Goal: Information Seeking & Learning: Learn about a topic

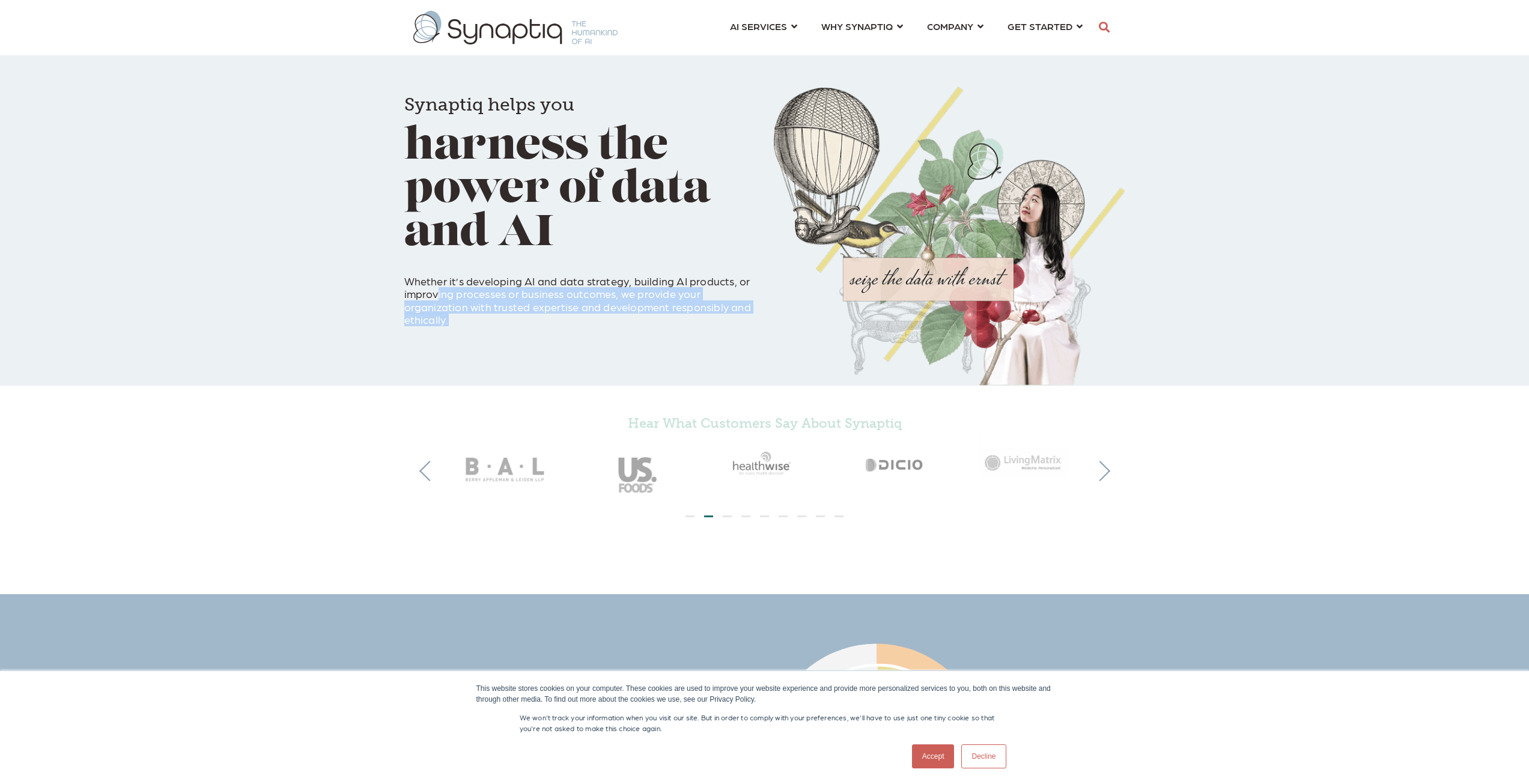
drag, startPoint x: 439, startPoint y: 291, endPoint x: 633, endPoint y: 315, distance: 195.5
click at [630, 315] on p "Whether it’s developing AI and data strategy, building AI products, or improvin…" at bounding box center [580, 293] width 351 height 65
click at [633, 315] on p "Whether it’s developing AI and data strategy, building AI products, or improvin…" at bounding box center [580, 293] width 351 height 65
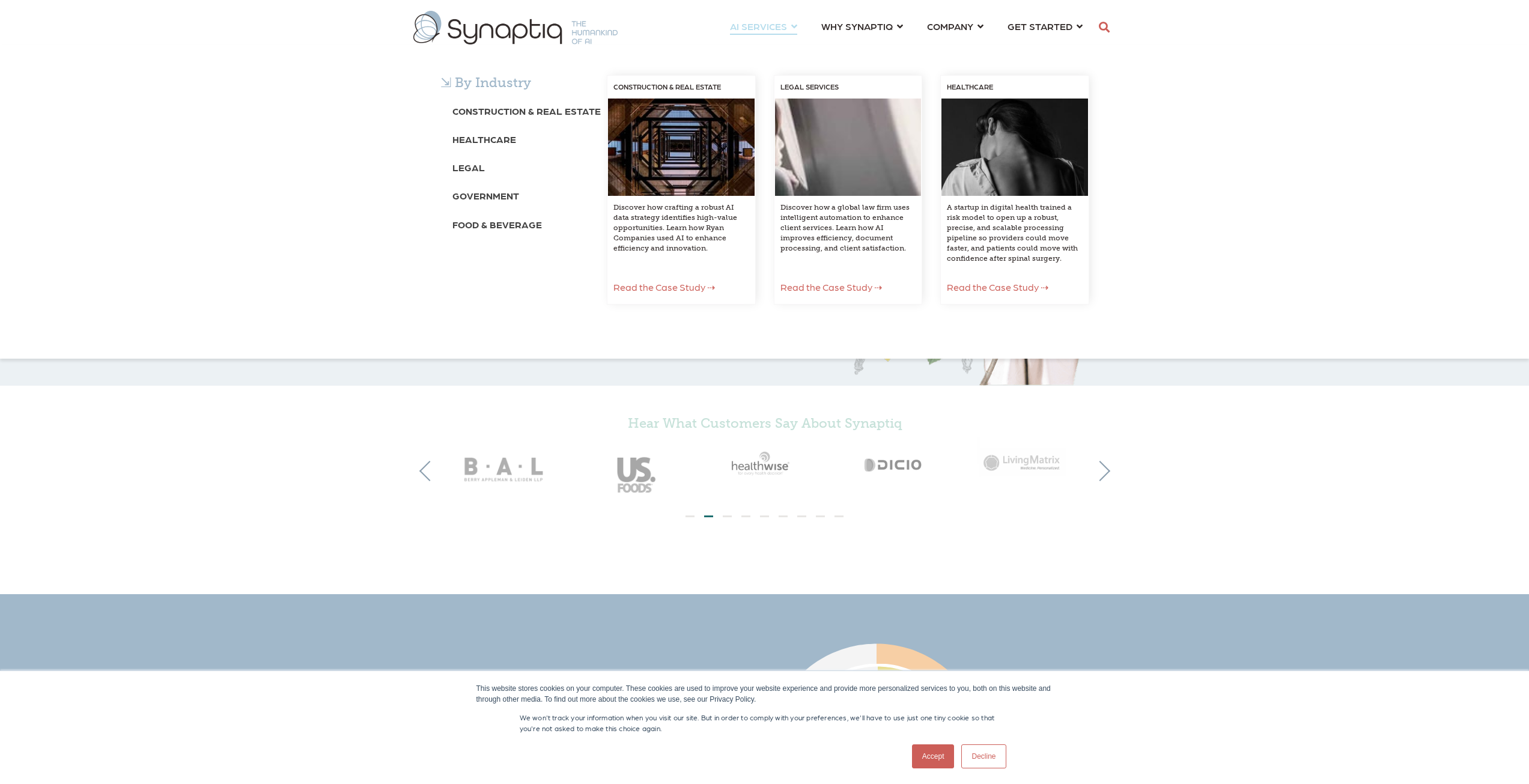
click at [763, 45] on div "⇲ By Industry Construction & Real Estate Healthcare Legal Government Food & Bev…" at bounding box center [764, 202] width 1529 height 313
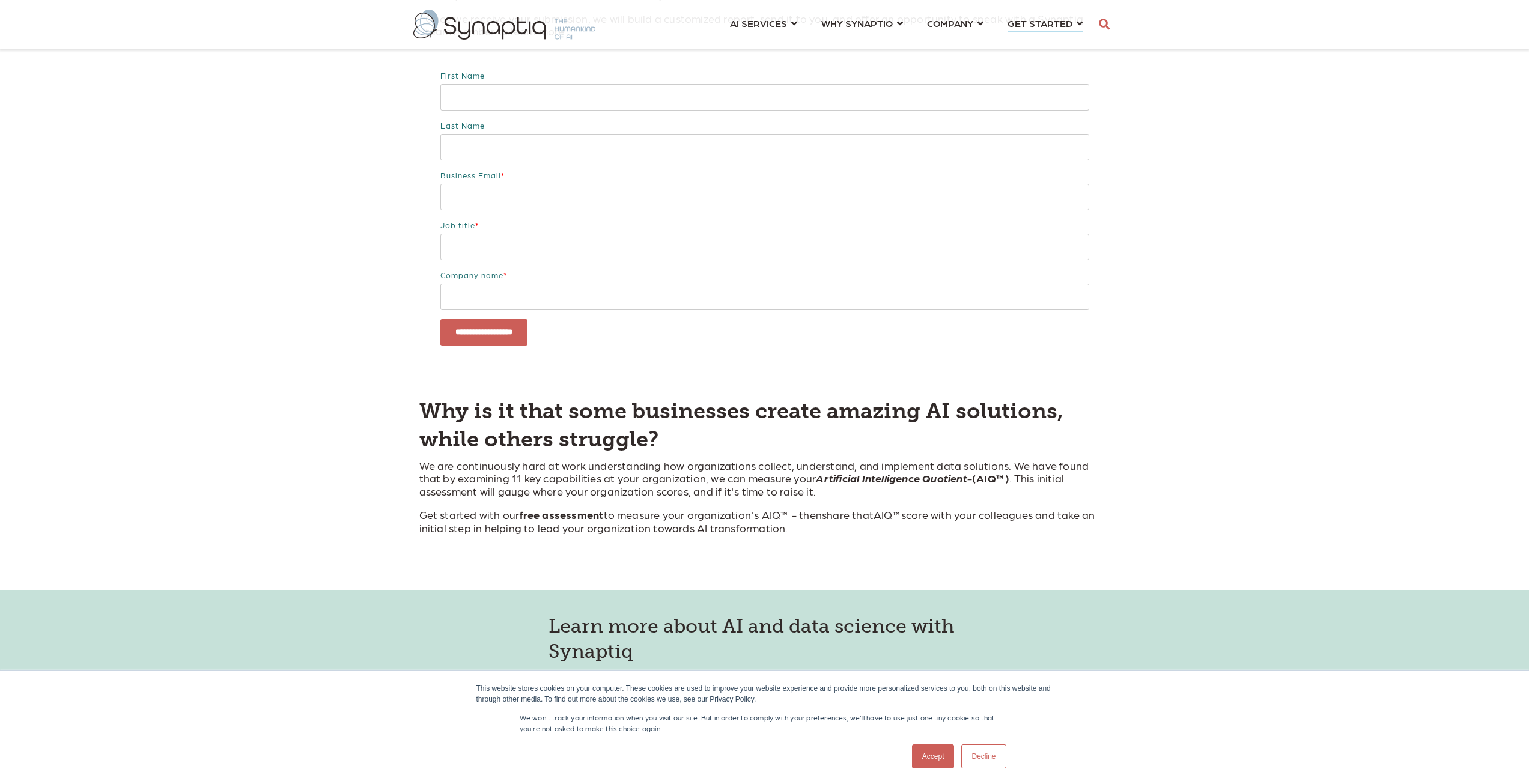
scroll to position [421, 0]
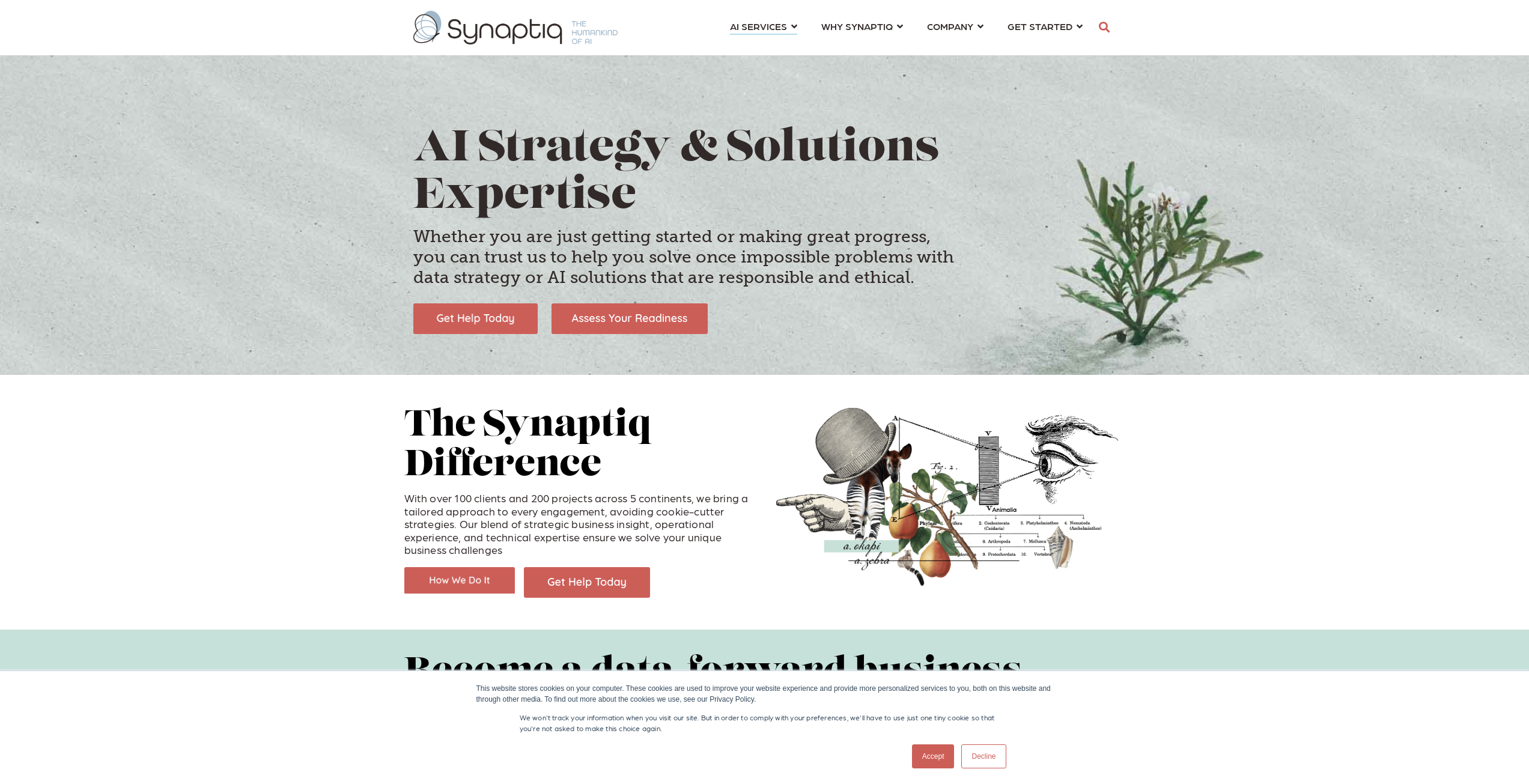
scroll to position [0, 6]
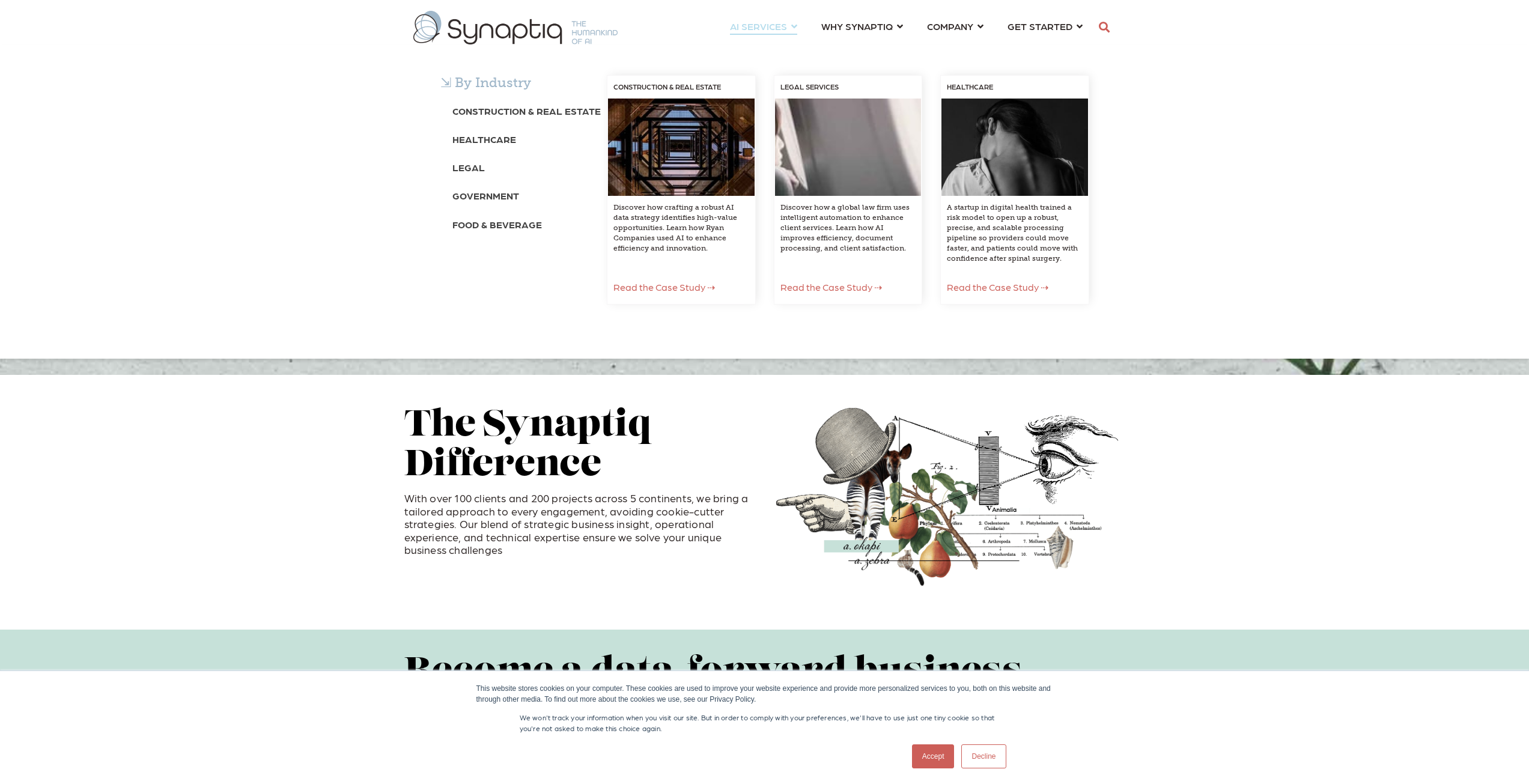
click at [661, 289] on span "Read the Case Study ⇢" at bounding box center [664, 287] width 102 height 11
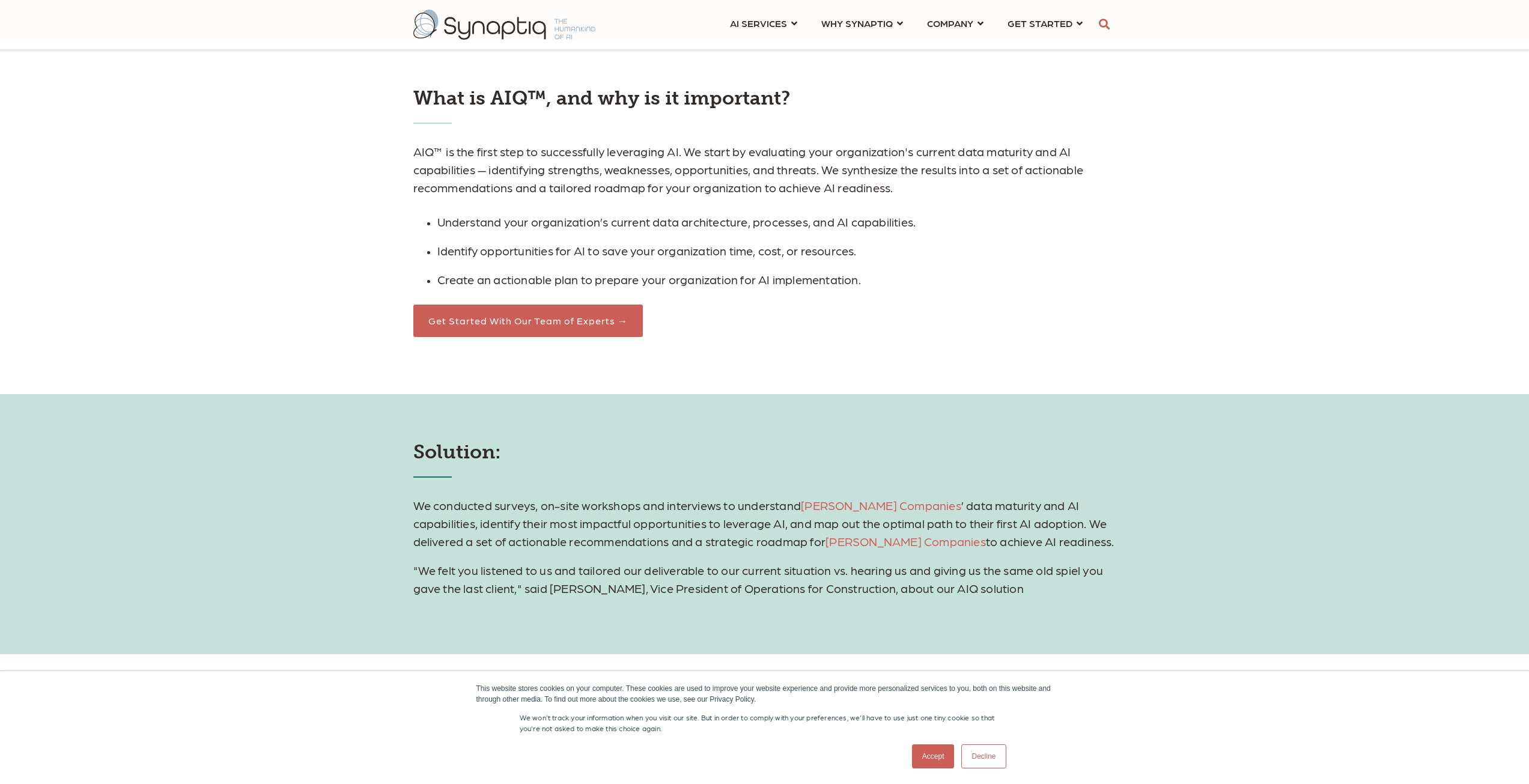
scroll to position [1081, 0]
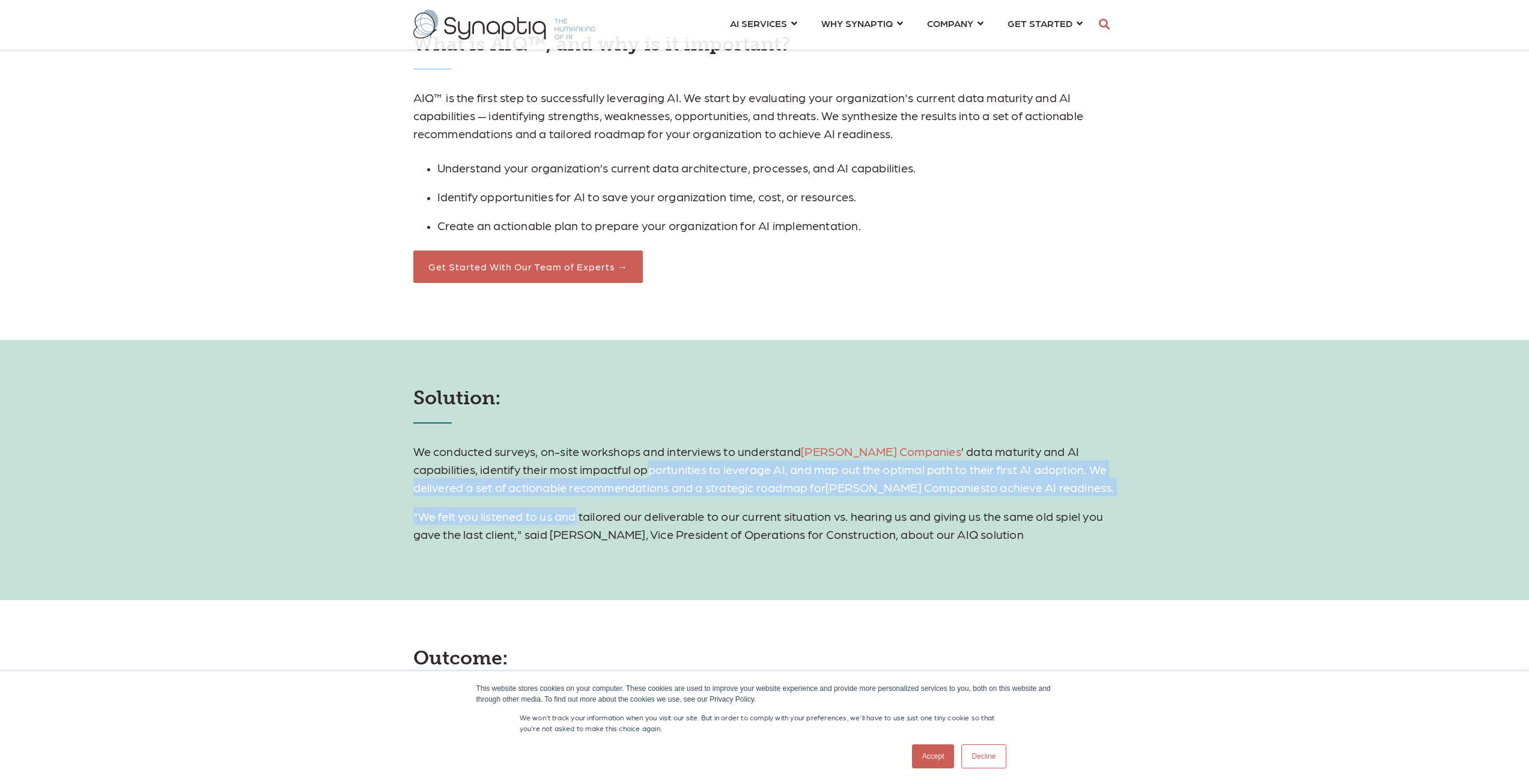
drag, startPoint x: 620, startPoint y: 468, endPoint x: 578, endPoint y: 502, distance: 54.0
click at [578, 502] on div "We conducted surveys, on-site workshops and interviews to understand Ryan Compa…" at bounding box center [764, 485] width 703 height 116
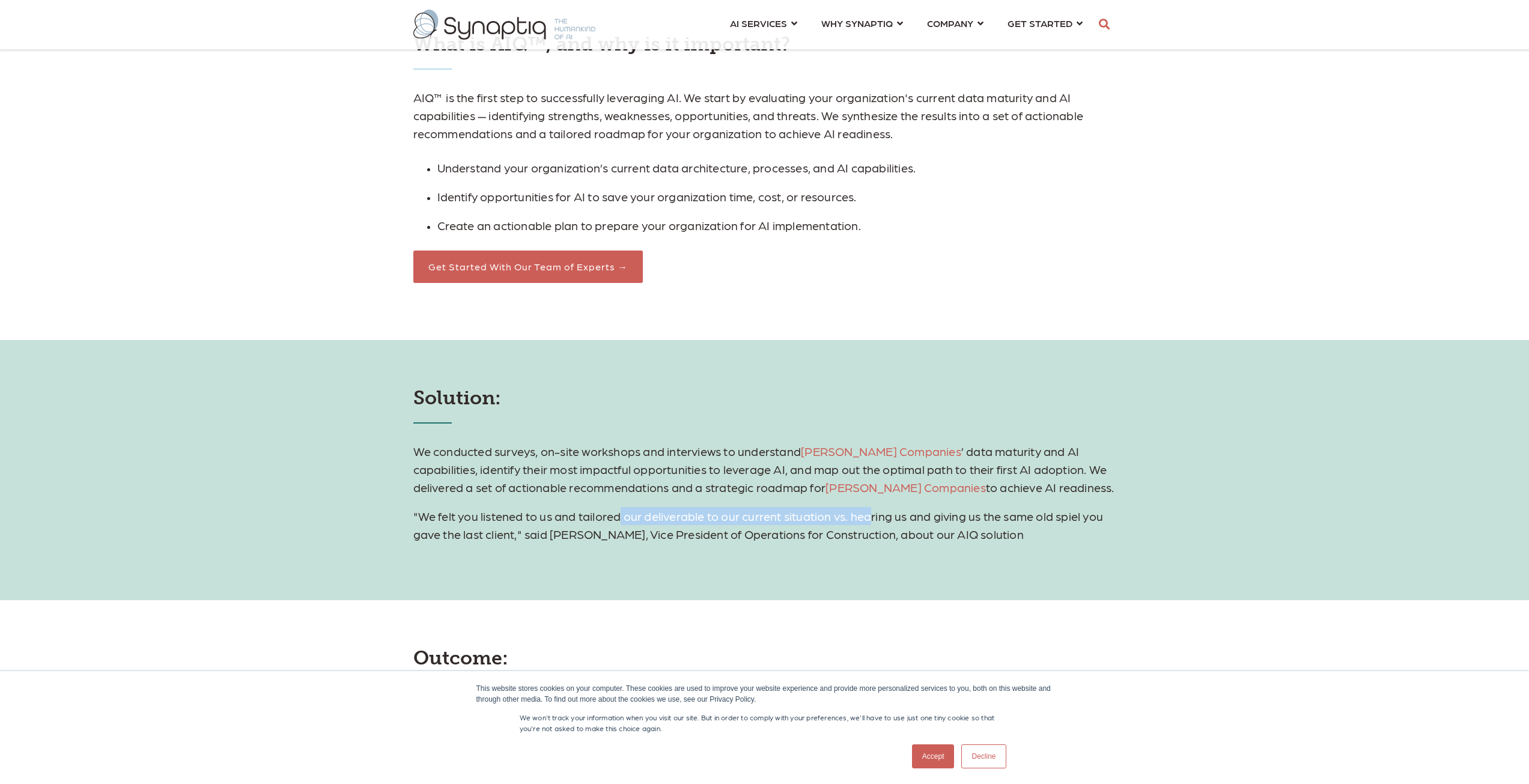
drag, startPoint x: 622, startPoint y: 510, endPoint x: 826, endPoint y: 515, distance: 204.1
click at [850, 516] on span ""We felt you listened to us and tailored our deliverable to our current situati…" at bounding box center [758, 525] width 690 height 32
click at [821, 515] on span ""We felt you listened to us and tailored our deliverable to our current situati…" at bounding box center [758, 525] width 690 height 32
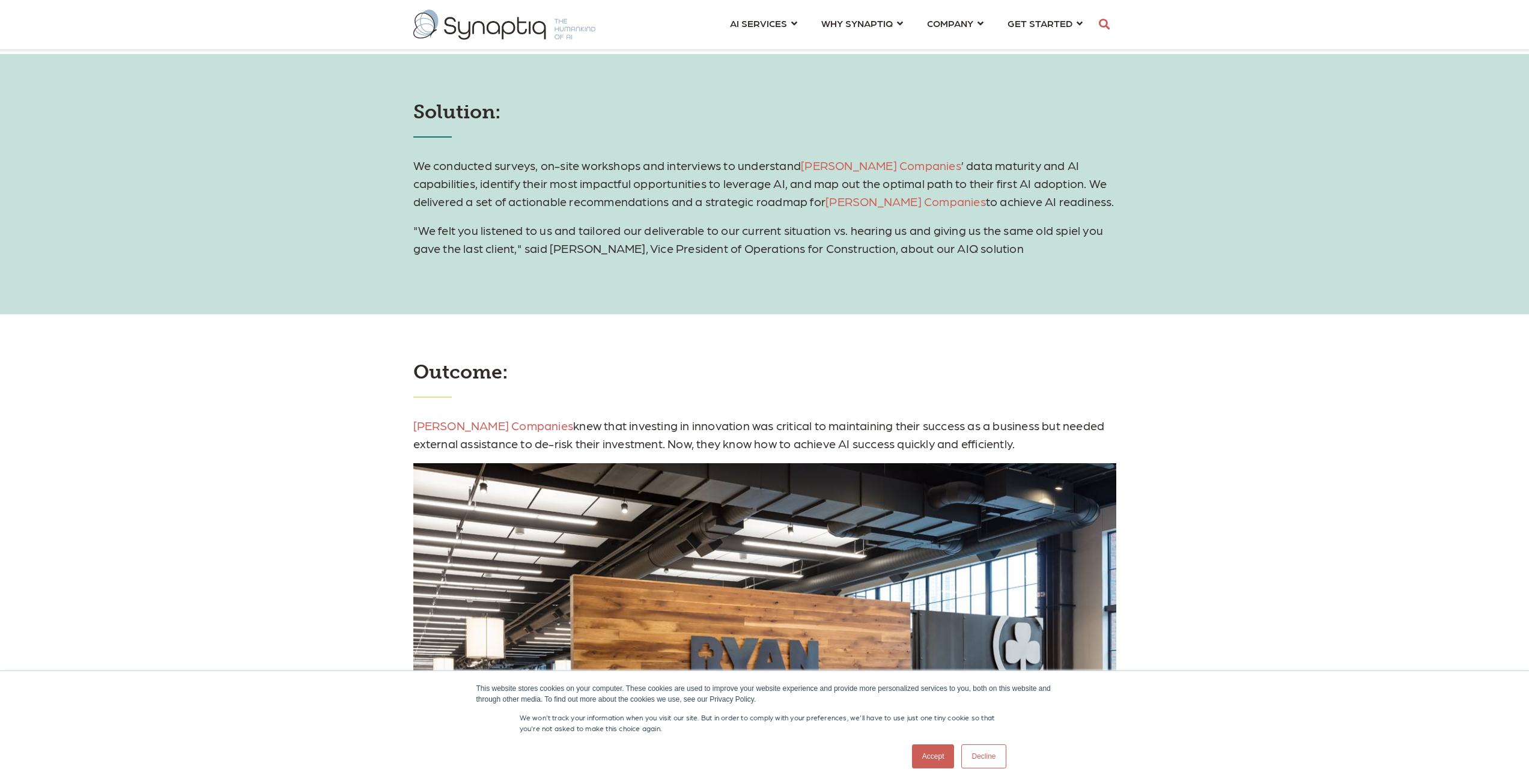
scroll to position [1381, 0]
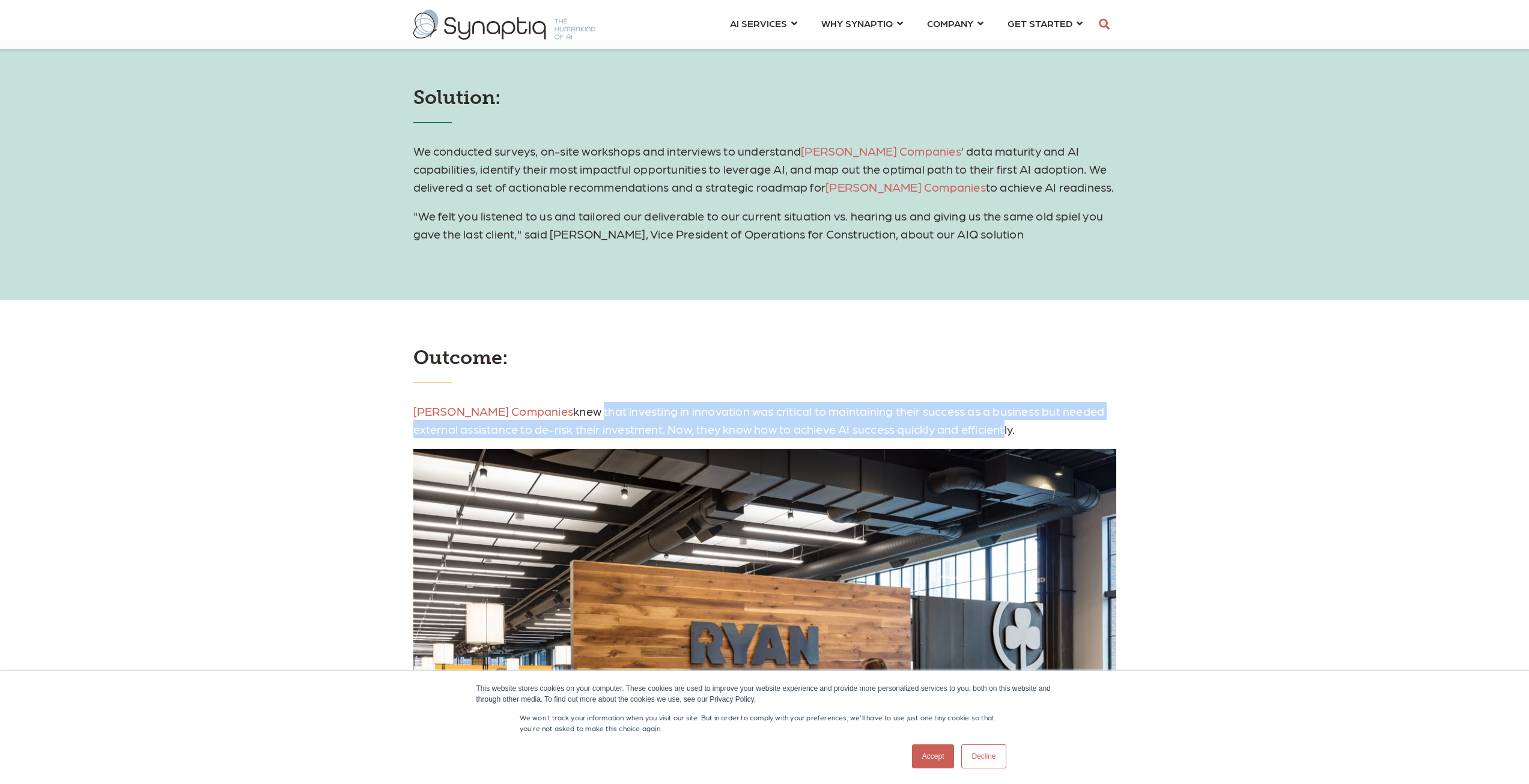
drag, startPoint x: 551, startPoint y: 410, endPoint x: 989, endPoint y: 423, distance: 438.2
click at [975, 422] on span "Ryan Companies knew that investing in innovation was critical to maintaining th…" at bounding box center [759, 420] width 692 height 32
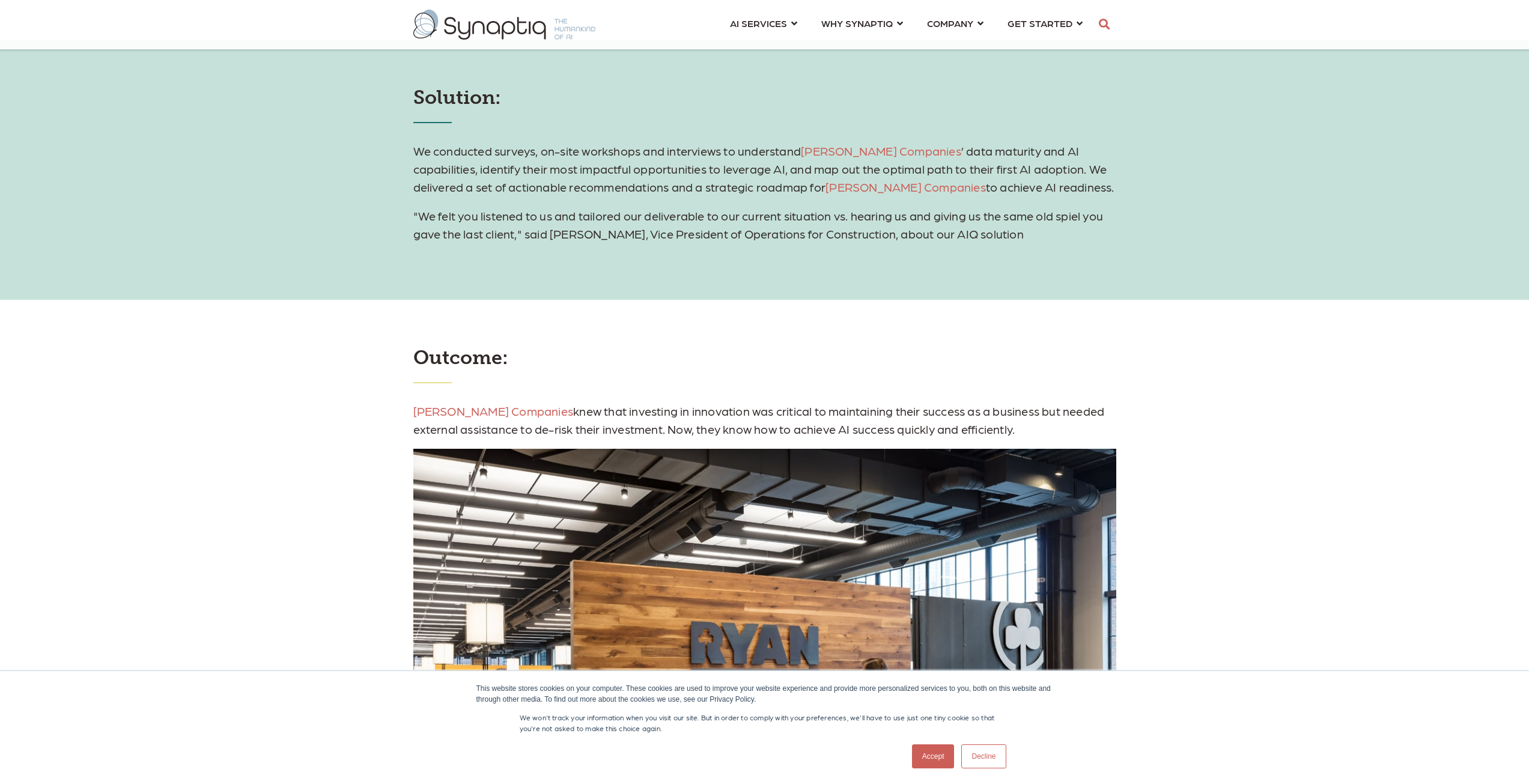
click at [989, 423] on p "Ryan Companies knew that investing in innovation was critical to maintaining th…" at bounding box center [764, 420] width 703 height 36
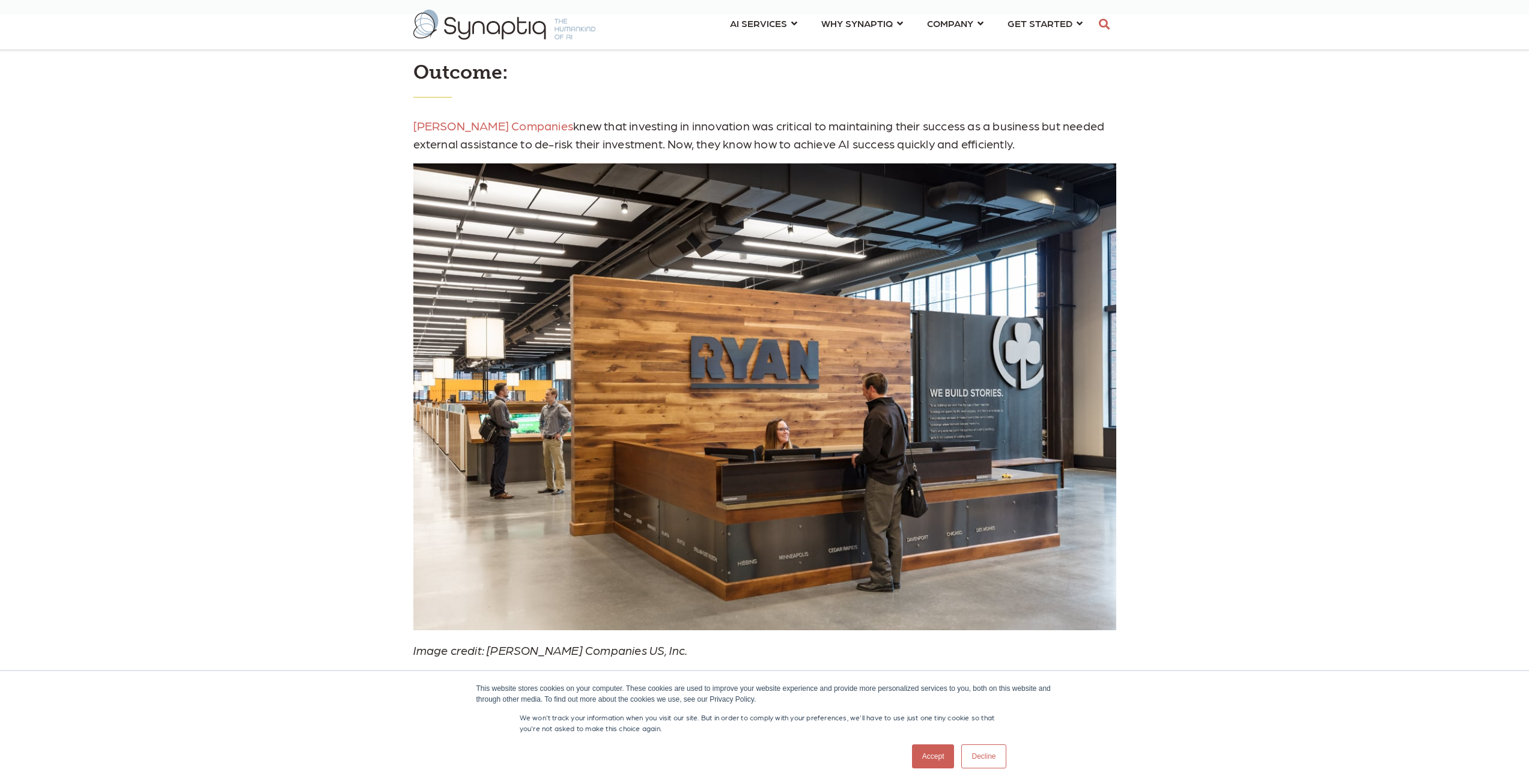
scroll to position [1561, 0]
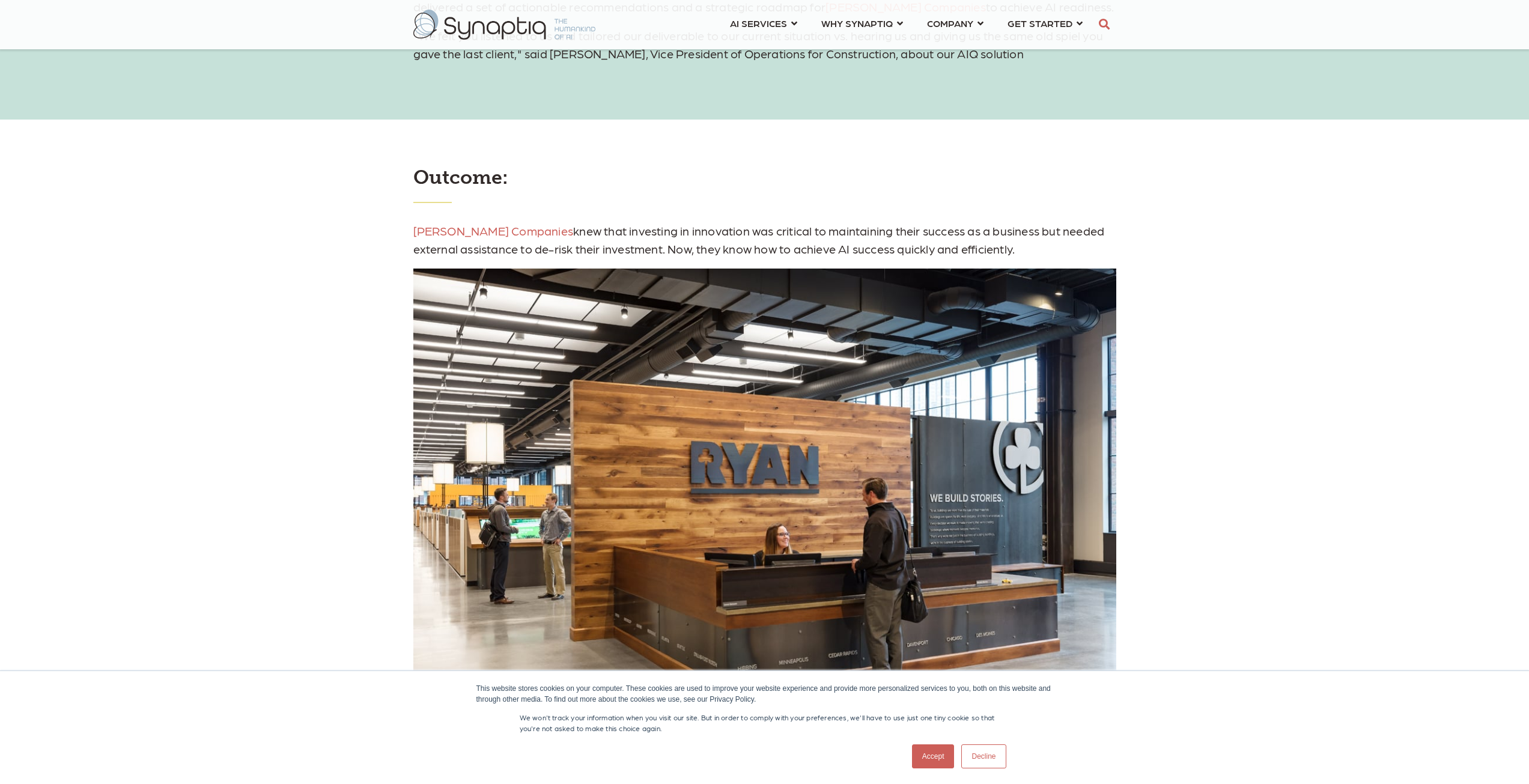
drag, startPoint x: 549, startPoint y: 247, endPoint x: 1037, endPoint y: 251, distance: 488.0
click at [1037, 251] on p "Ryan Companies knew that investing in innovation was critical to maintaining th…" at bounding box center [764, 240] width 703 height 36
click at [1033, 249] on p "Ryan Companies knew that investing in innovation was critical to maintaining th…" at bounding box center [764, 240] width 703 height 36
click at [1009, 245] on p "Ryan Companies knew that investing in innovation was critical to maintaining th…" at bounding box center [764, 240] width 703 height 36
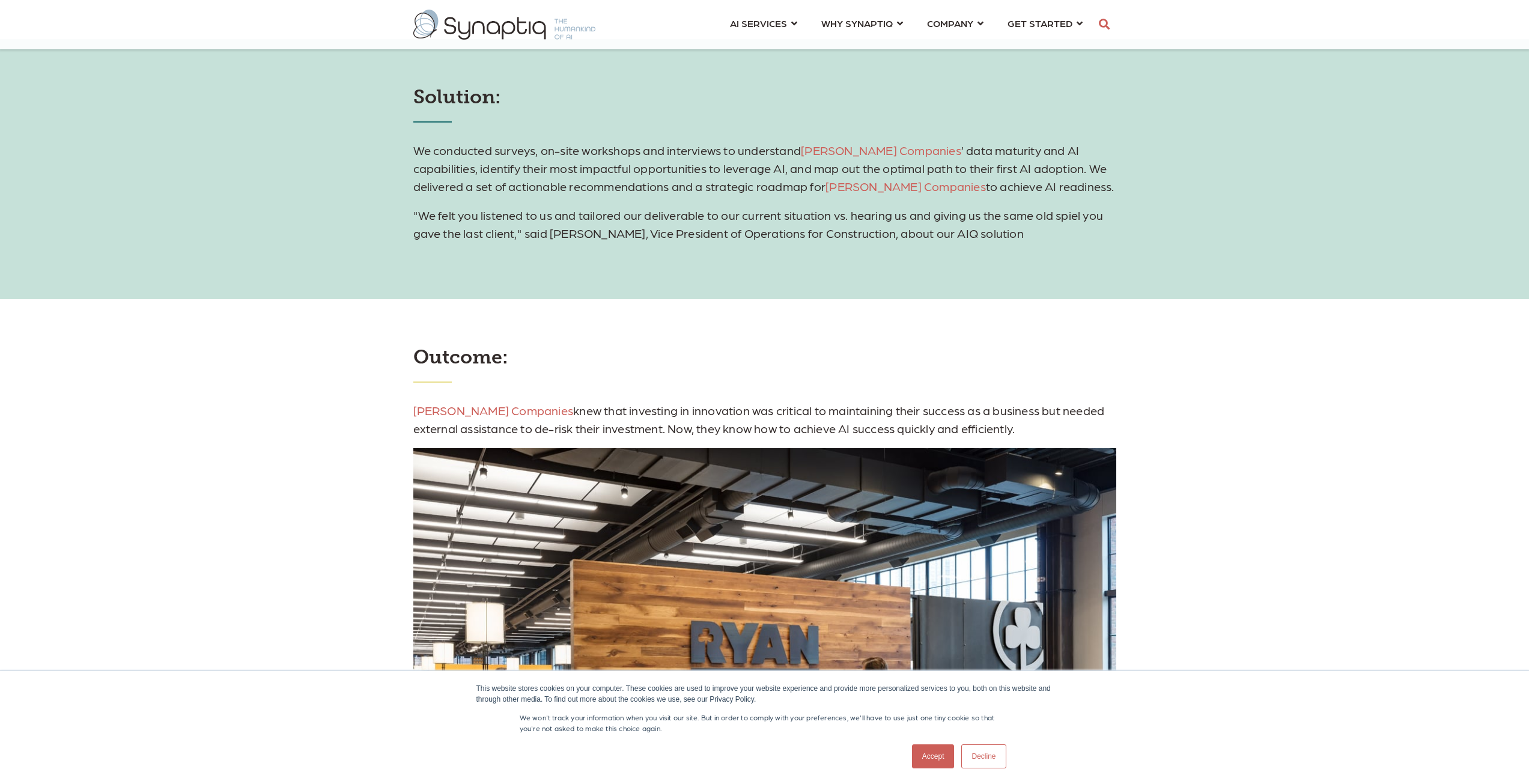
scroll to position [1381, 0]
click at [978, 234] on span ""We felt you listened to us and tailored our deliverable to our current situati…" at bounding box center [758, 225] width 690 height 32
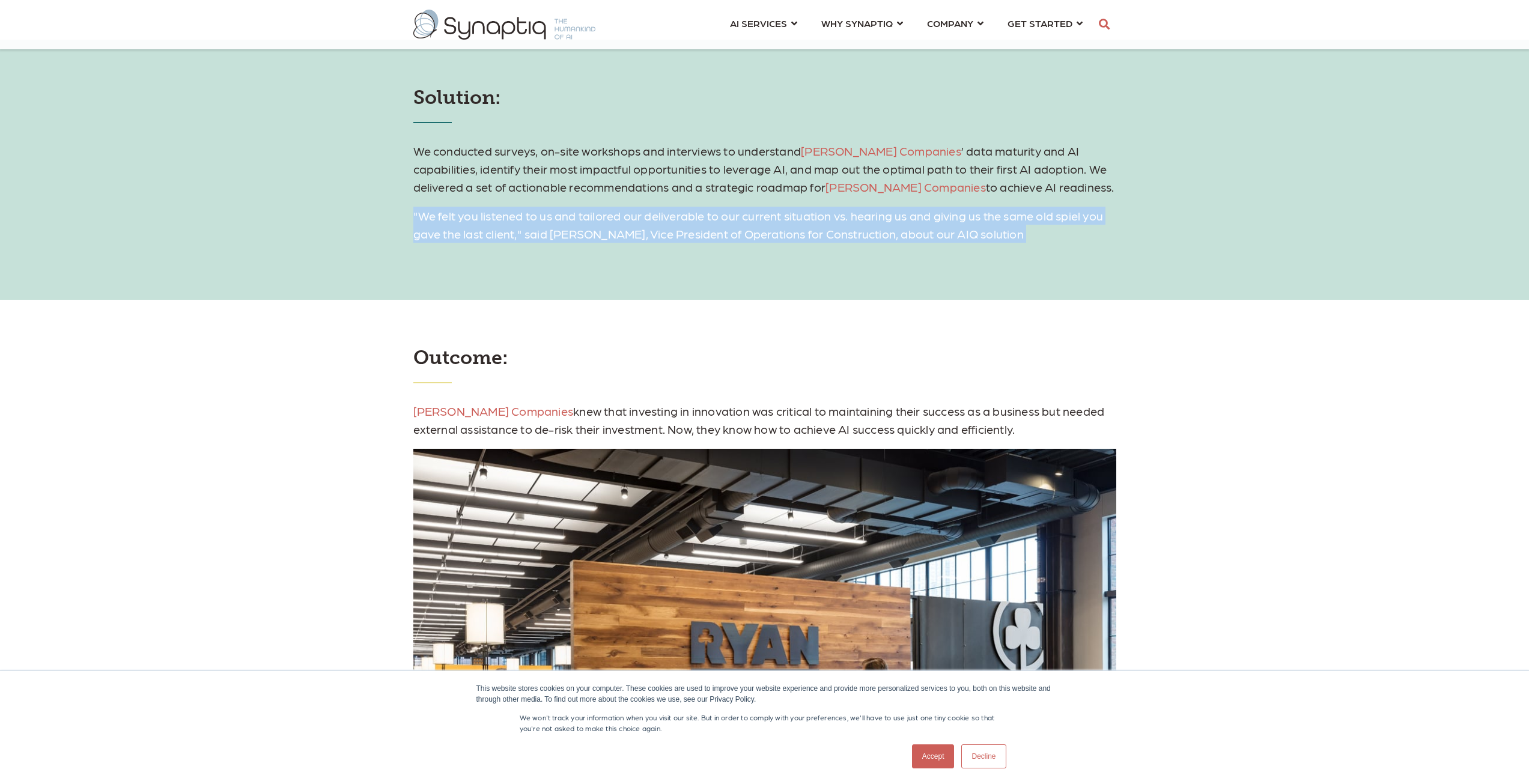
click at [977, 235] on span ""We felt you listened to us and tailored our deliverable to our current situati…" at bounding box center [758, 225] width 690 height 32
click at [673, 225] on p ""We felt you listened to us and tailored our deliverable to our current situati…" at bounding box center [764, 225] width 703 height 36
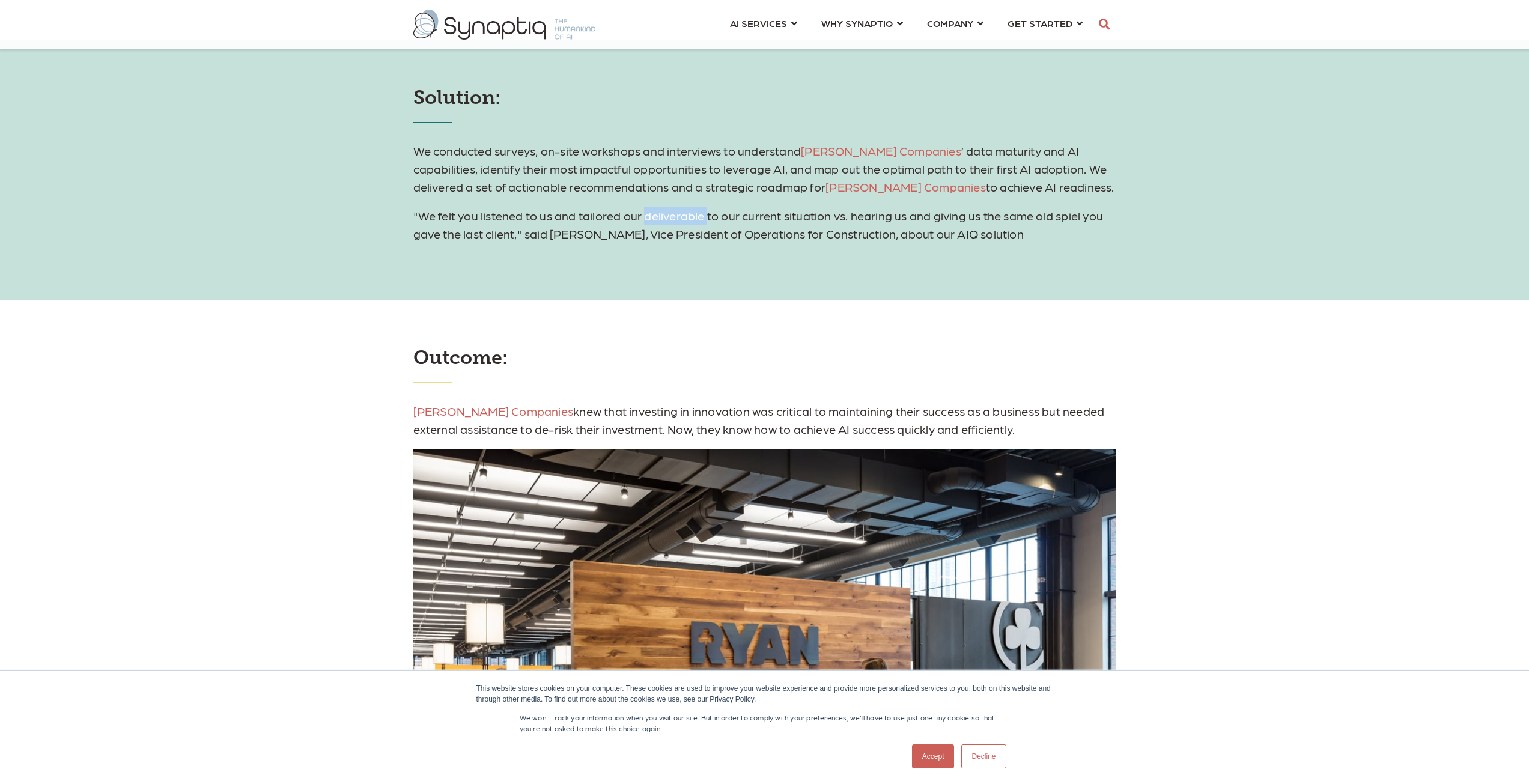
click at [673, 225] on p ""We felt you listened to us and tailored our deliverable to our current situati…" at bounding box center [764, 225] width 703 height 36
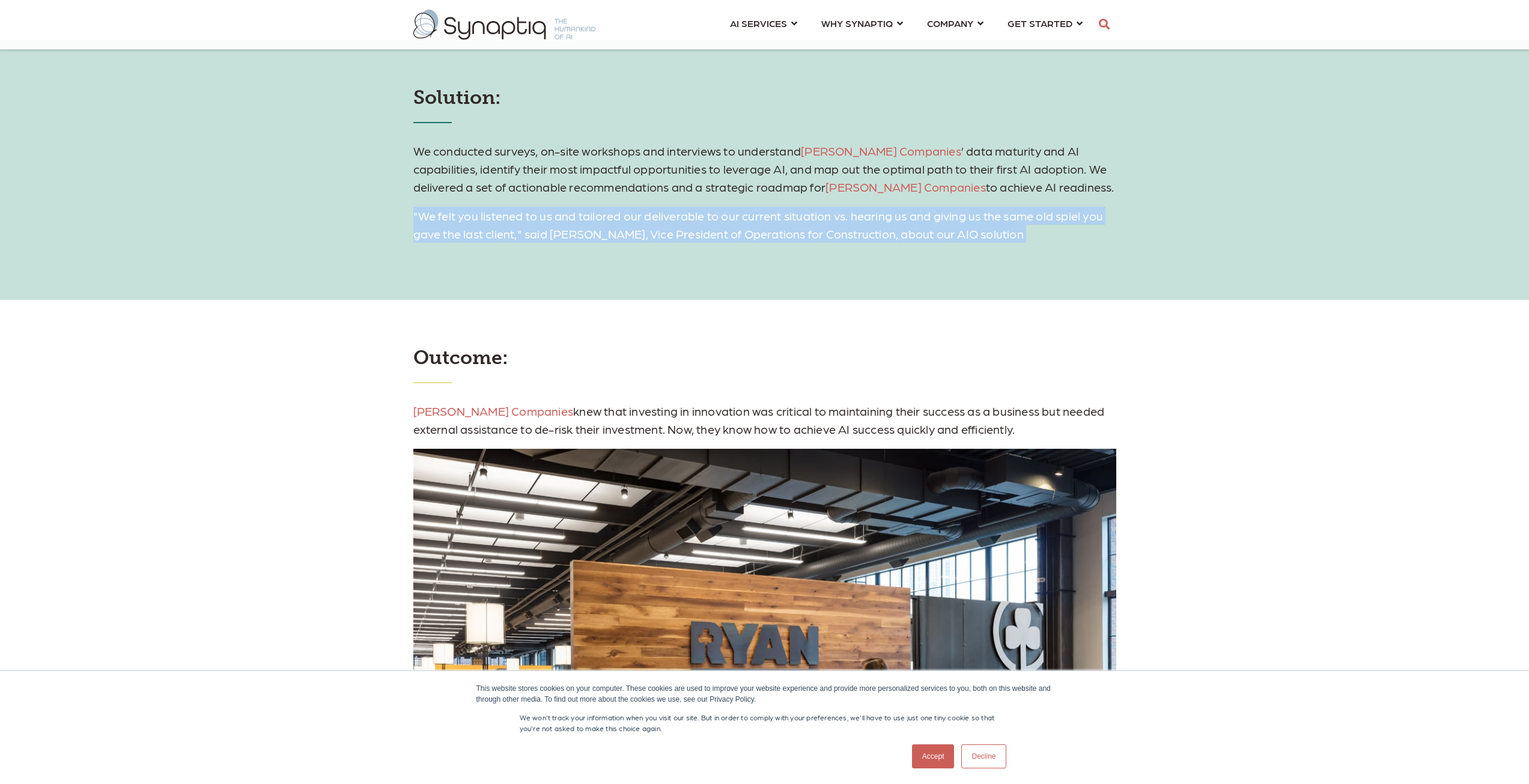
click at [673, 225] on p ""We felt you listened to us and tailored our deliverable to our current situati…" at bounding box center [764, 225] width 703 height 36
click at [588, 230] on span ""We felt you listened to us and tailored our deliverable to our current situati…" at bounding box center [758, 225] width 690 height 32
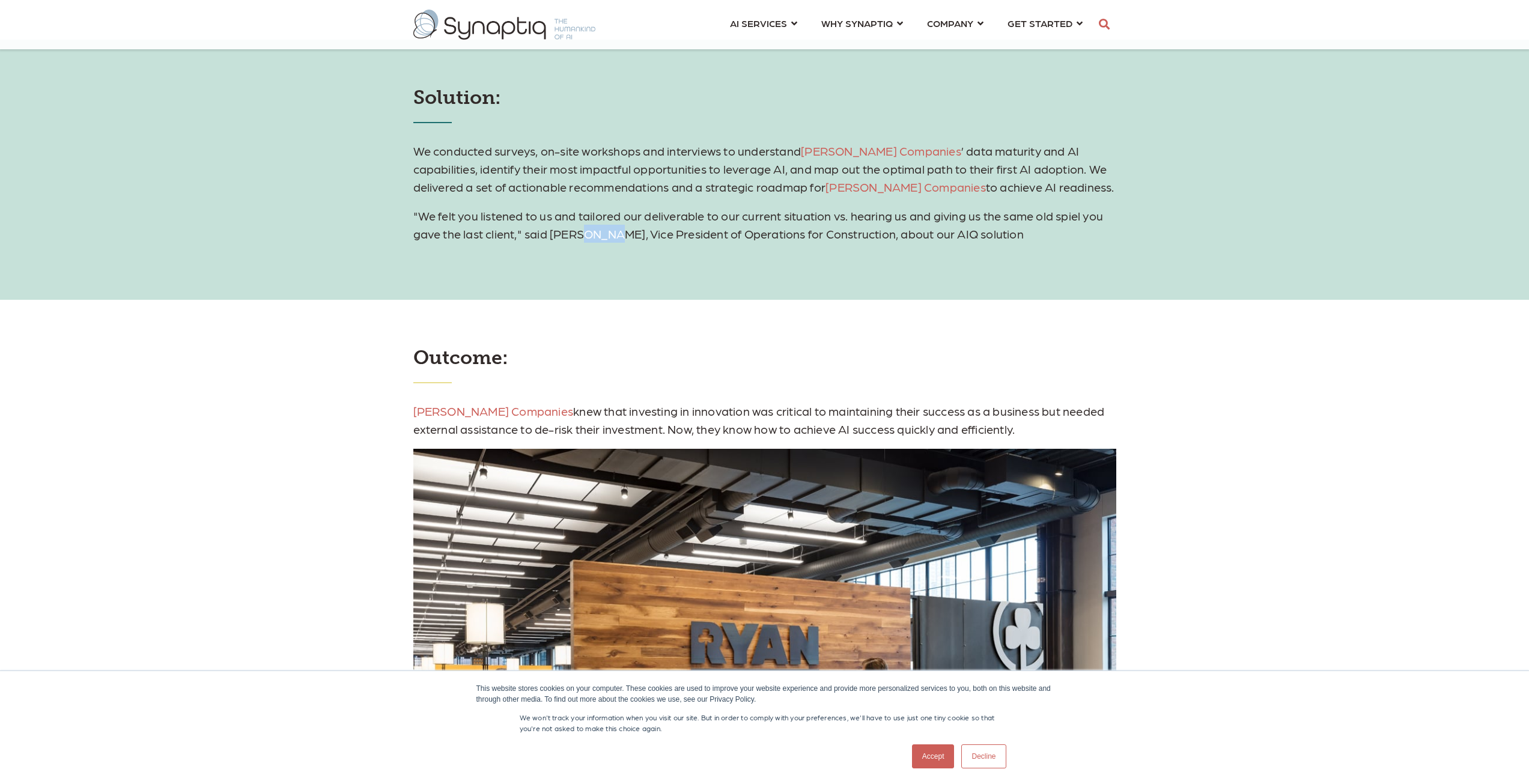
click at [588, 230] on span ""We felt you listened to us and tailored our deliverable to our current situati…" at bounding box center [758, 225] width 690 height 32
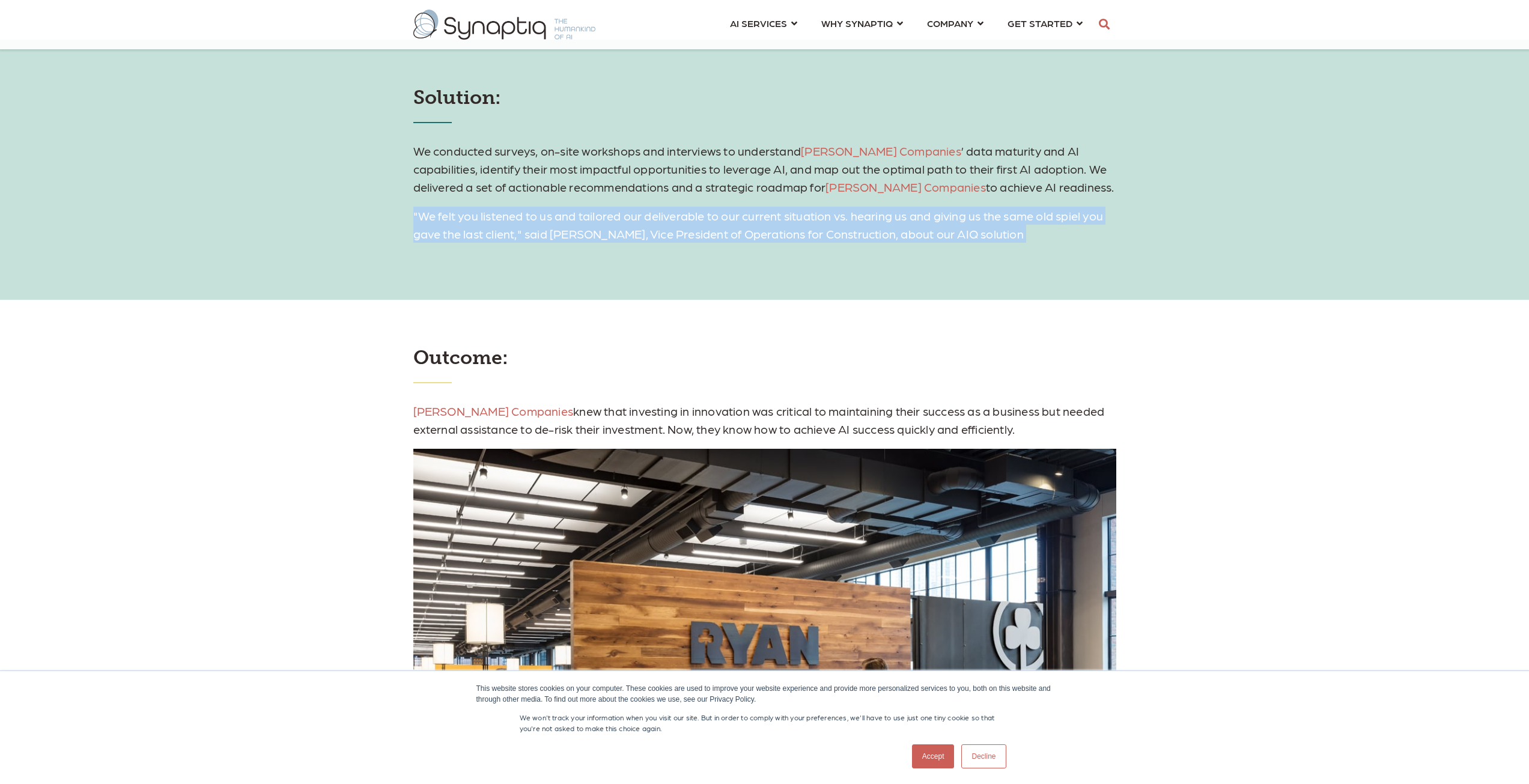
click at [588, 230] on span ""We felt you listened to us and tailored our deliverable to our current situati…" at bounding box center [758, 225] width 690 height 32
click at [535, 222] on span ""We felt you listened to us and tailored our deliverable to our current situati…" at bounding box center [758, 225] width 690 height 32
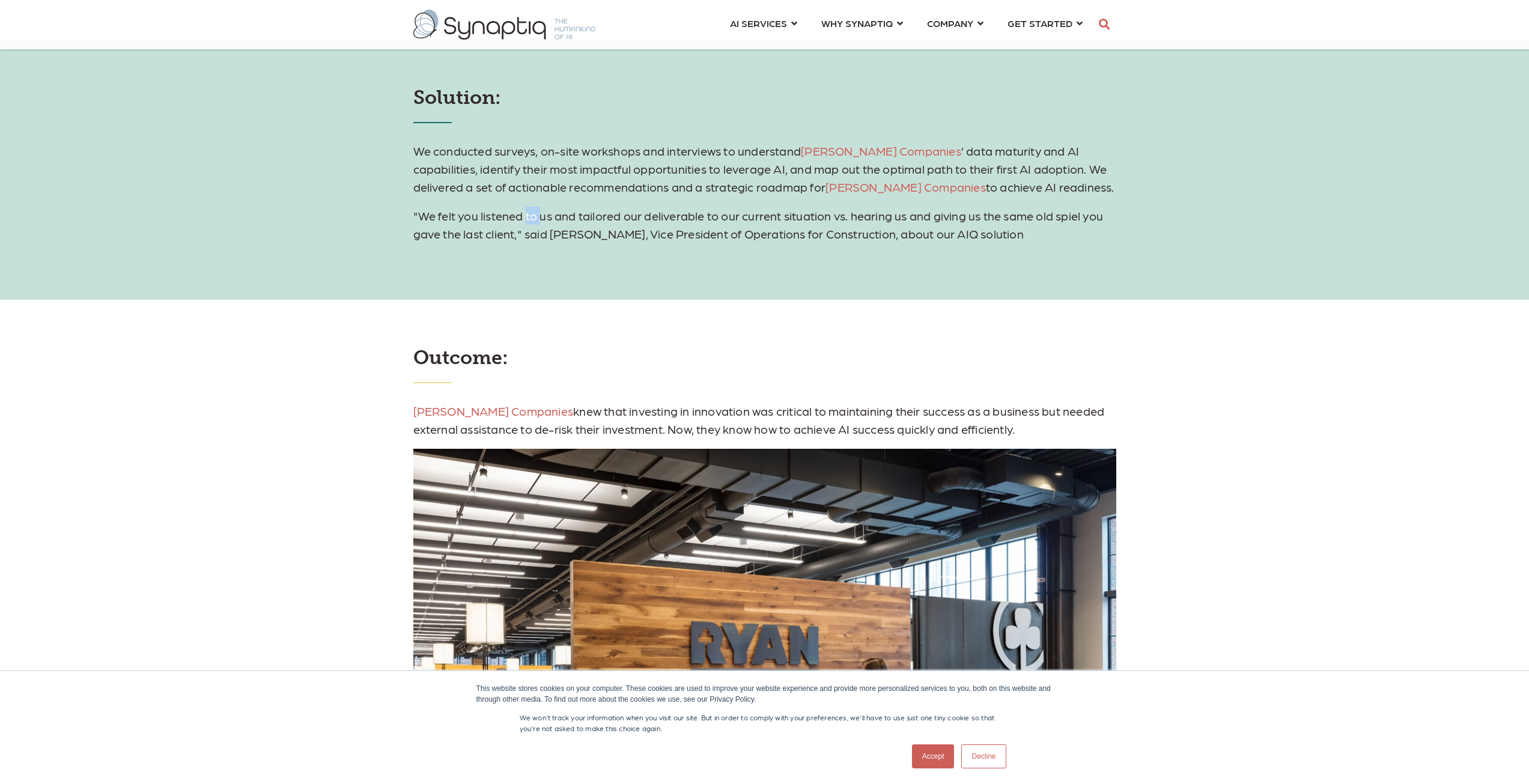
click at [535, 222] on span ""We felt you listened to us and tailored our deliverable to our current situati…" at bounding box center [758, 225] width 690 height 32
click at [538, 224] on p ""We felt you listened to us and tailored our deliverable to our current situati…" at bounding box center [764, 225] width 703 height 36
click at [731, 224] on p ""We felt you listened to us and tailored our deliverable to our current situati…" at bounding box center [764, 225] width 703 height 36
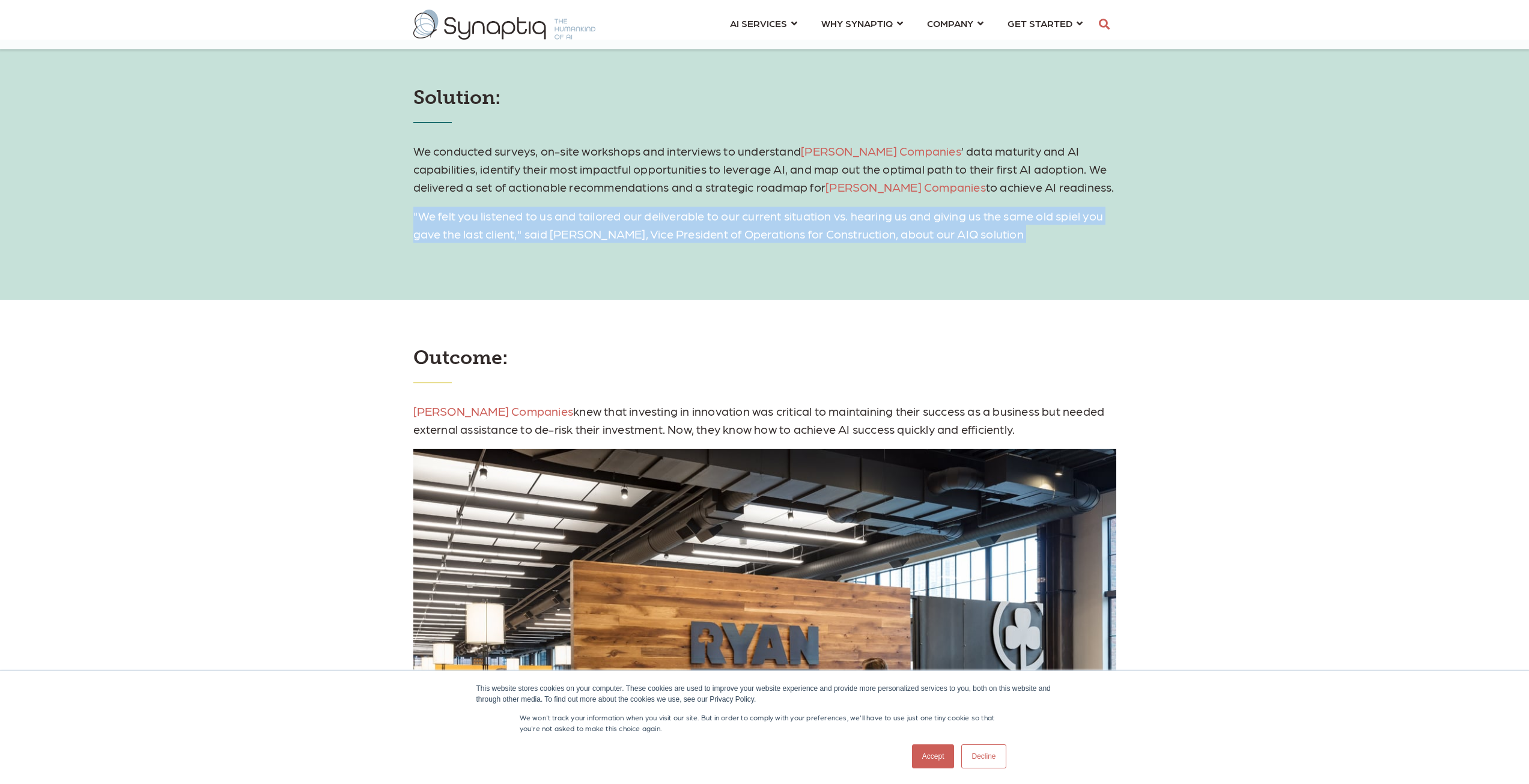
click at [730, 225] on p ""We felt you listened to us and tailored our deliverable to our current situati…" at bounding box center [764, 225] width 703 height 36
click at [731, 222] on span ""We felt you listened to us and tailored our deliverable to our current situati…" at bounding box center [758, 225] width 690 height 32
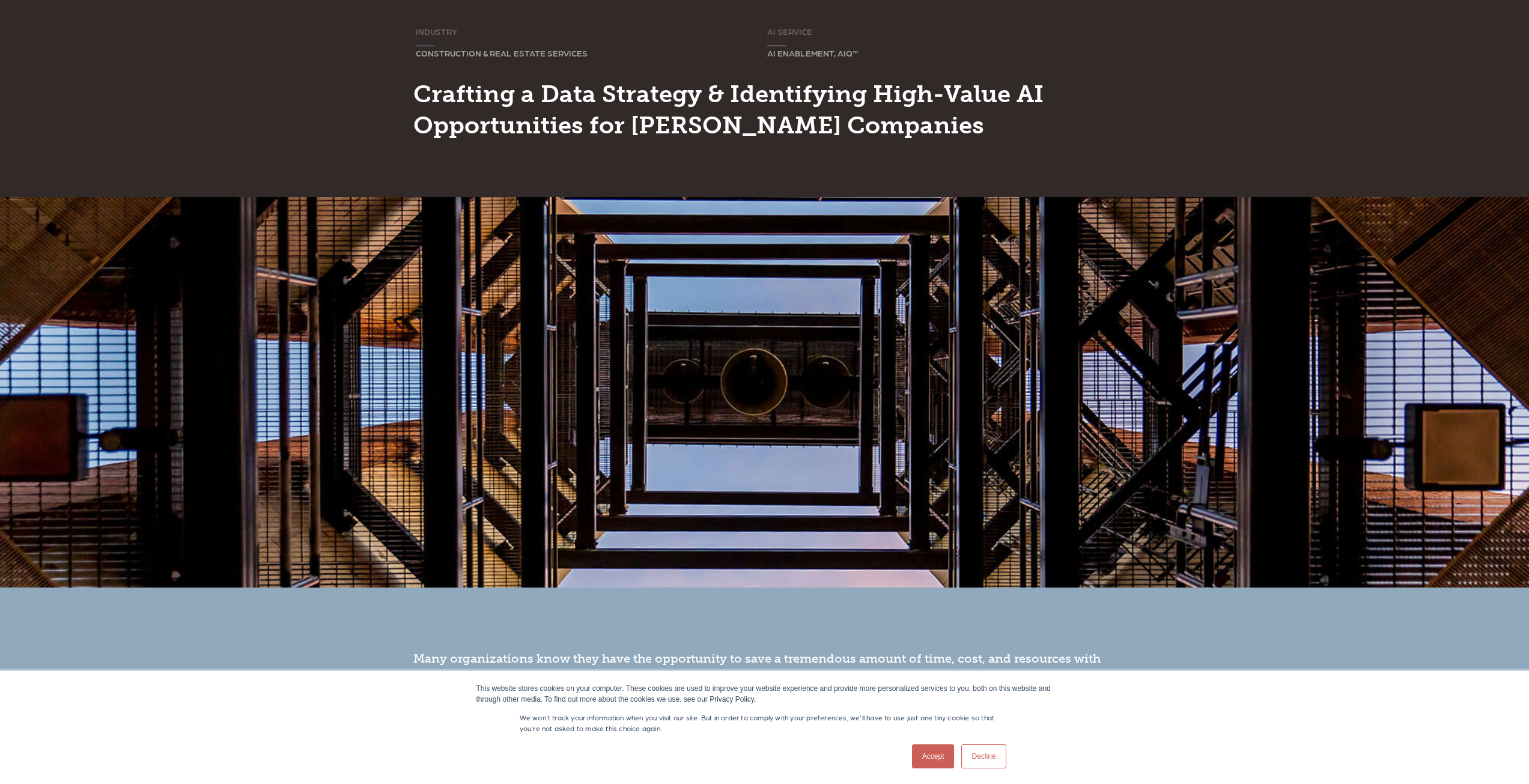
scroll to position [0, 0]
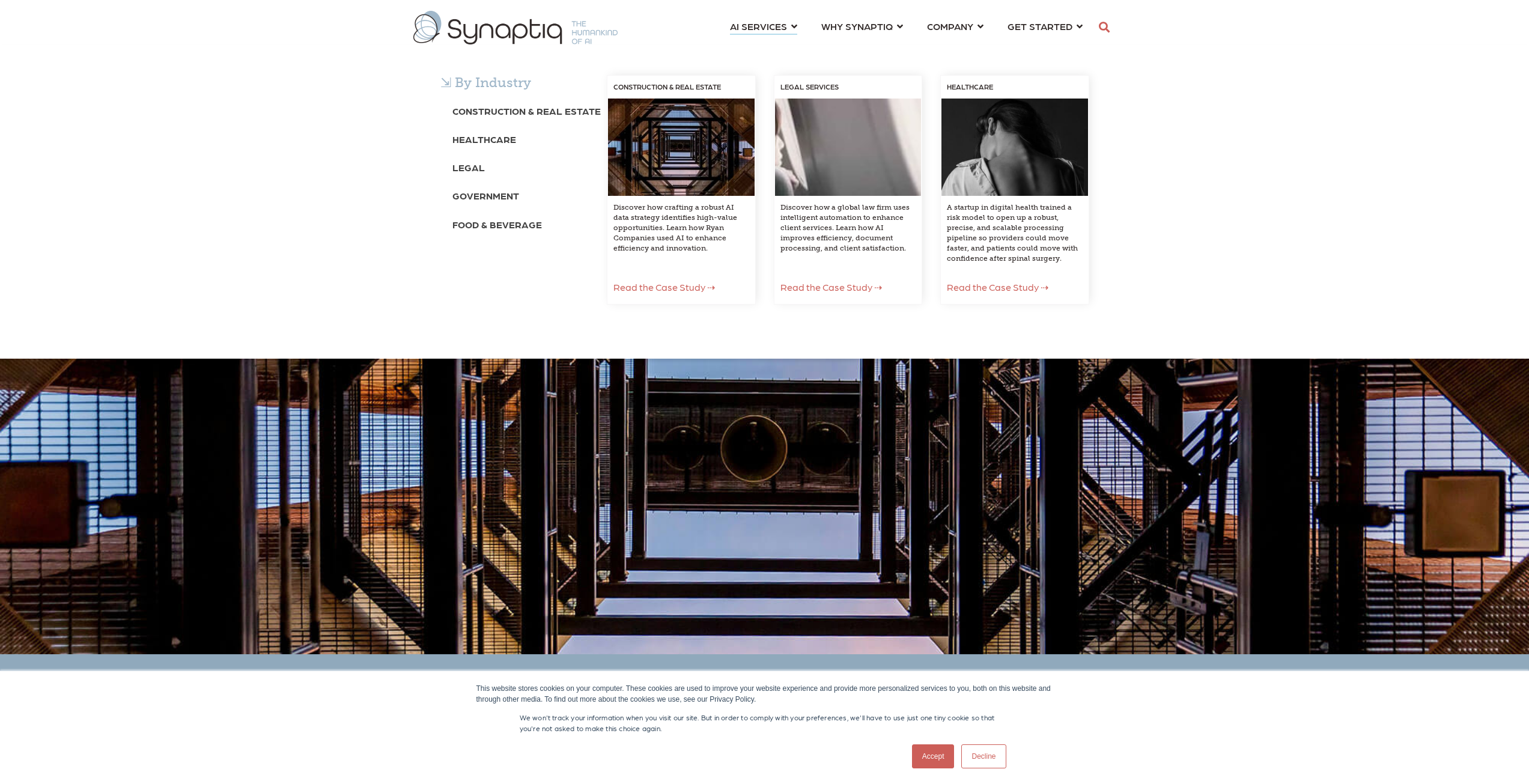
click at [828, 282] on span "Read the Case Study ⇢" at bounding box center [832, 287] width 102 height 11
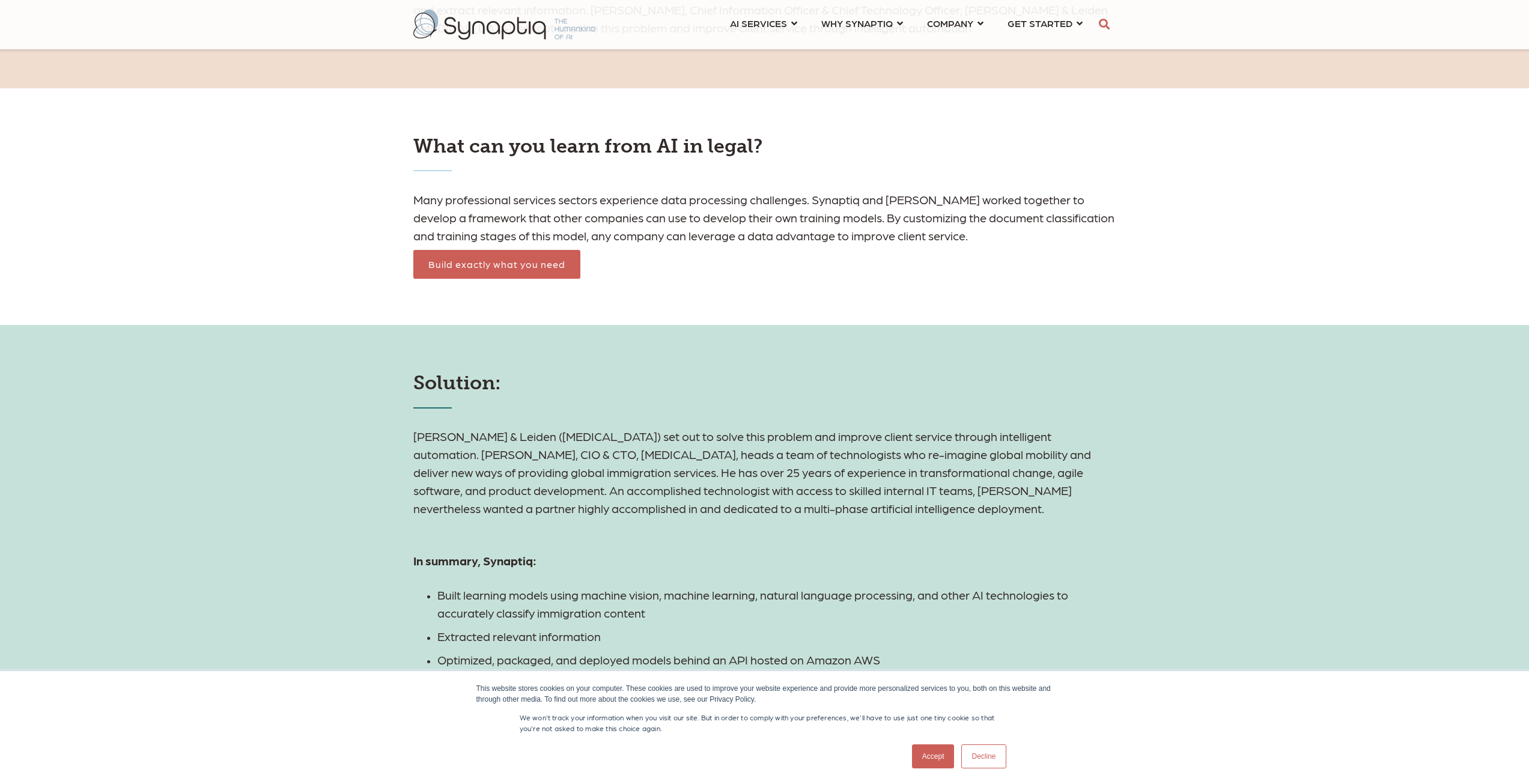
scroll to position [1201, 0]
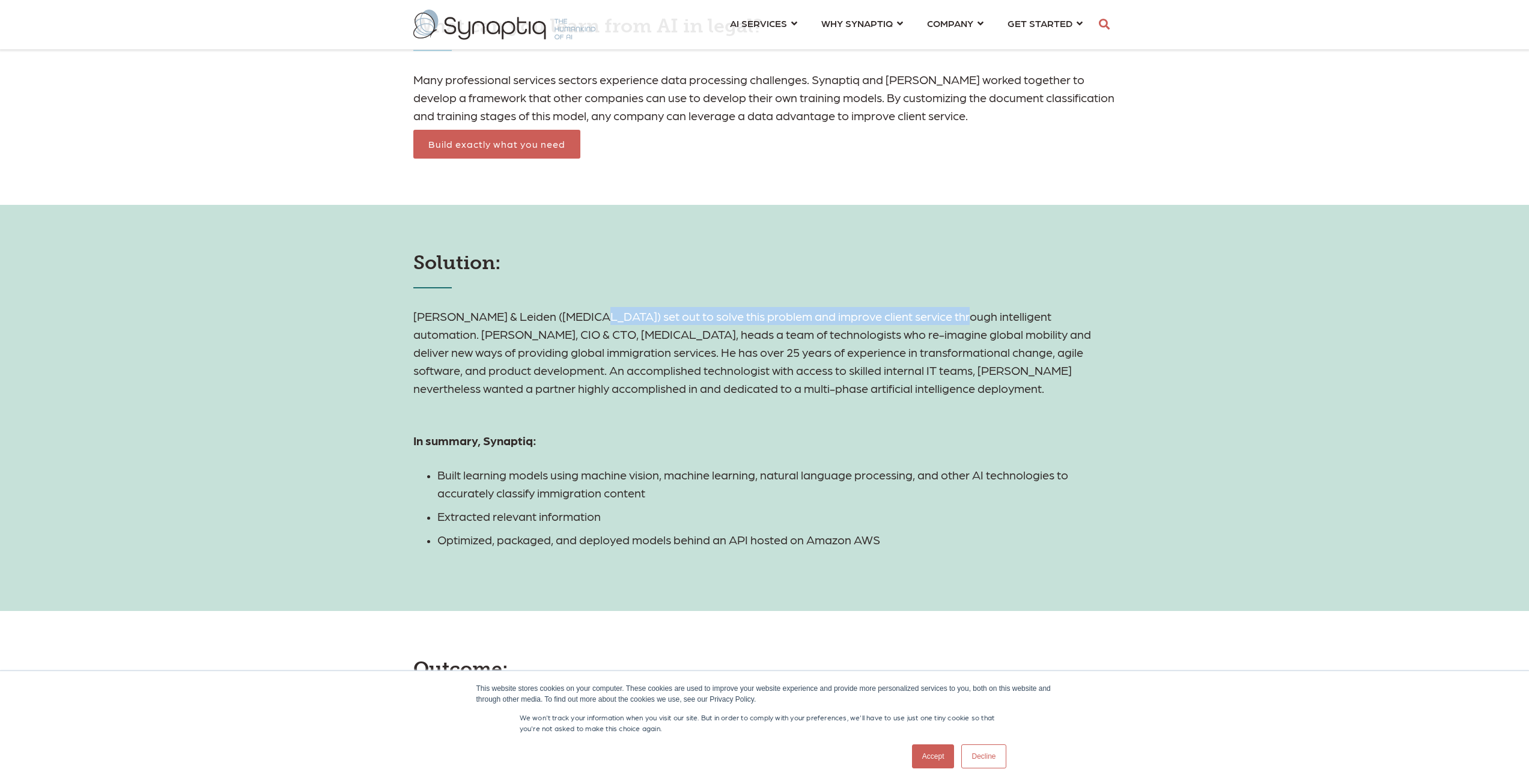
drag, startPoint x: 594, startPoint y: 313, endPoint x: 951, endPoint y: 323, distance: 357.1
click at [951, 323] on span "Berry Appleman & Leiden (BAL) set out to solve this problem and improve client …" at bounding box center [752, 352] width 678 height 87
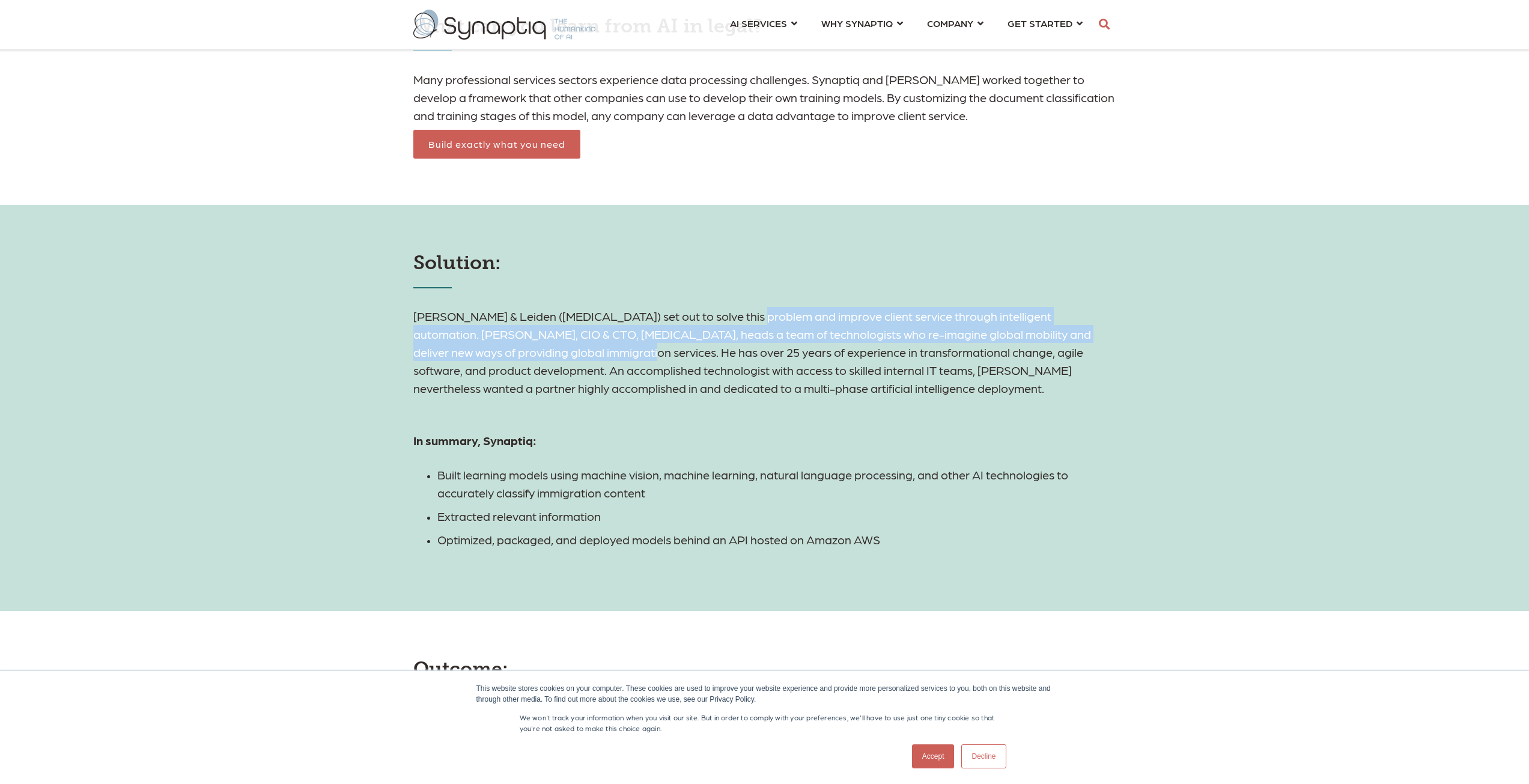
drag, startPoint x: 758, startPoint y: 320, endPoint x: 571, endPoint y: 348, distance: 189.1
click at [571, 348] on span "Berry Appleman & Leiden (BAL) set out to solve this problem and improve client …" at bounding box center [752, 352] width 678 height 87
click at [575, 341] on span "Berry Appleman & Leiden (BAL) set out to solve this problem and improve client …" at bounding box center [752, 352] width 678 height 87
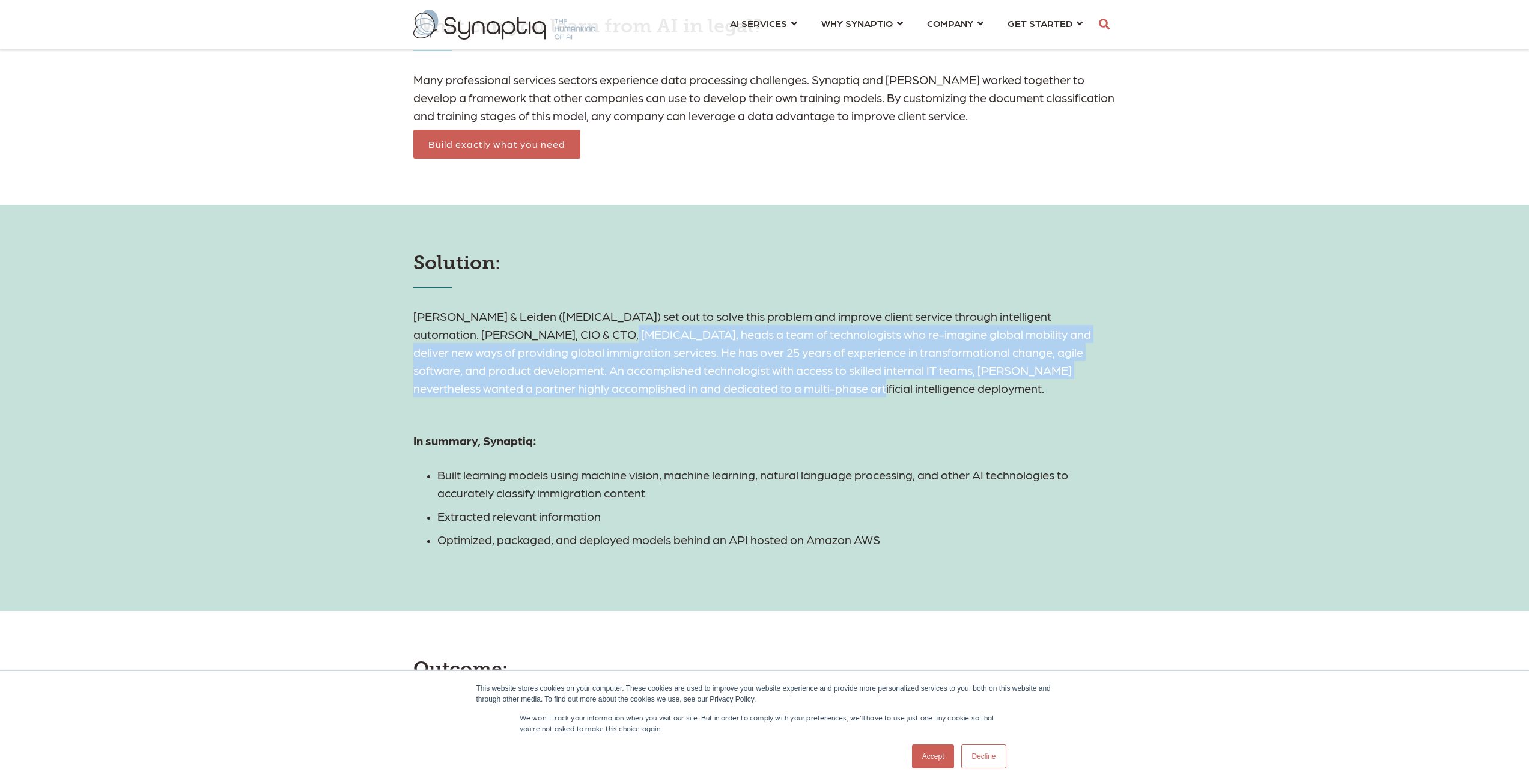
drag, startPoint x: 586, startPoint y: 334, endPoint x: 720, endPoint y: 391, distance: 145.6
click at [720, 391] on span "Berry Appleman & Leiden (BAL) set out to solve this problem and improve client …" at bounding box center [752, 352] width 678 height 87
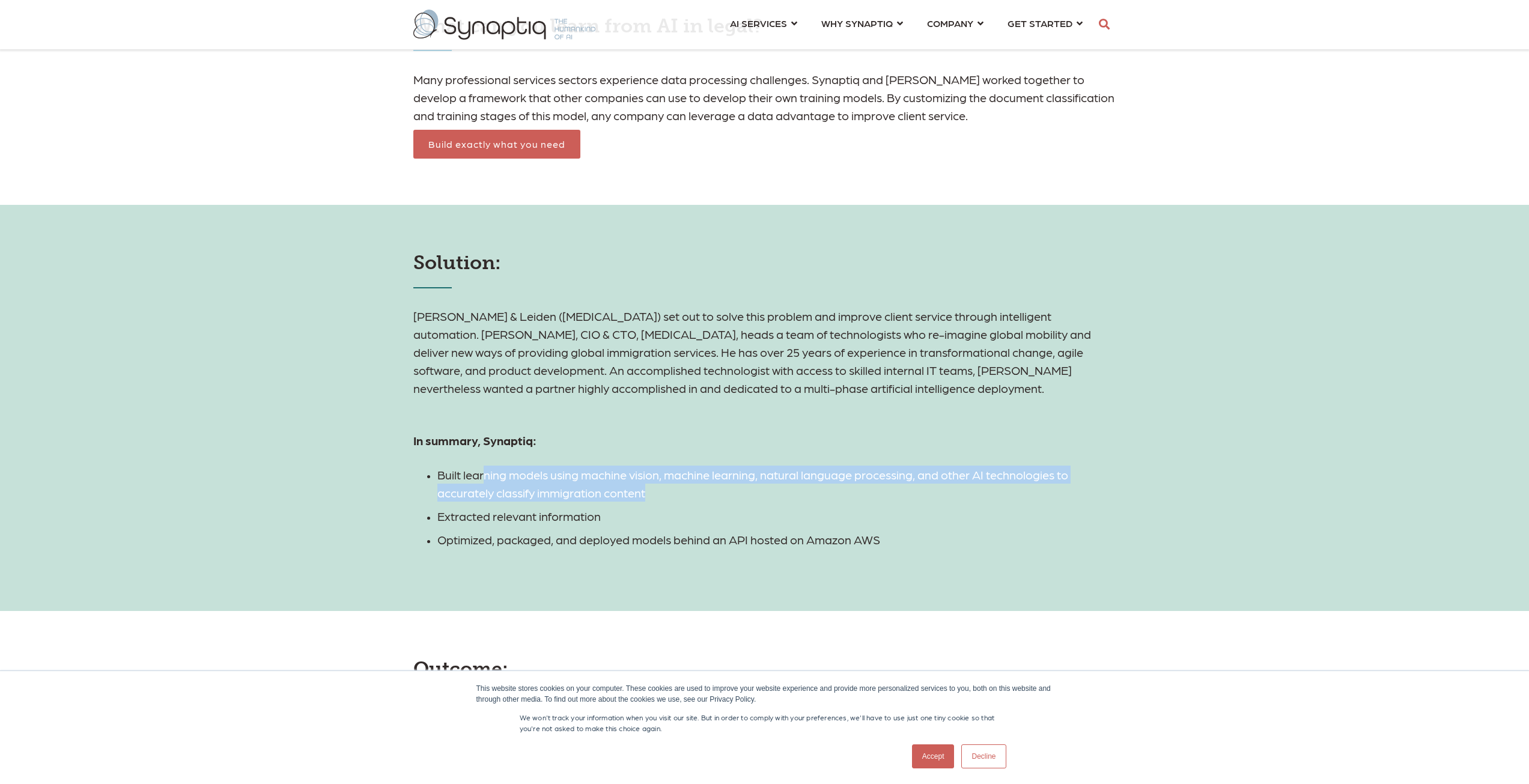
drag, startPoint x: 483, startPoint y: 471, endPoint x: 647, endPoint y: 490, distance: 165.1
click at [647, 490] on span "Built learning models using machine vision, machine learning, natural language …" at bounding box center [752, 483] width 630 height 32
drag, startPoint x: 628, startPoint y: 497, endPoint x: 452, endPoint y: 468, distance: 178.4
click at [452, 468] on h6 "Built learning models using machine vision, machine learning, natural language …" at bounding box center [776, 483] width 679 height 36
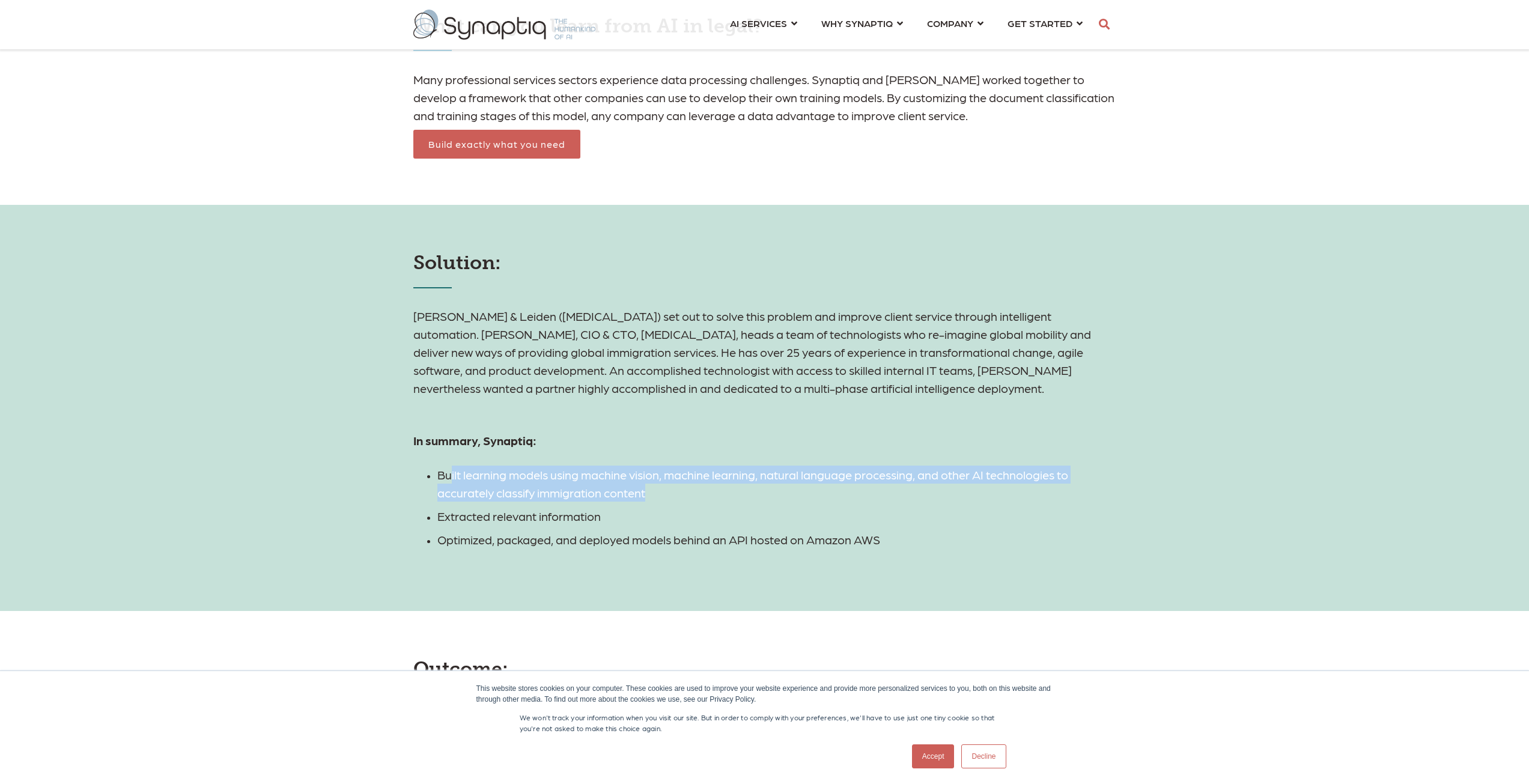
click at [452, 468] on span "Built learning models using machine vision, machine learning, natural language …" at bounding box center [752, 483] width 630 height 32
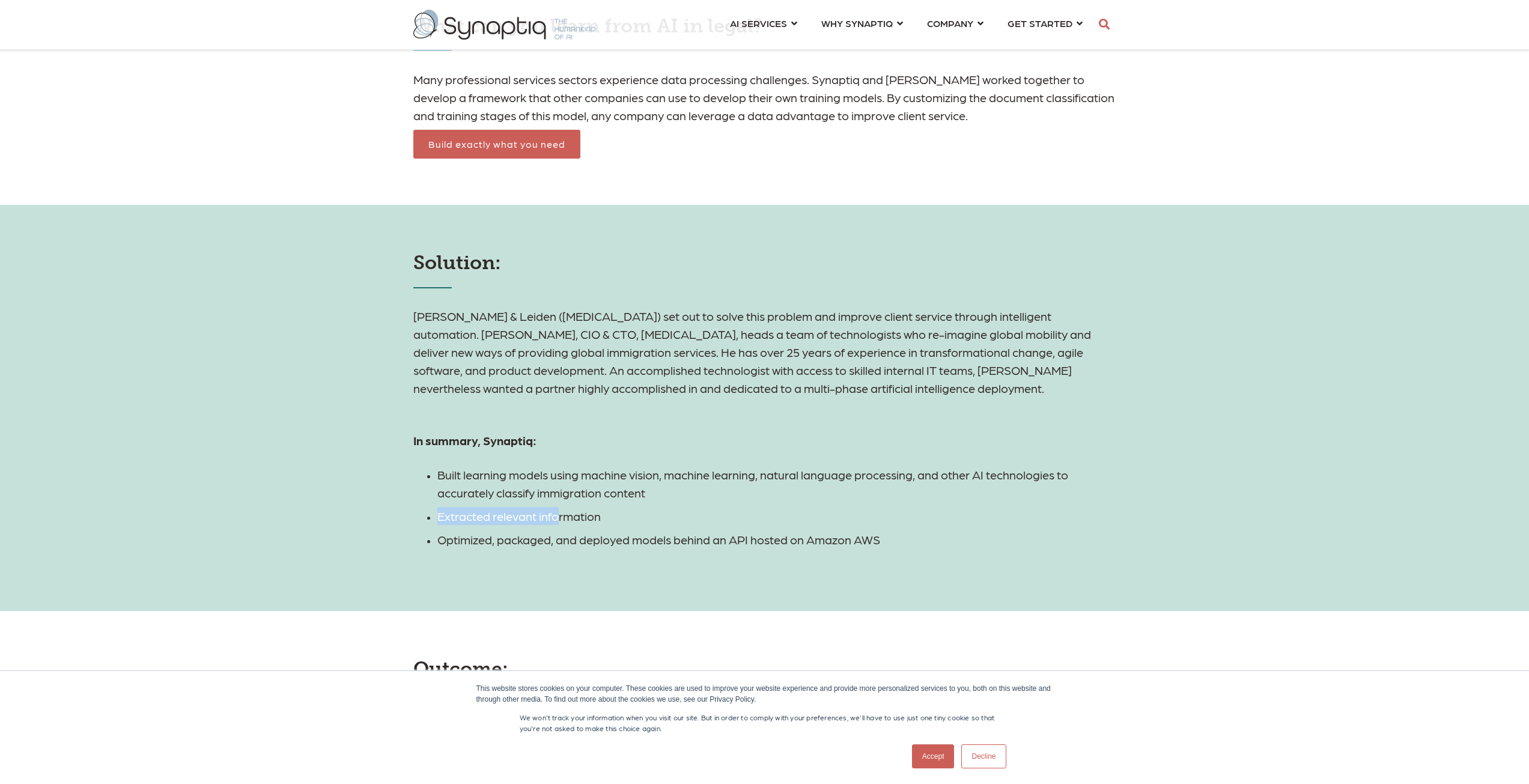
drag, startPoint x: 426, startPoint y: 505, endPoint x: 568, endPoint y: 519, distance: 142.7
click at [563, 519] on ul "Built learning models using machine vision, machine learning, natural language …" at bounding box center [764, 507] width 703 height 83
click at [576, 518] on span "Extracted relevant information" at bounding box center [518, 515] width 163 height 14
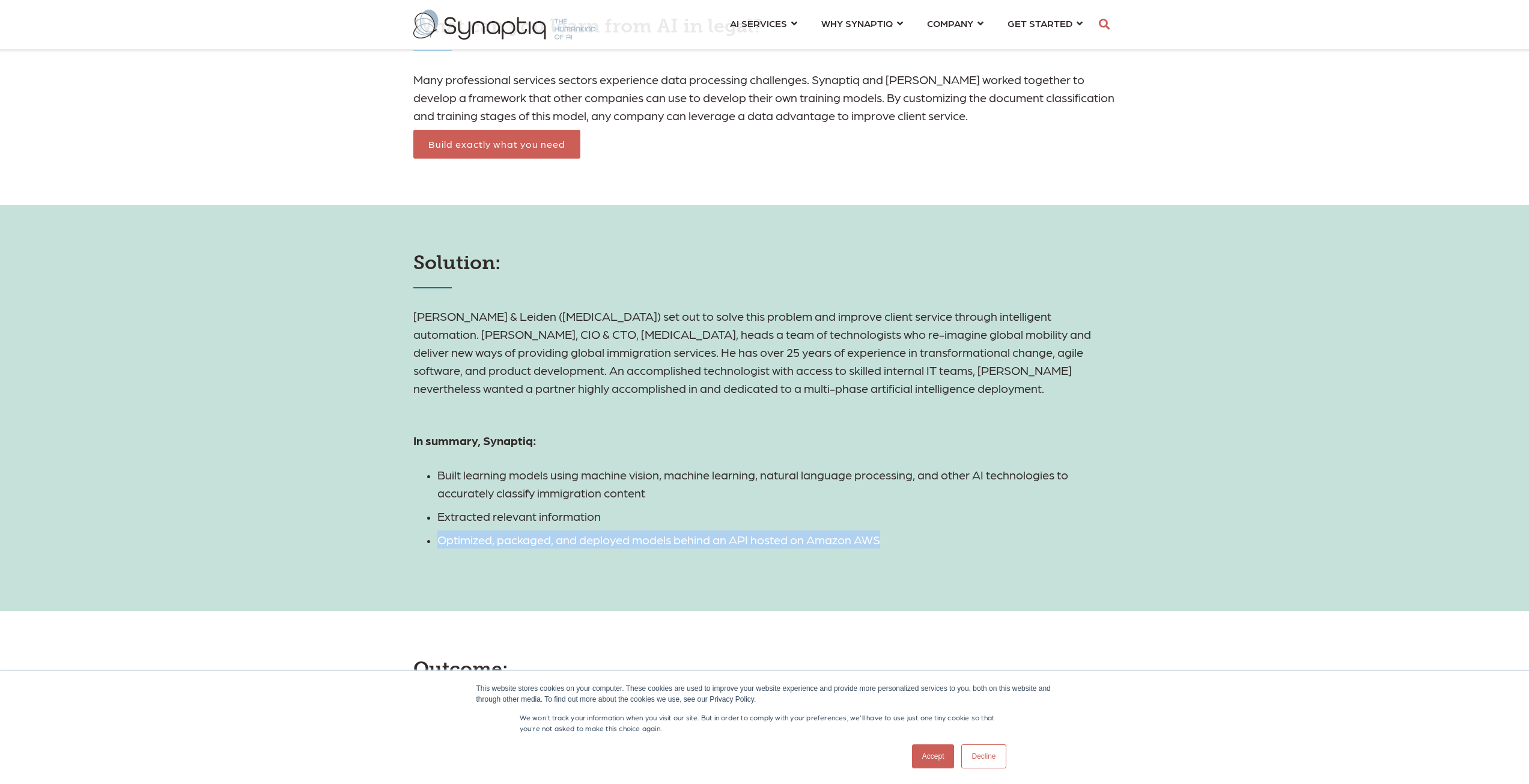
drag, startPoint x: 477, startPoint y: 530, endPoint x: 933, endPoint y: 546, distance: 456.3
click at [933, 546] on ul "Built learning models using machine vision, machine learning, natural language …" at bounding box center [764, 507] width 703 height 83
click at [933, 546] on h6 "Optimized, packaged, and deployed models behind an API hosted on Amazon AWS" at bounding box center [776, 539] width 679 height 18
drag, startPoint x: 932, startPoint y: 538, endPoint x: 896, endPoint y: 535, distance: 36.1
click at [905, 537] on h6 "Optimized, packaged, and deployed models behind an API hosted on Amazon AWS" at bounding box center [776, 539] width 679 height 18
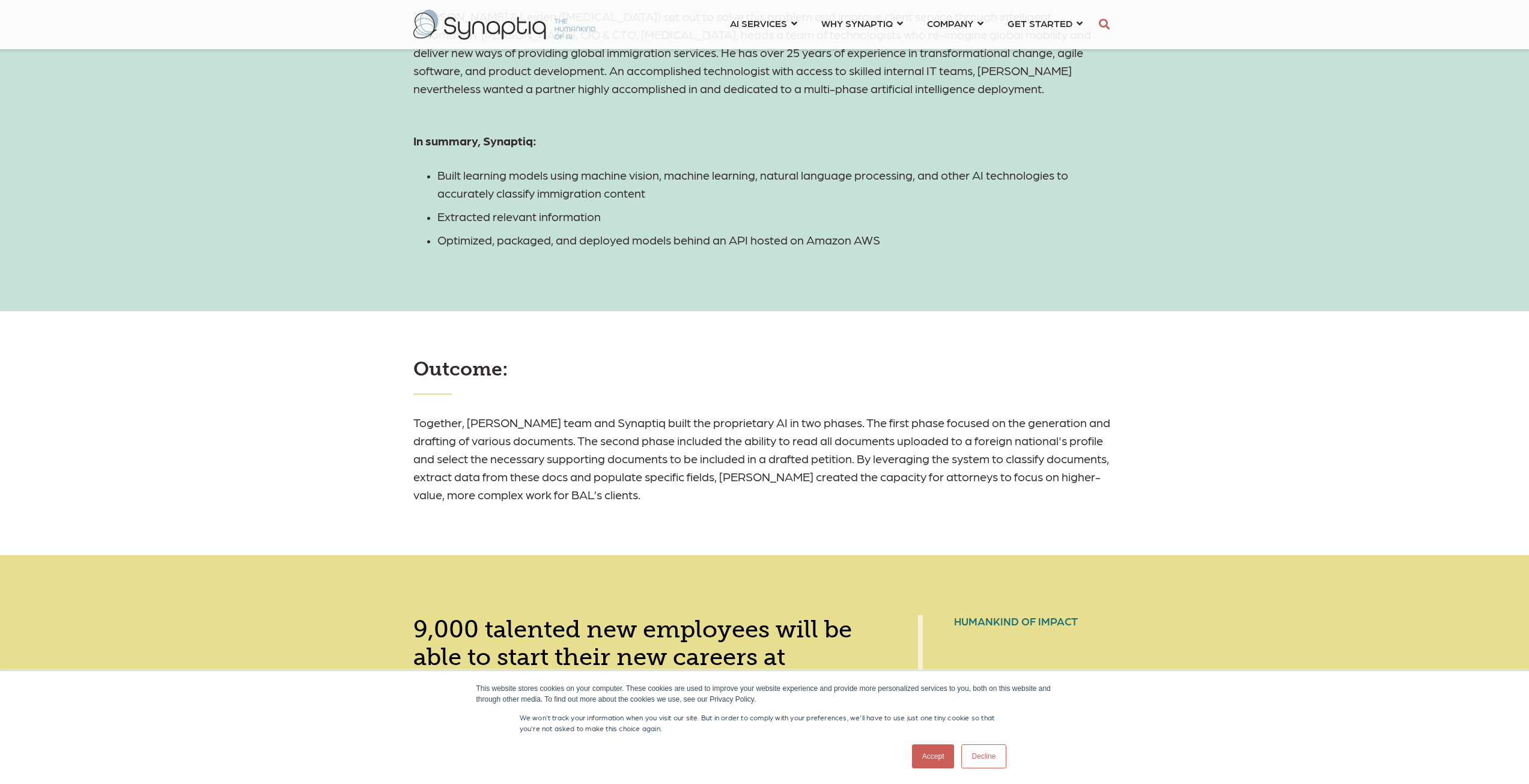
scroll to position [1501, 0]
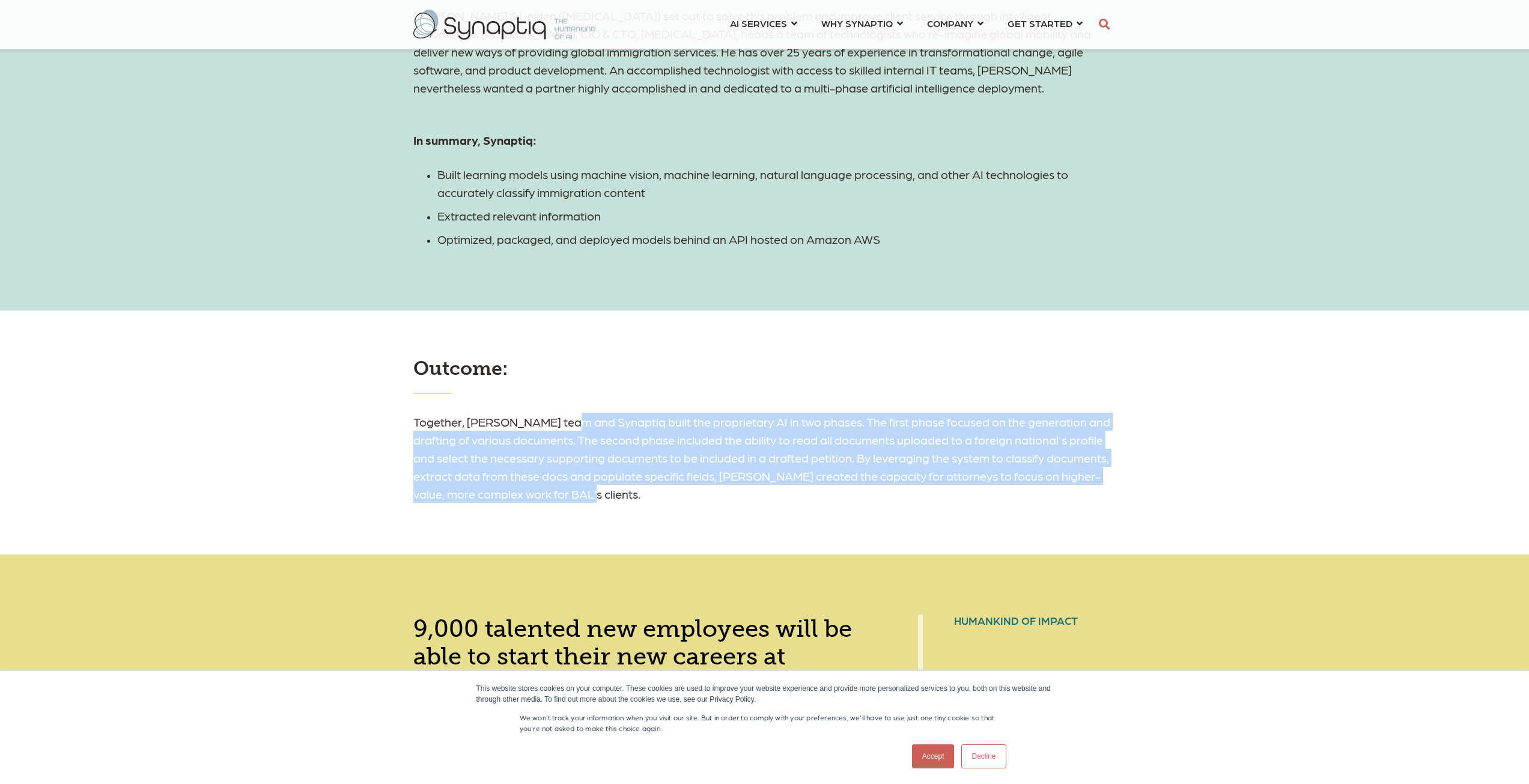
drag, startPoint x: 564, startPoint y: 416, endPoint x: 676, endPoint y: 492, distance: 135.4
click at [676, 492] on h6 "Together, DiMascio's team and Synaptiq built the proprietary AI in two phases. …" at bounding box center [764, 457] width 703 height 90
click at [677, 492] on h6 "Together, DiMascio's team and Synaptiq built the proprietary AI in two phases. …" at bounding box center [764, 457] width 703 height 90
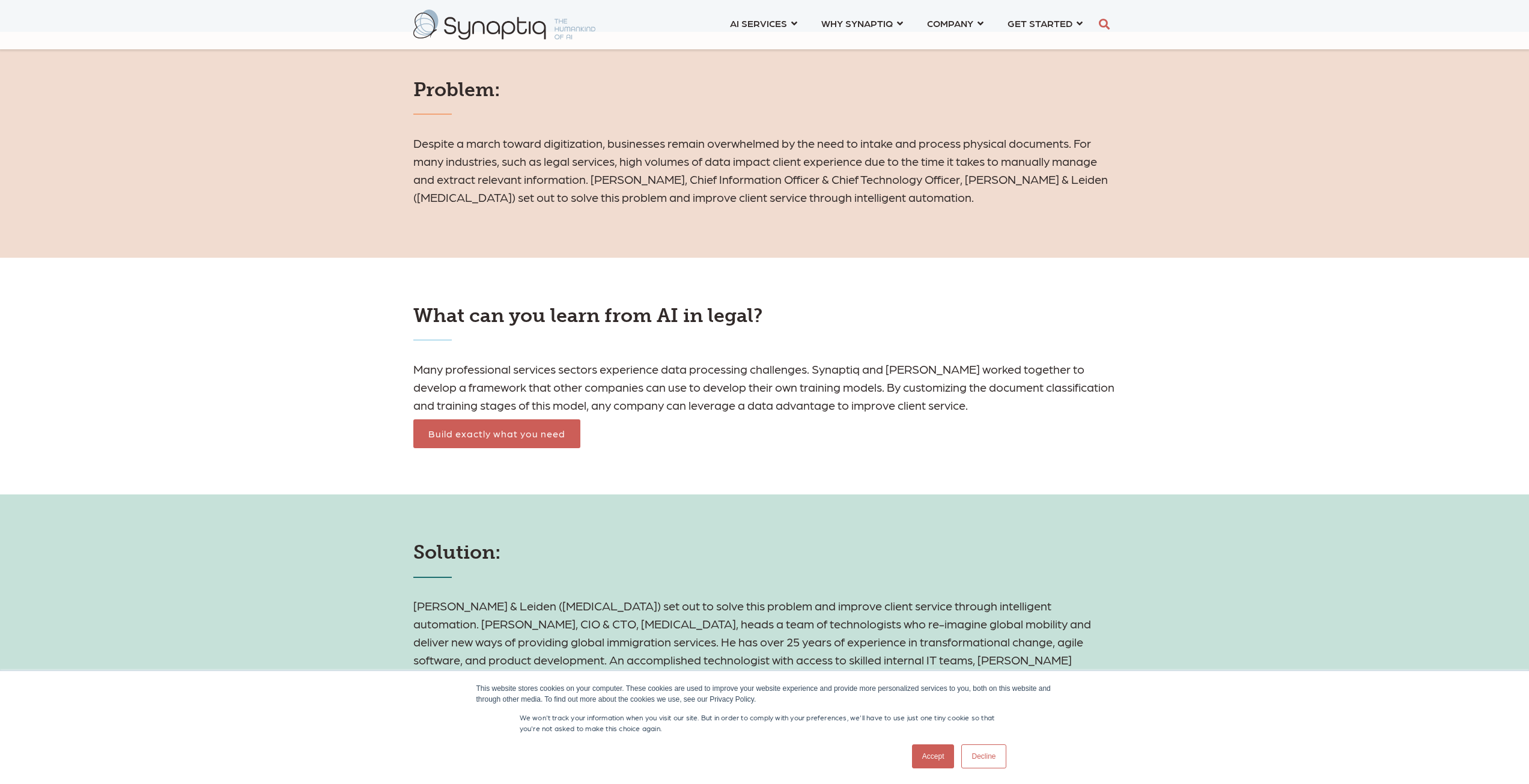
scroll to position [901, 0]
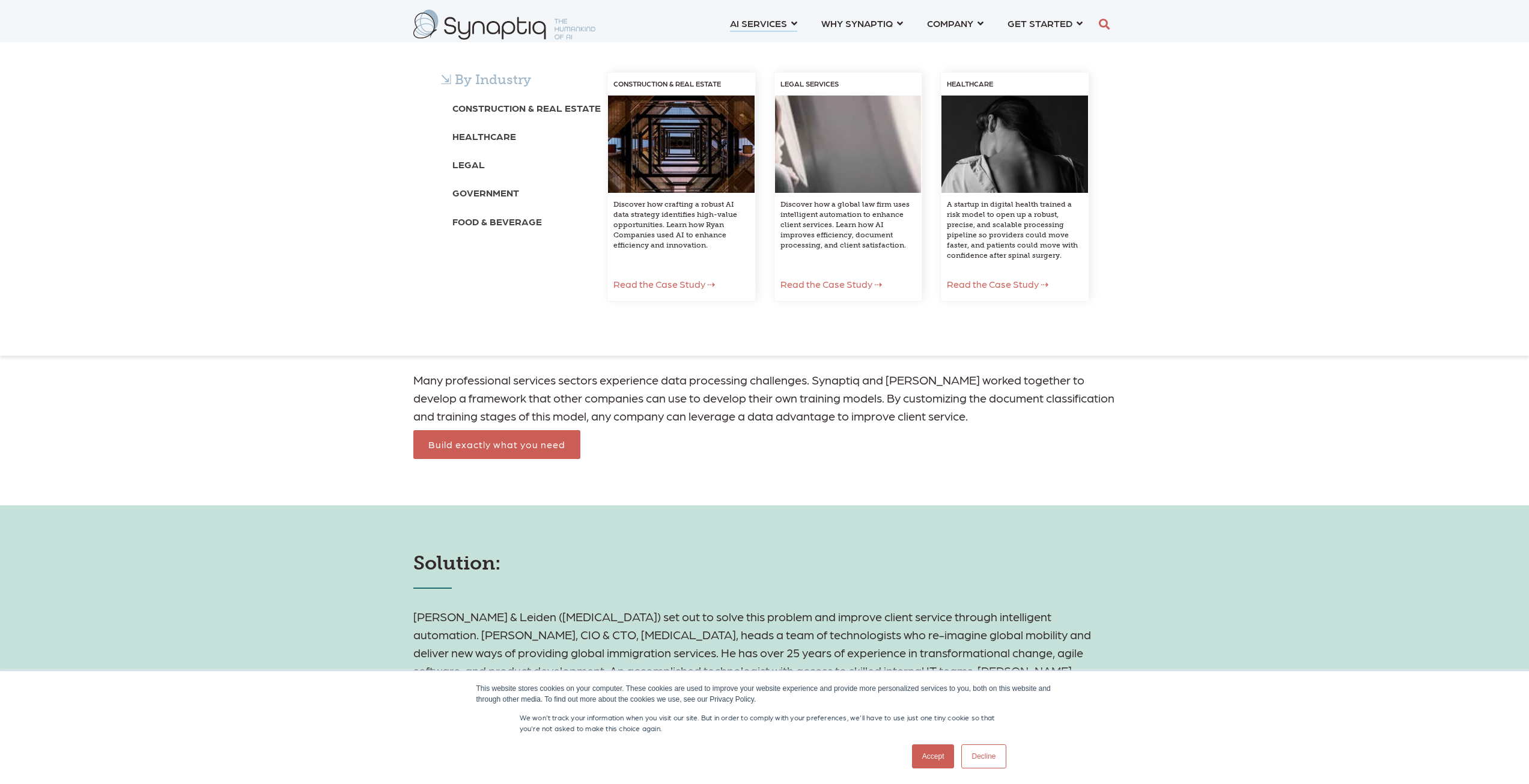
click at [1001, 285] on span "Read the Case Study ⇢" at bounding box center [998, 284] width 102 height 11
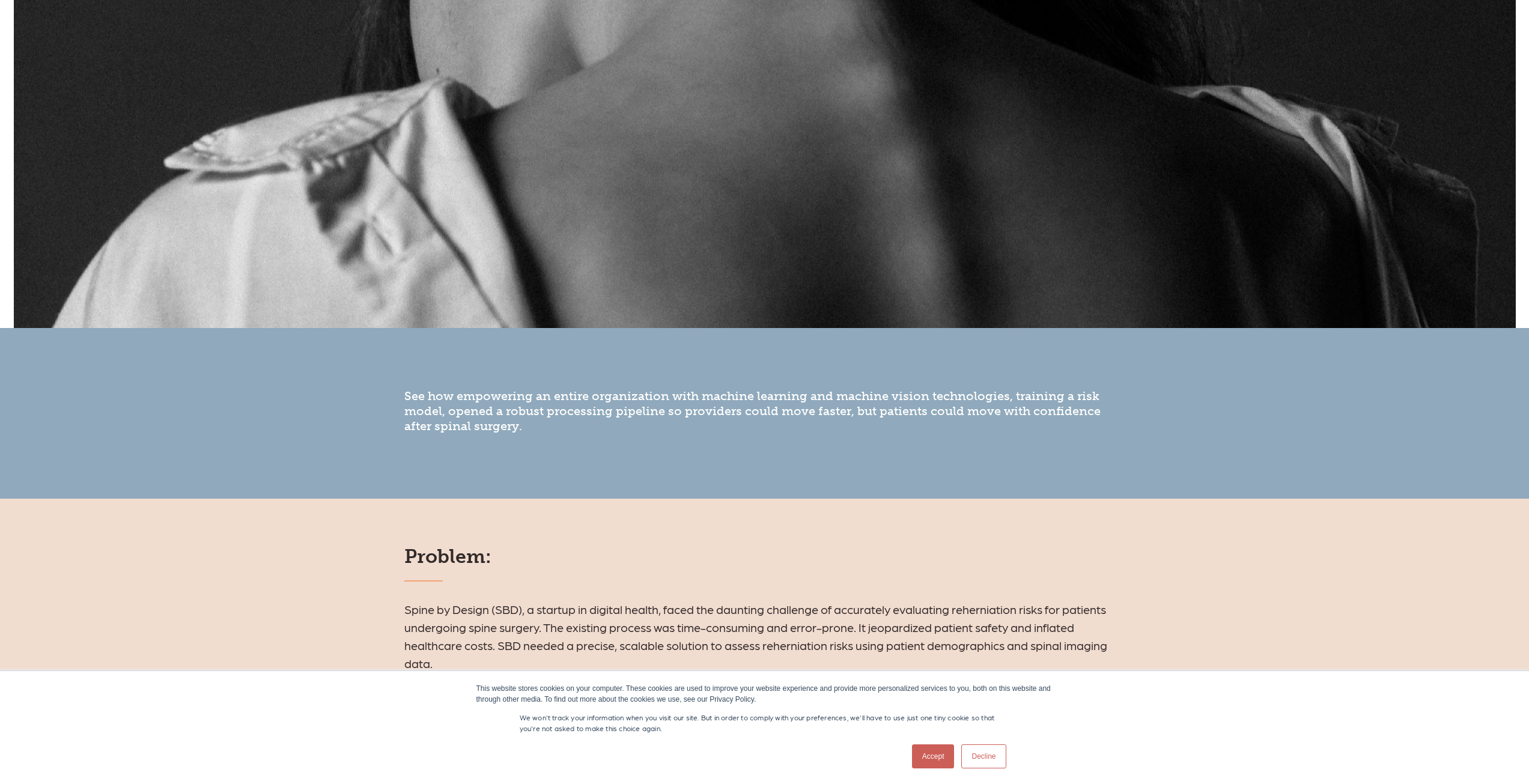
scroll to position [480, 0]
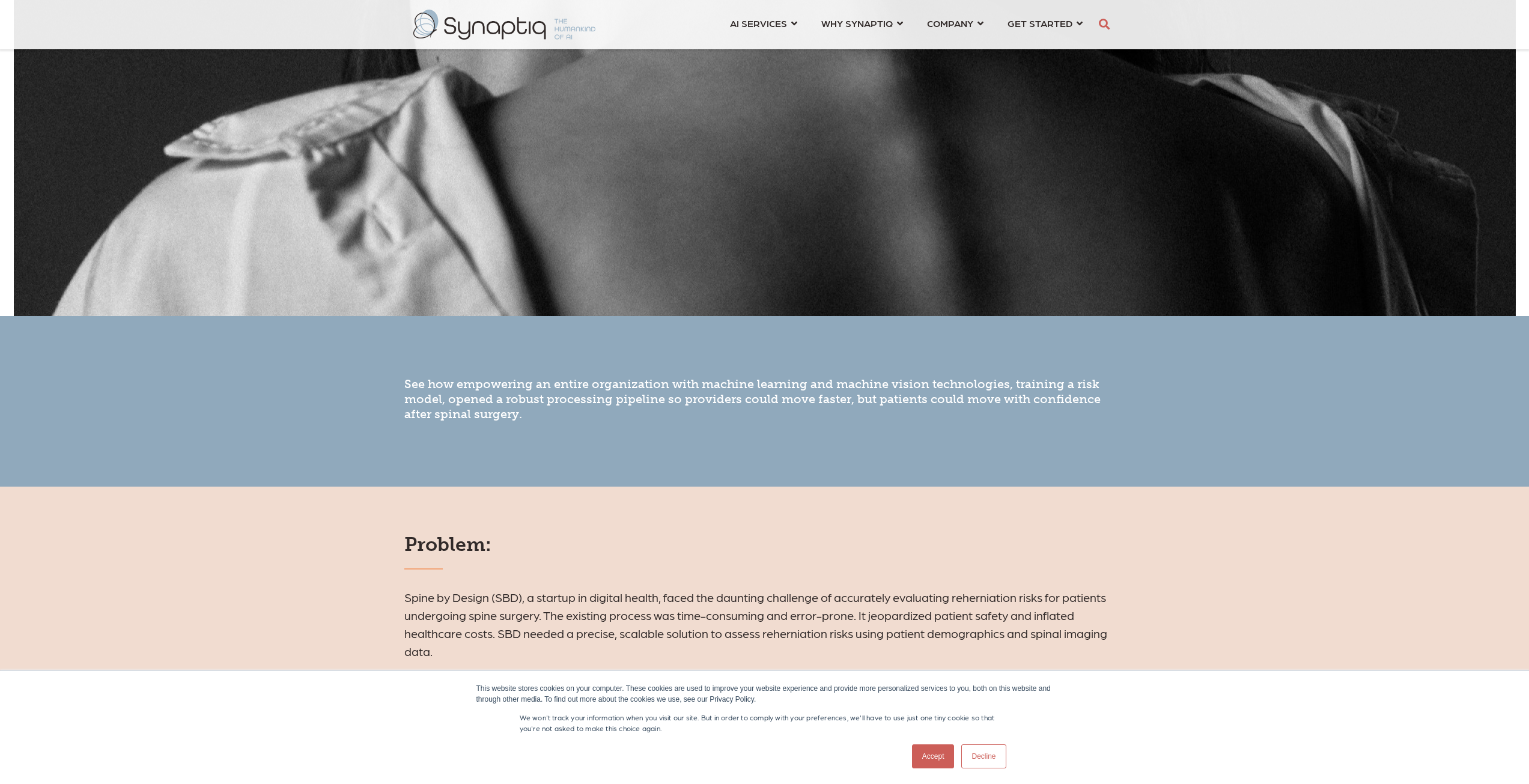
click at [932, 762] on link "Accept" at bounding box center [933, 756] width 42 height 24
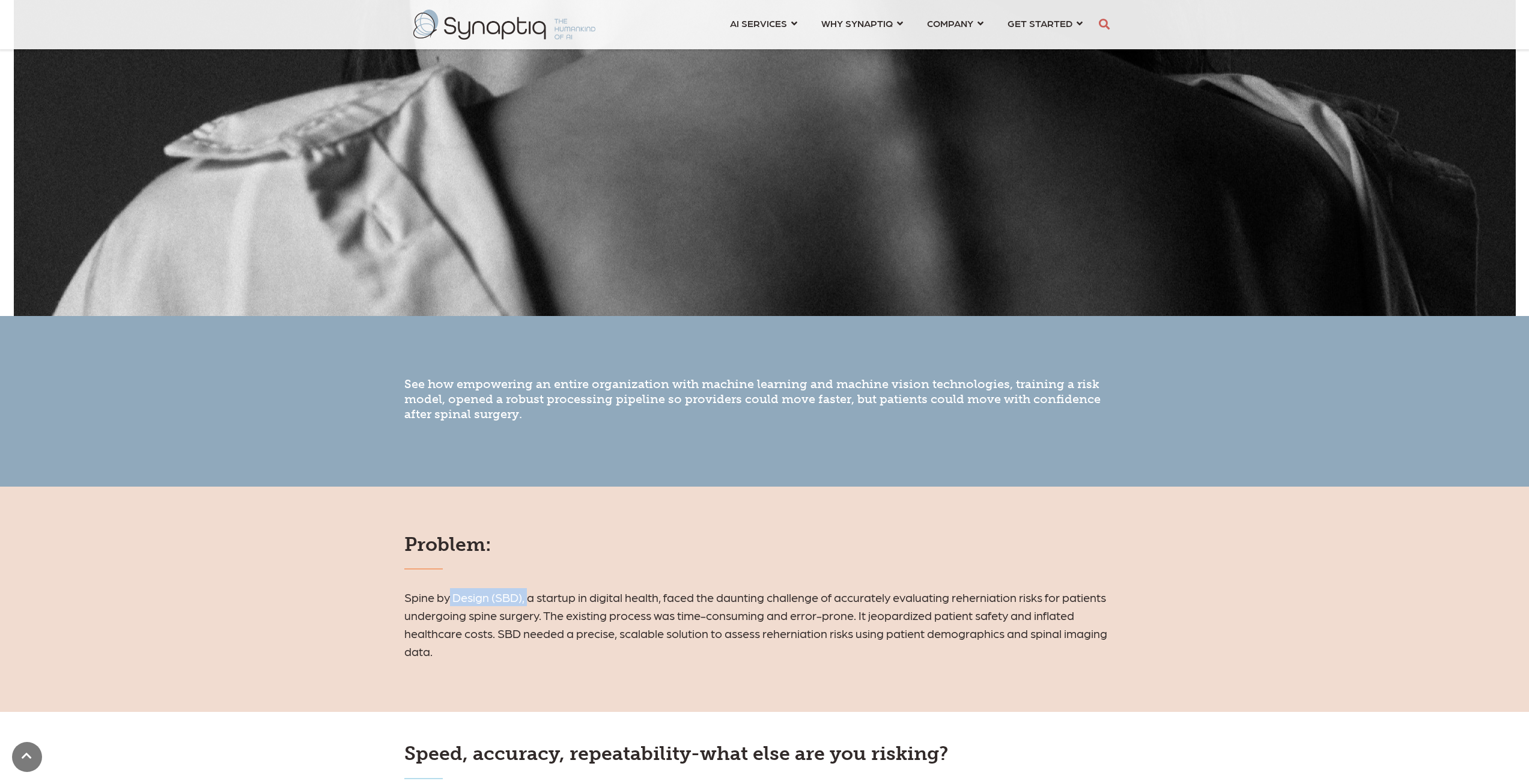
drag, startPoint x: 450, startPoint y: 598, endPoint x: 529, endPoint y: 593, distance: 79.2
click at [528, 593] on h6 "Spine by Design (SBD), a startup in digital health, faced the daunting challeng…" at bounding box center [764, 624] width 721 height 72
click at [546, 592] on h6 "Spine by Design (SBD), a startup in digital health, faced the daunting challeng…" at bounding box center [764, 624] width 721 height 72
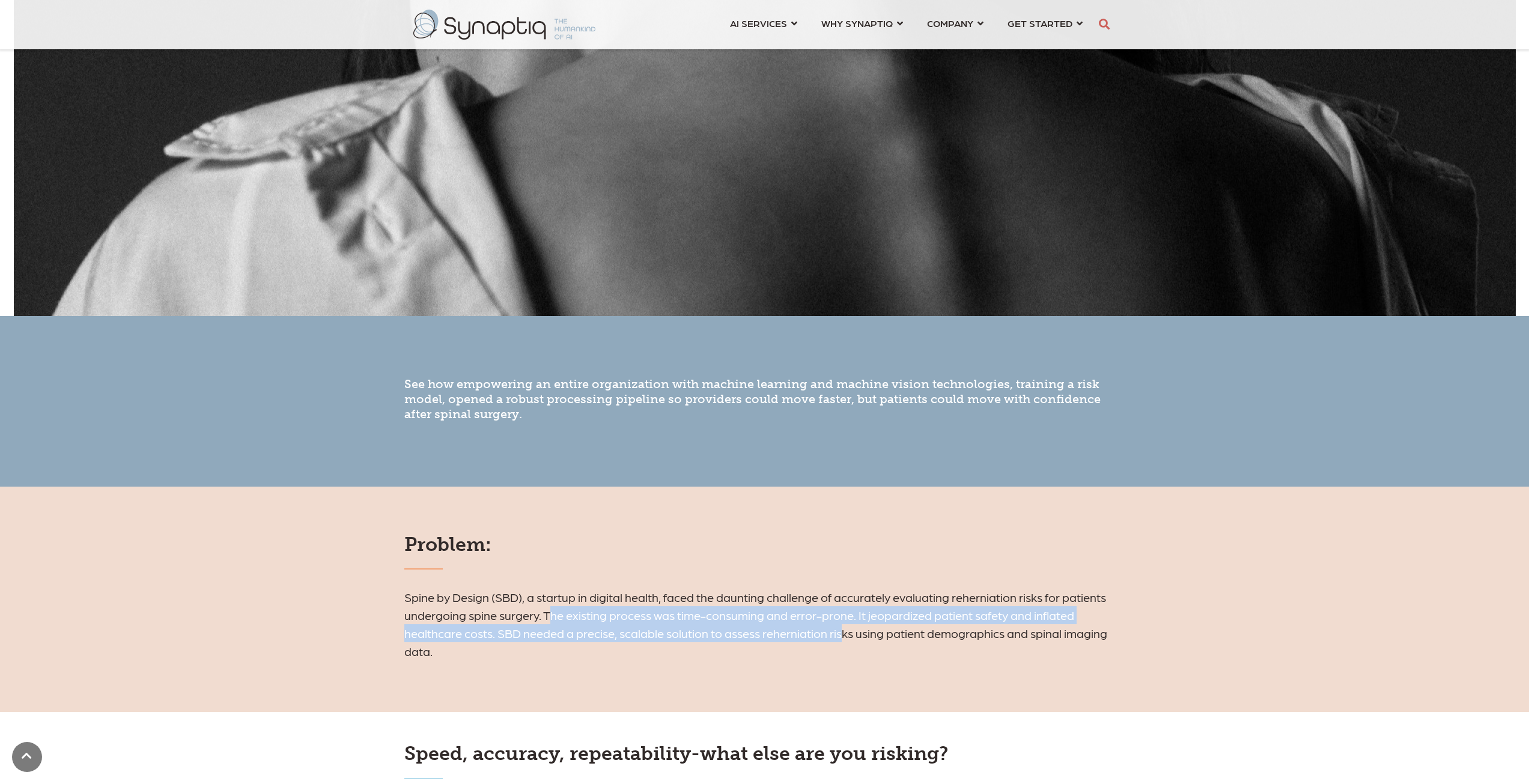
drag, startPoint x: 551, startPoint y: 616, endPoint x: 852, endPoint y: 628, distance: 301.2
click at [852, 628] on h6 "Spine by Design (SBD), a startup in digital health, faced the daunting challeng…" at bounding box center [764, 624] width 721 height 72
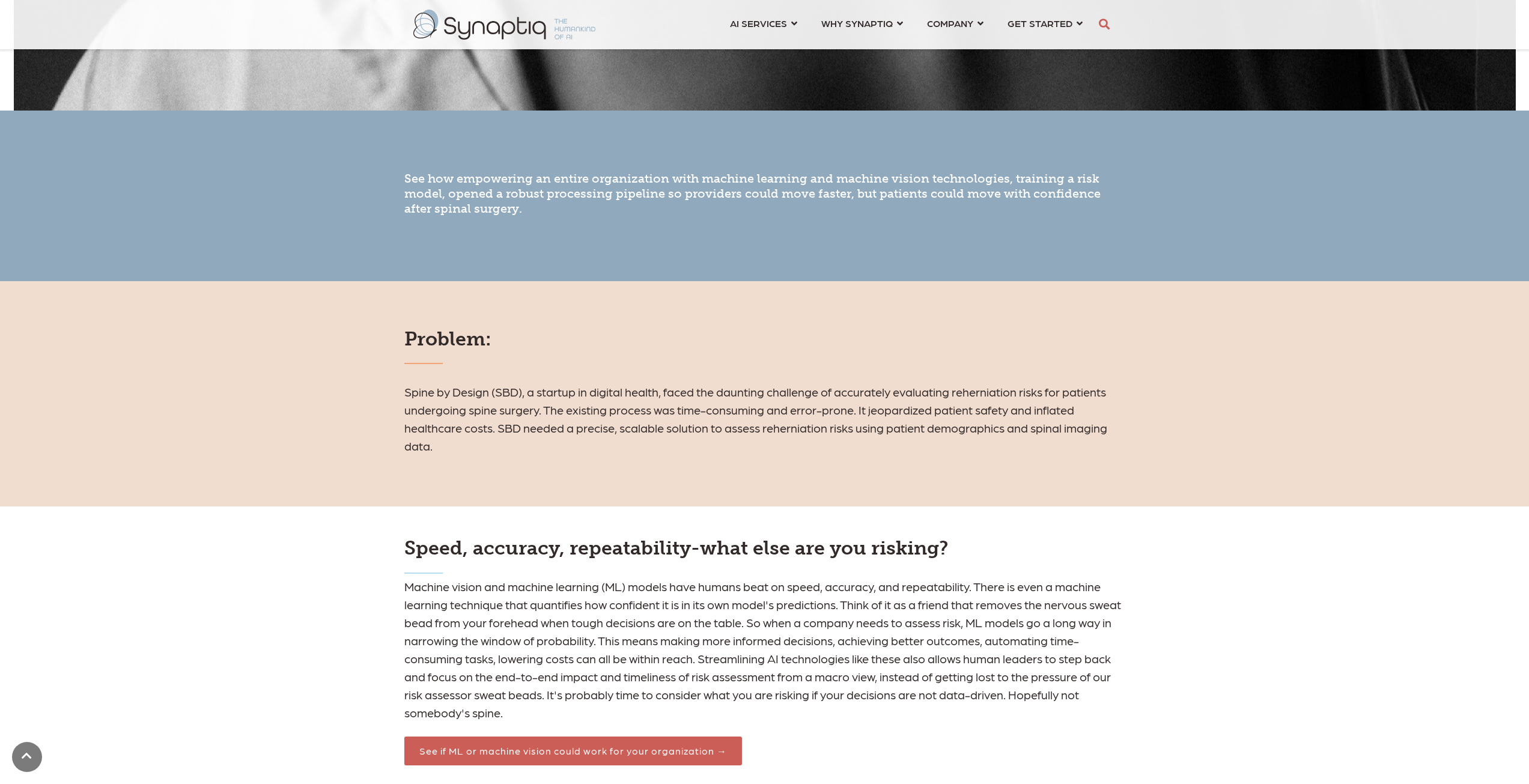
scroll to position [721, 0]
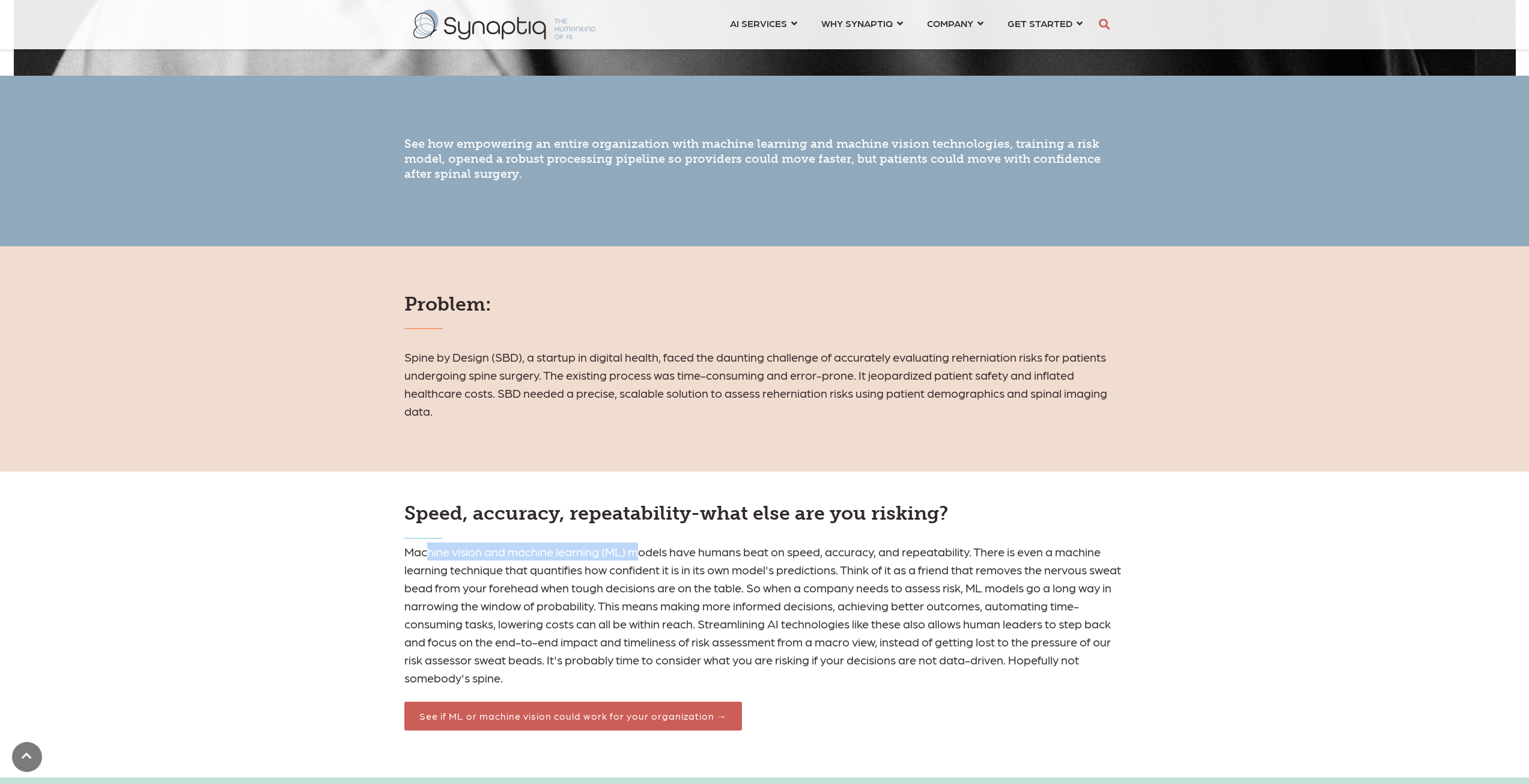
drag, startPoint x: 427, startPoint y: 557, endPoint x: 635, endPoint y: 553, distance: 208.0
click at [635, 553] on span "Machine vision and machine learning (ML) models have humans beat on speed, accu…" at bounding box center [762, 614] width 716 height 141
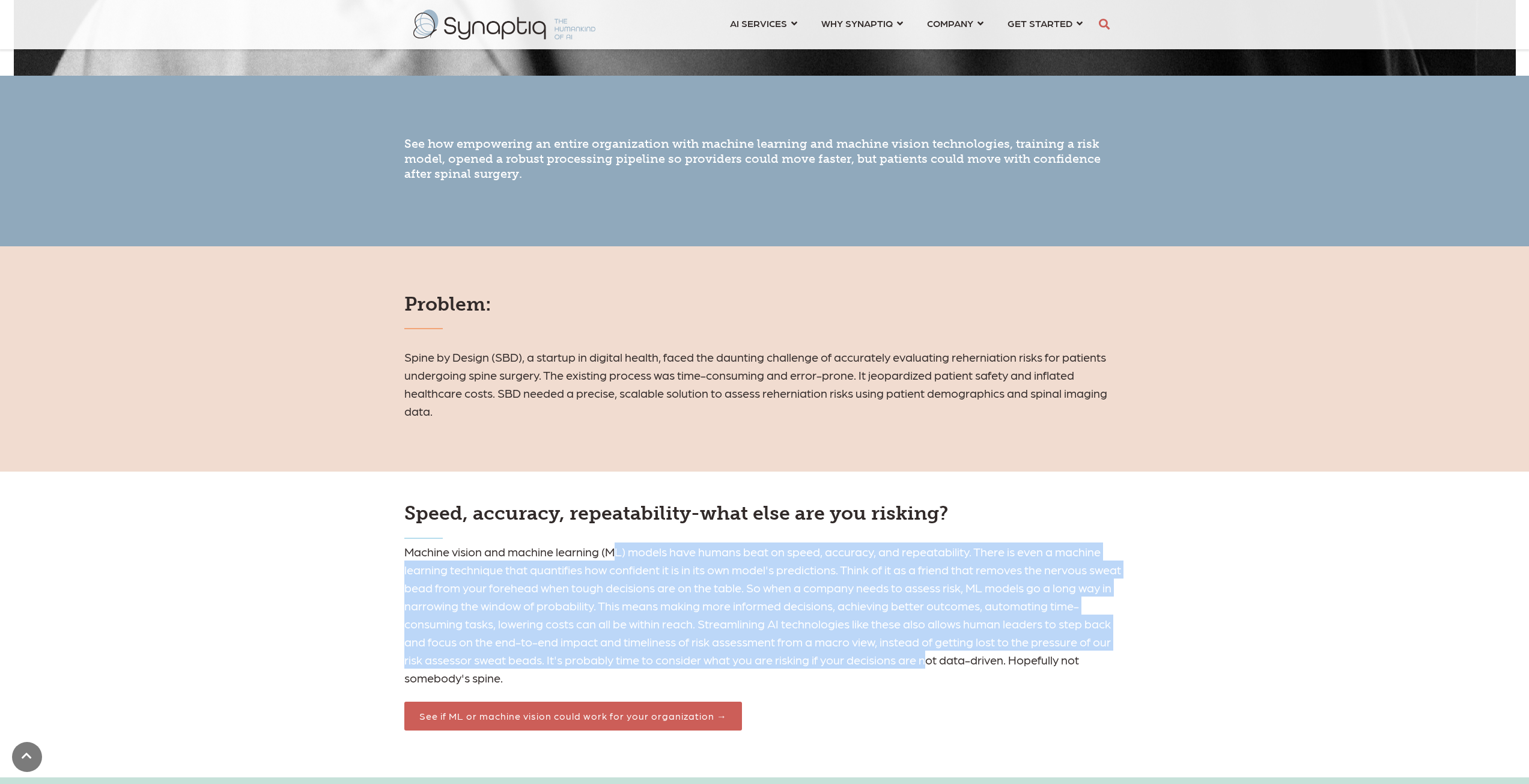
drag, startPoint x: 613, startPoint y: 557, endPoint x: 932, endPoint y: 661, distance: 335.5
click at [932, 661] on span "Machine vision and machine learning (ML) models have humans beat on speed, accu…" at bounding box center [762, 614] width 716 height 141
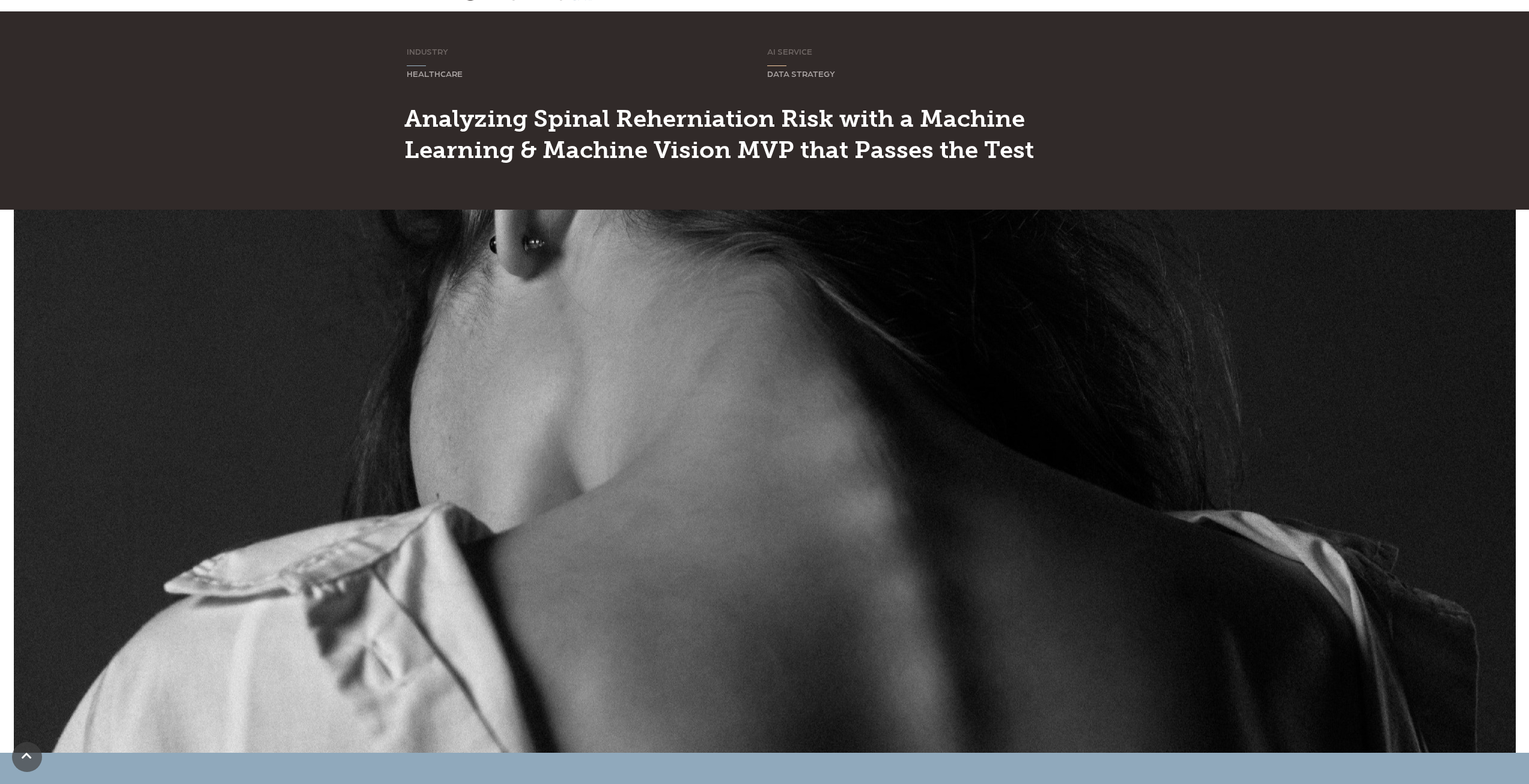
scroll to position [0, 0]
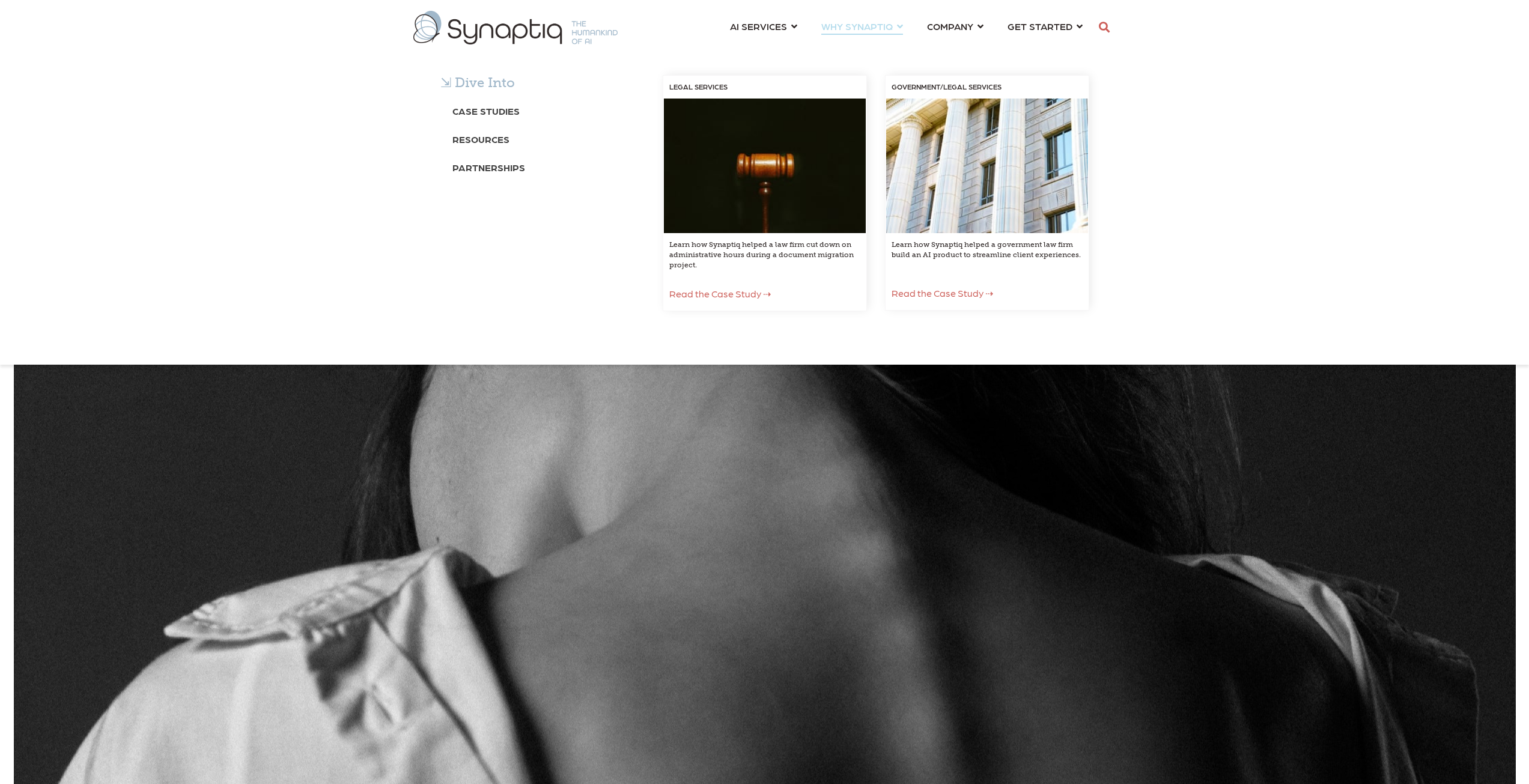
click at [717, 295] on span "Read the Case Study ⇢" at bounding box center [720, 293] width 102 height 11
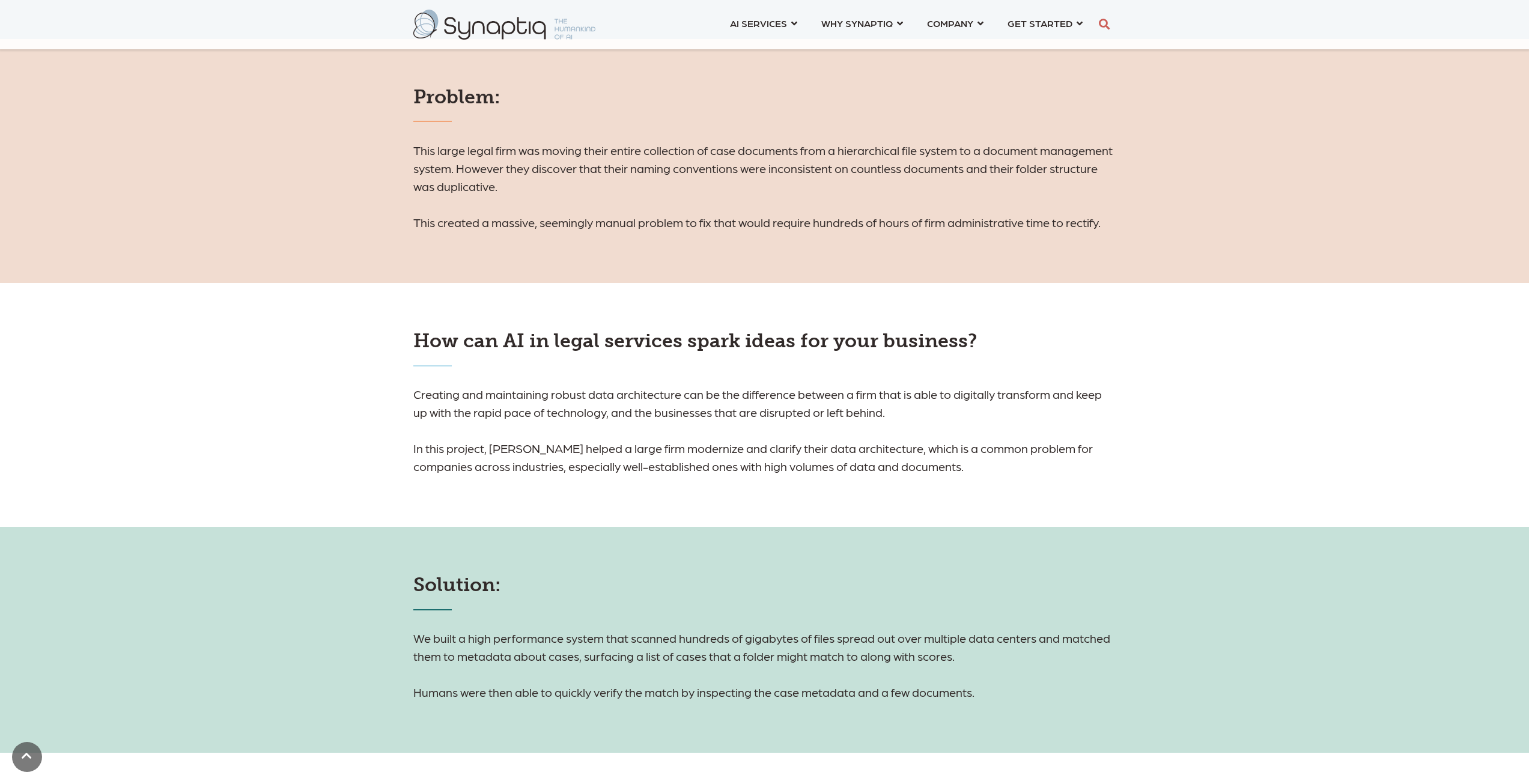
scroll to position [781, 0]
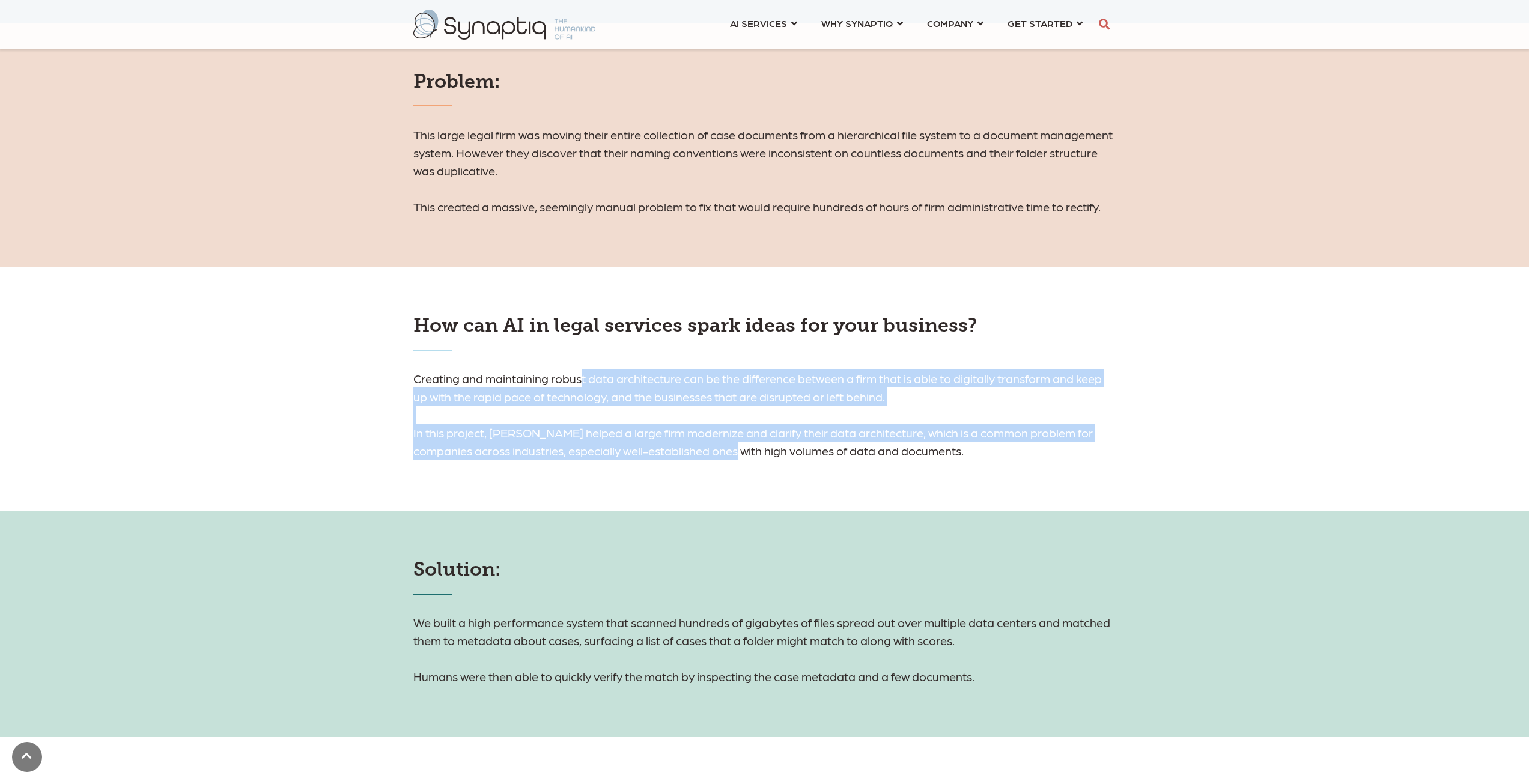
drag, startPoint x: 582, startPoint y: 382, endPoint x: 700, endPoint y: 448, distance: 135.2
click at [700, 448] on h6 "Creating and maintaining robust data architecture can be the difference between…" at bounding box center [764, 413] width 703 height 90
click at [698, 447] on h6 "Creating and maintaining robust data architecture can be the difference between…" at bounding box center [764, 413] width 703 height 90
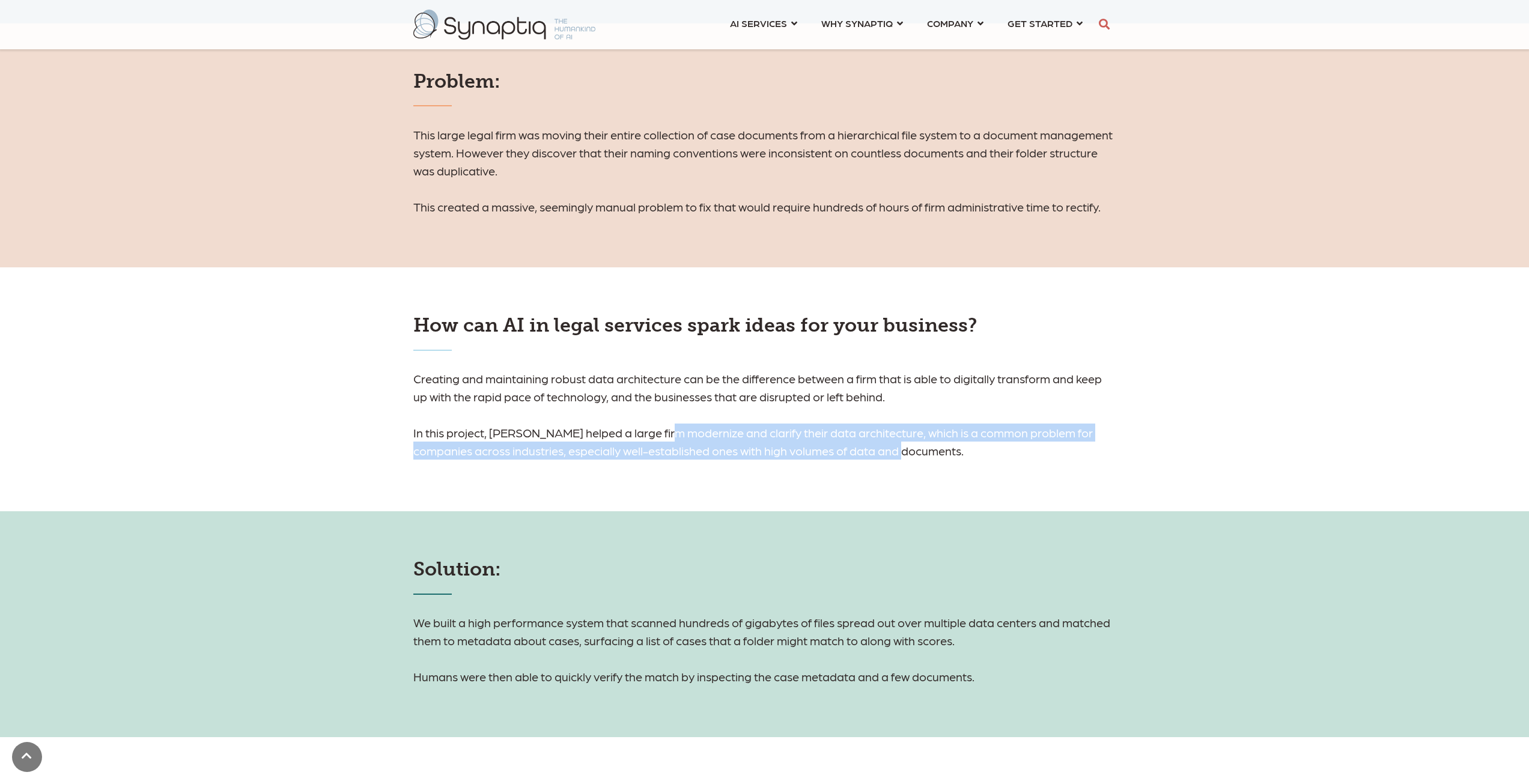
drag, startPoint x: 670, startPoint y: 433, endPoint x: 895, endPoint y: 447, distance: 225.4
click at [895, 447] on h6 "Creating and maintaining robust data architecture can be the difference between…" at bounding box center [764, 413] width 703 height 90
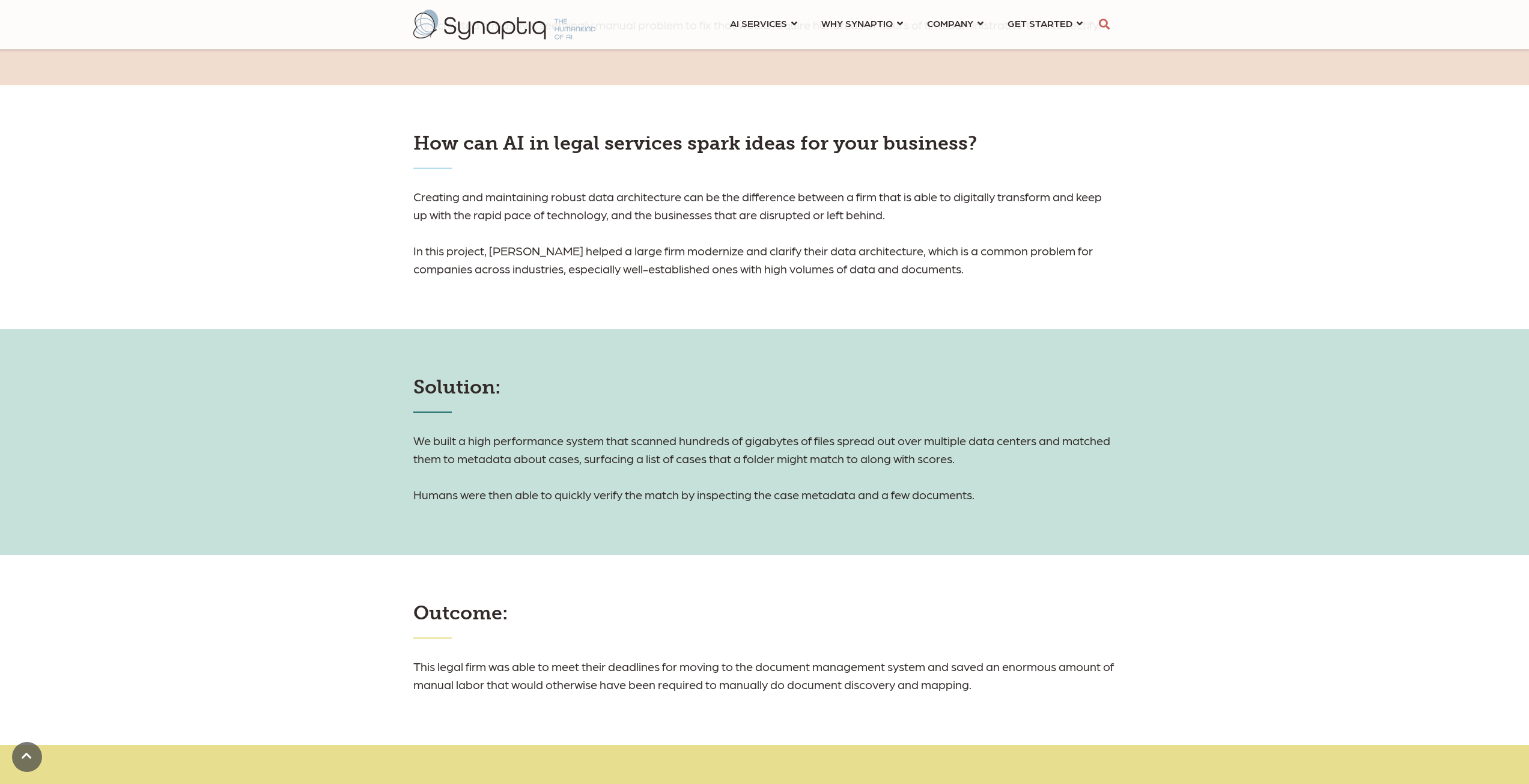
scroll to position [1021, 0]
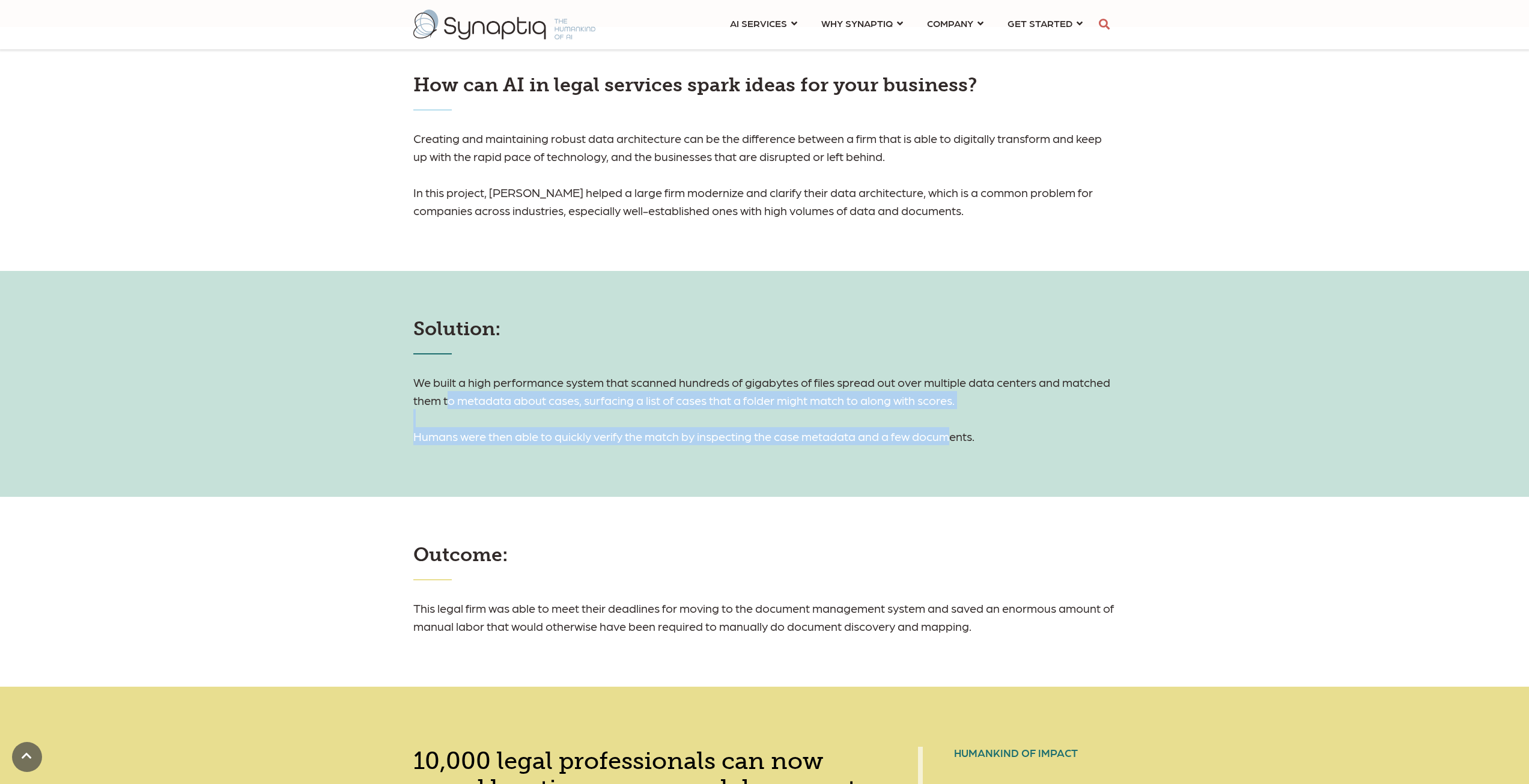
drag, startPoint x: 502, startPoint y: 404, endPoint x: 962, endPoint y: 438, distance: 461.3
click at [961, 439] on h6 "We built a high performance system that scanned hundreds of gigabytes of files …" at bounding box center [764, 409] width 703 height 72
click at [965, 436] on h6 "We built a high performance system that scanned hundreds of gigabytes of files …" at bounding box center [764, 409] width 703 height 72
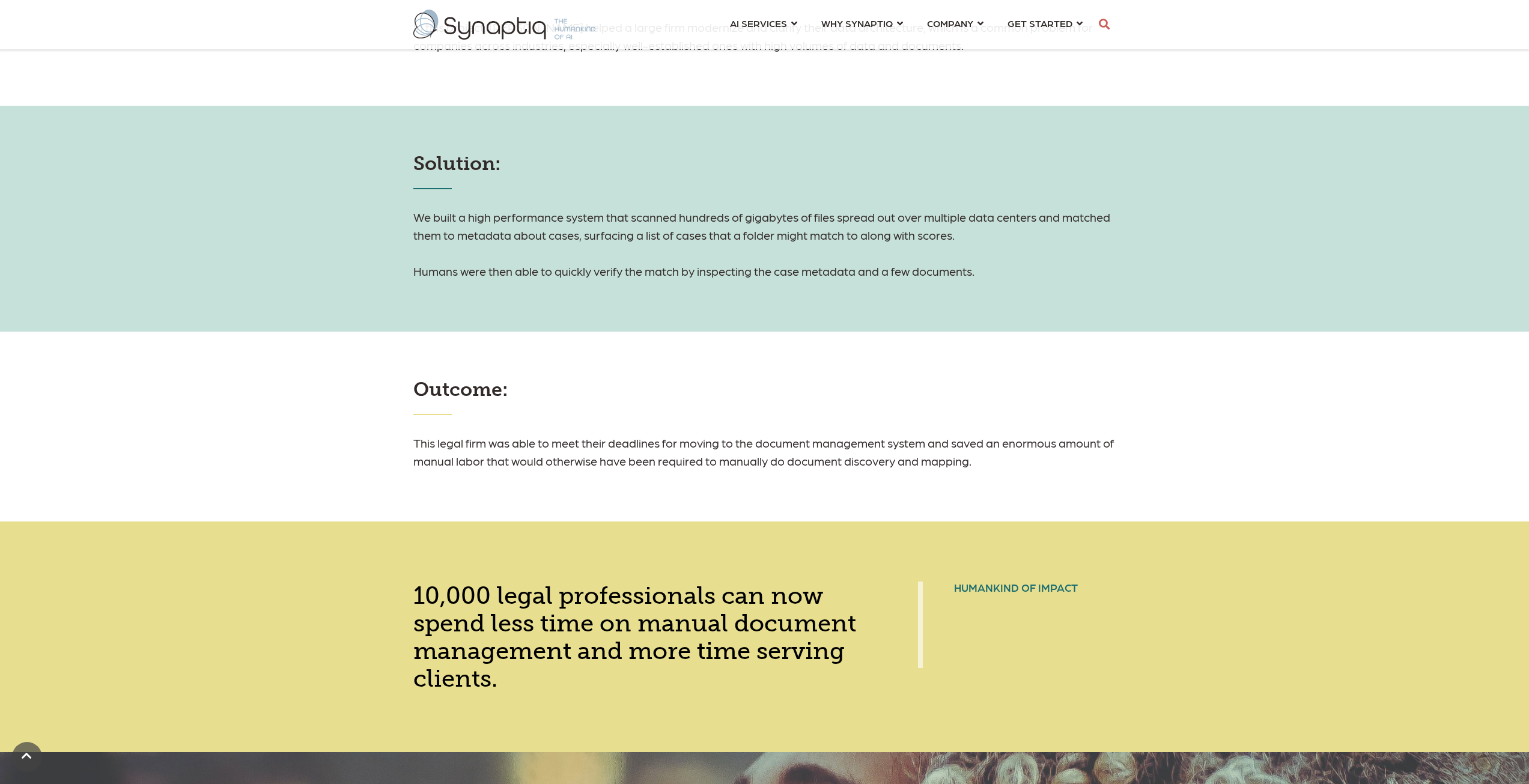
scroll to position [1201, 0]
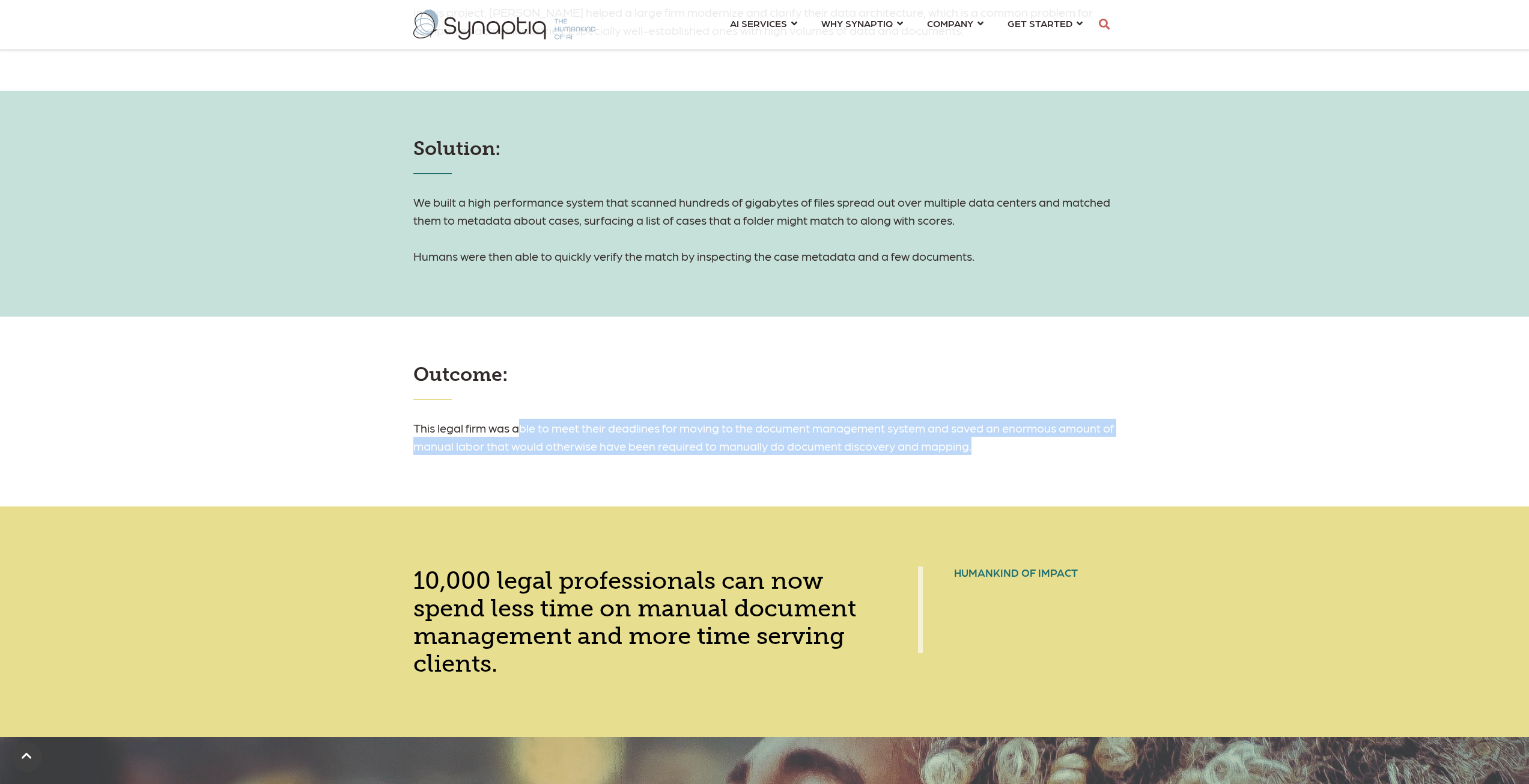
drag, startPoint x: 538, startPoint y: 431, endPoint x: 1018, endPoint y: 444, distance: 480.2
click at [1018, 444] on h6 "This legal firm was able to meet their deadlines for moving to the document man…" at bounding box center [764, 437] width 703 height 36
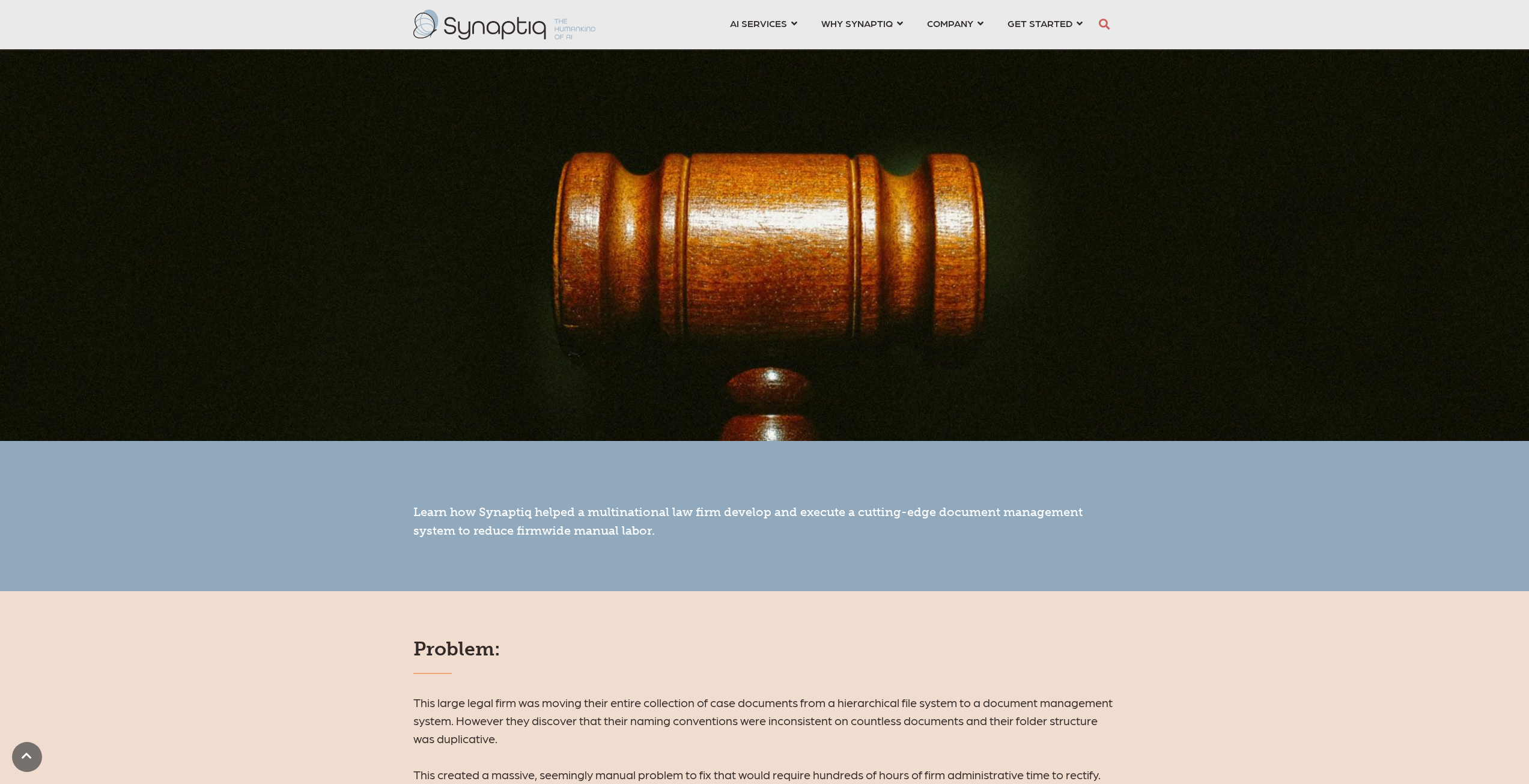
scroll to position [0, 0]
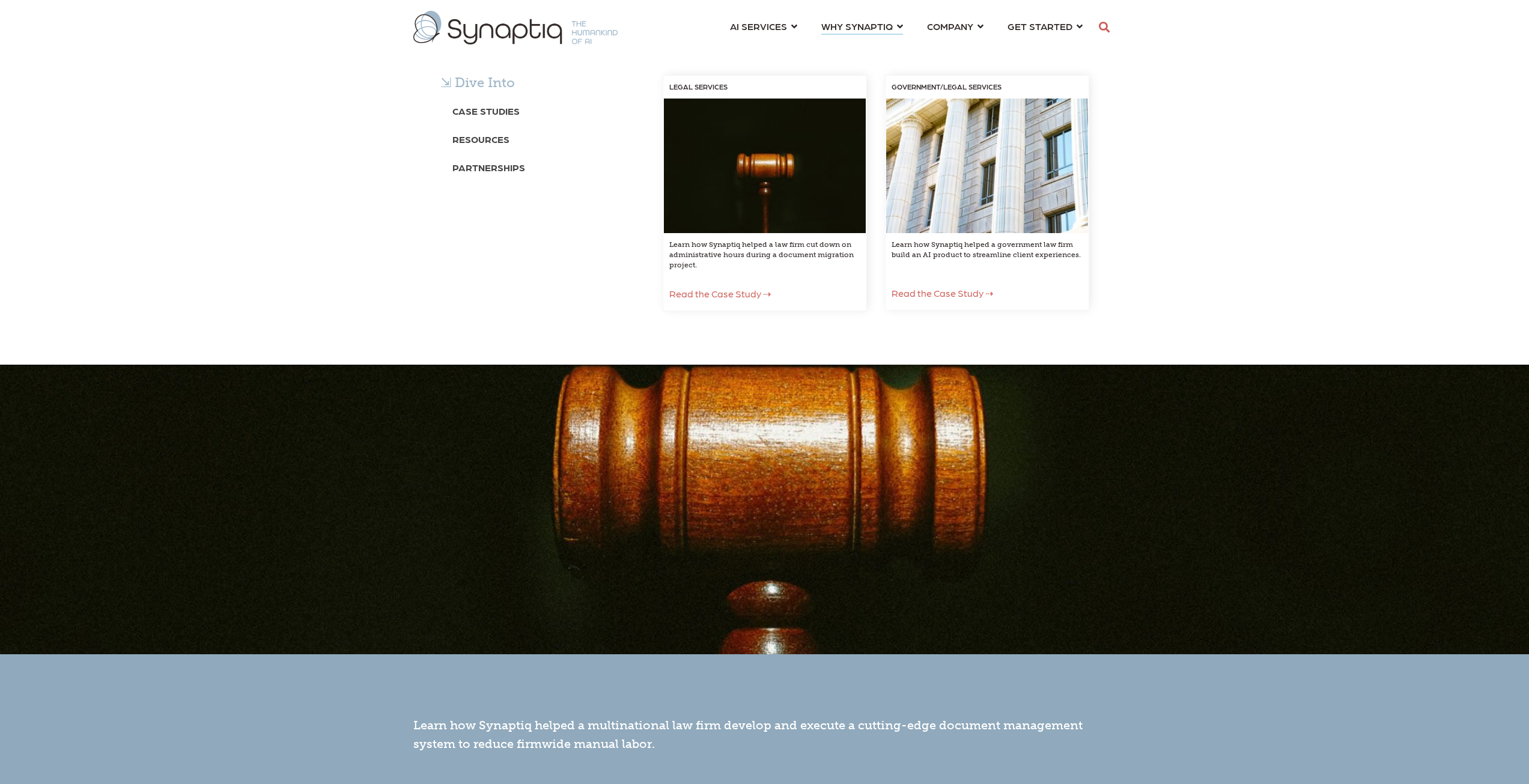
click at [948, 295] on span "Read the Case Study ⇢" at bounding box center [943, 292] width 102 height 11
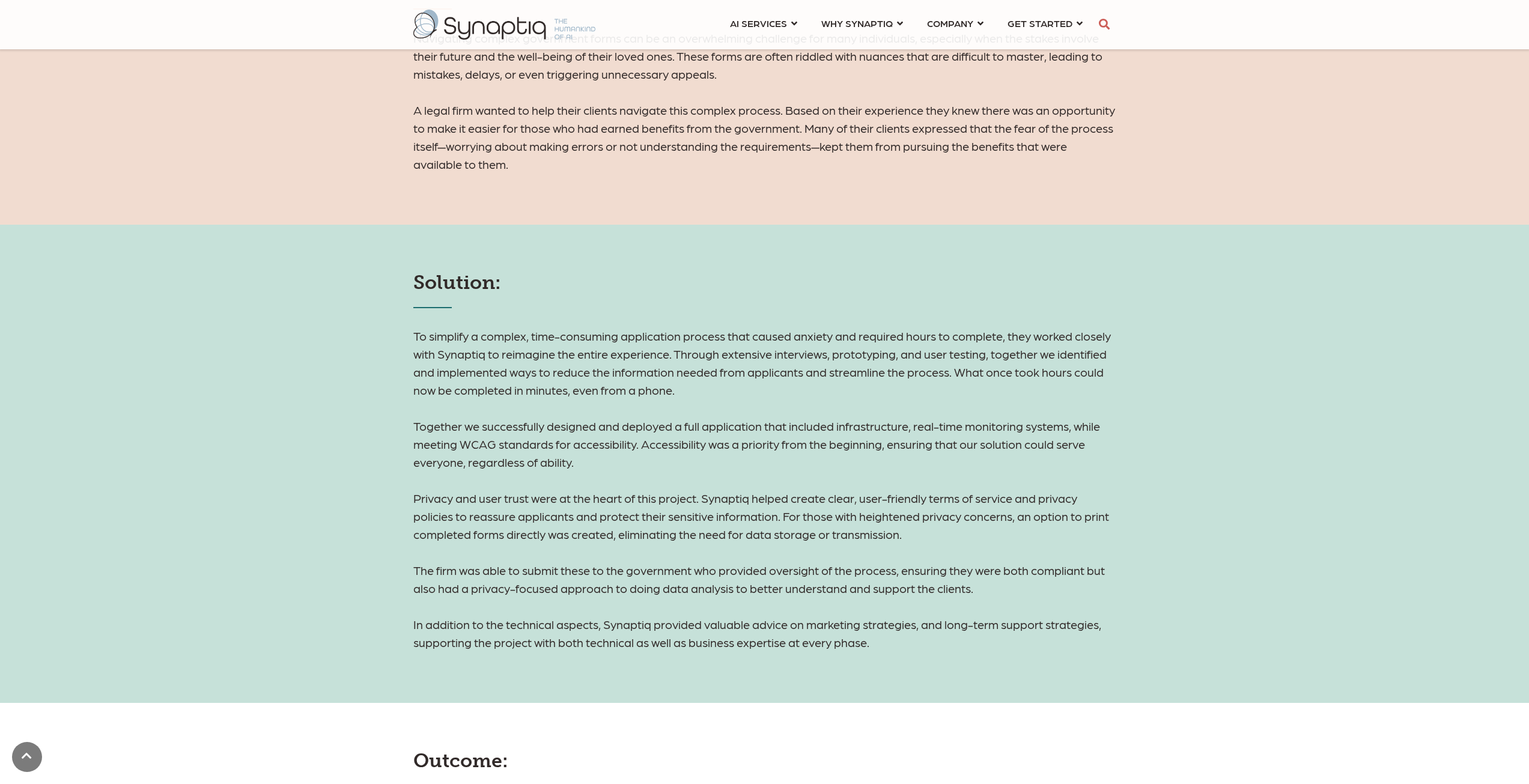
scroll to position [901, 0]
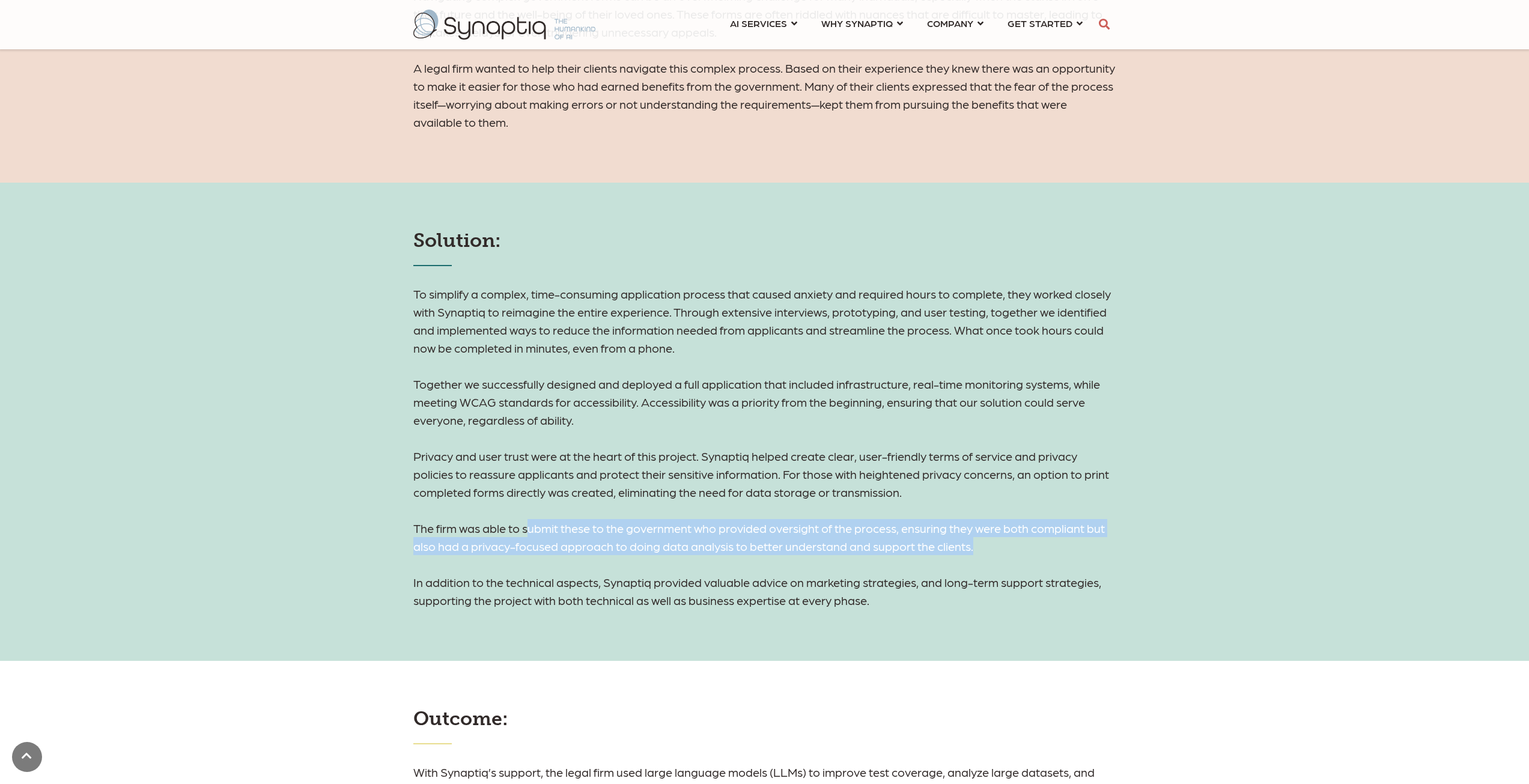
drag, startPoint x: 529, startPoint y: 526, endPoint x: 992, endPoint y: 549, distance: 463.6
click at [992, 549] on h6 "To simplify a complex, time-consuming application process that caused anxiety a…" at bounding box center [764, 447] width 703 height 325
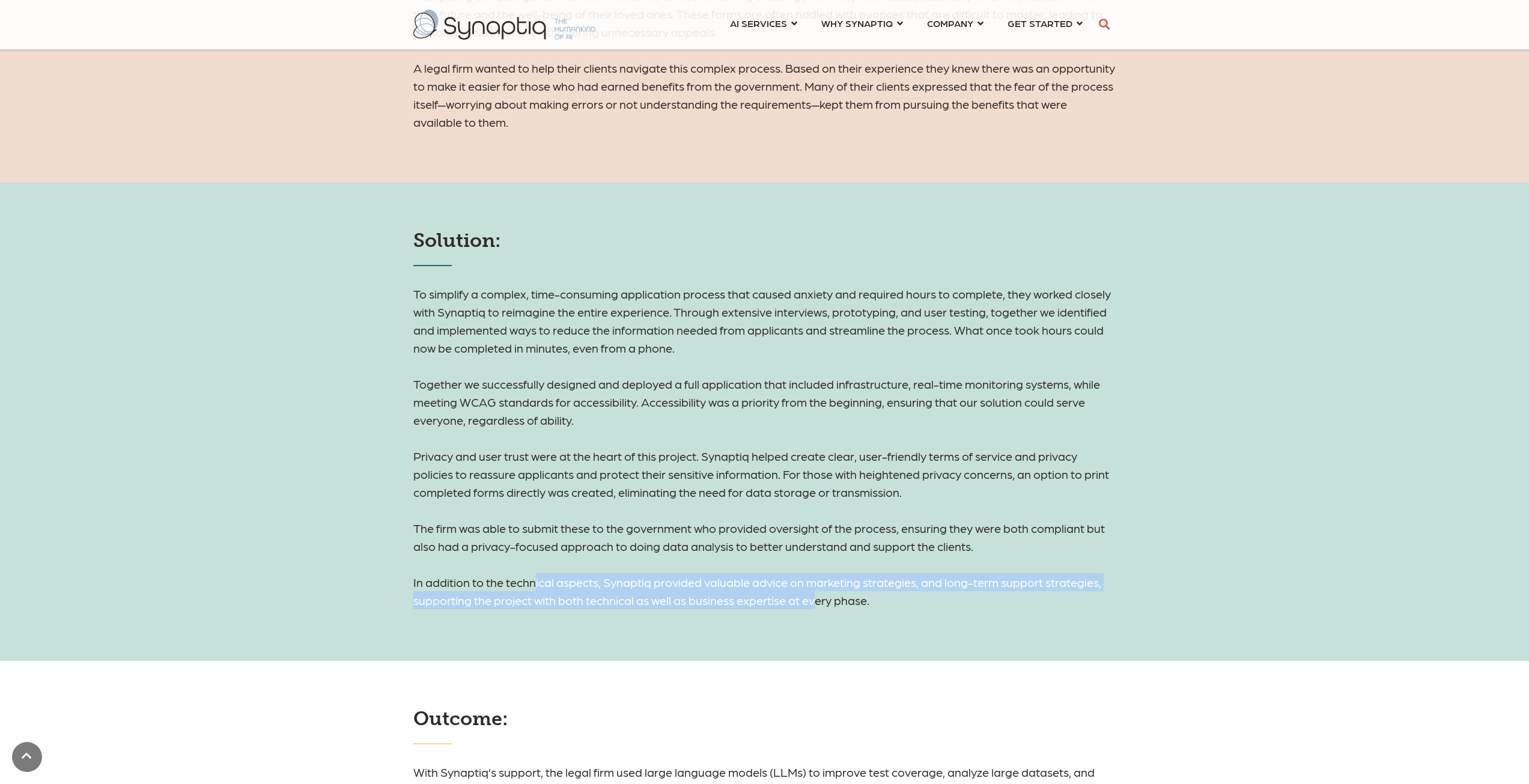
drag, startPoint x: 534, startPoint y: 581, endPoint x: 833, endPoint y: 598, distance: 299.5
click at [821, 598] on h6 "To simplify a complex, time-consuming application process that caused anxiety a…" at bounding box center [764, 447] width 703 height 325
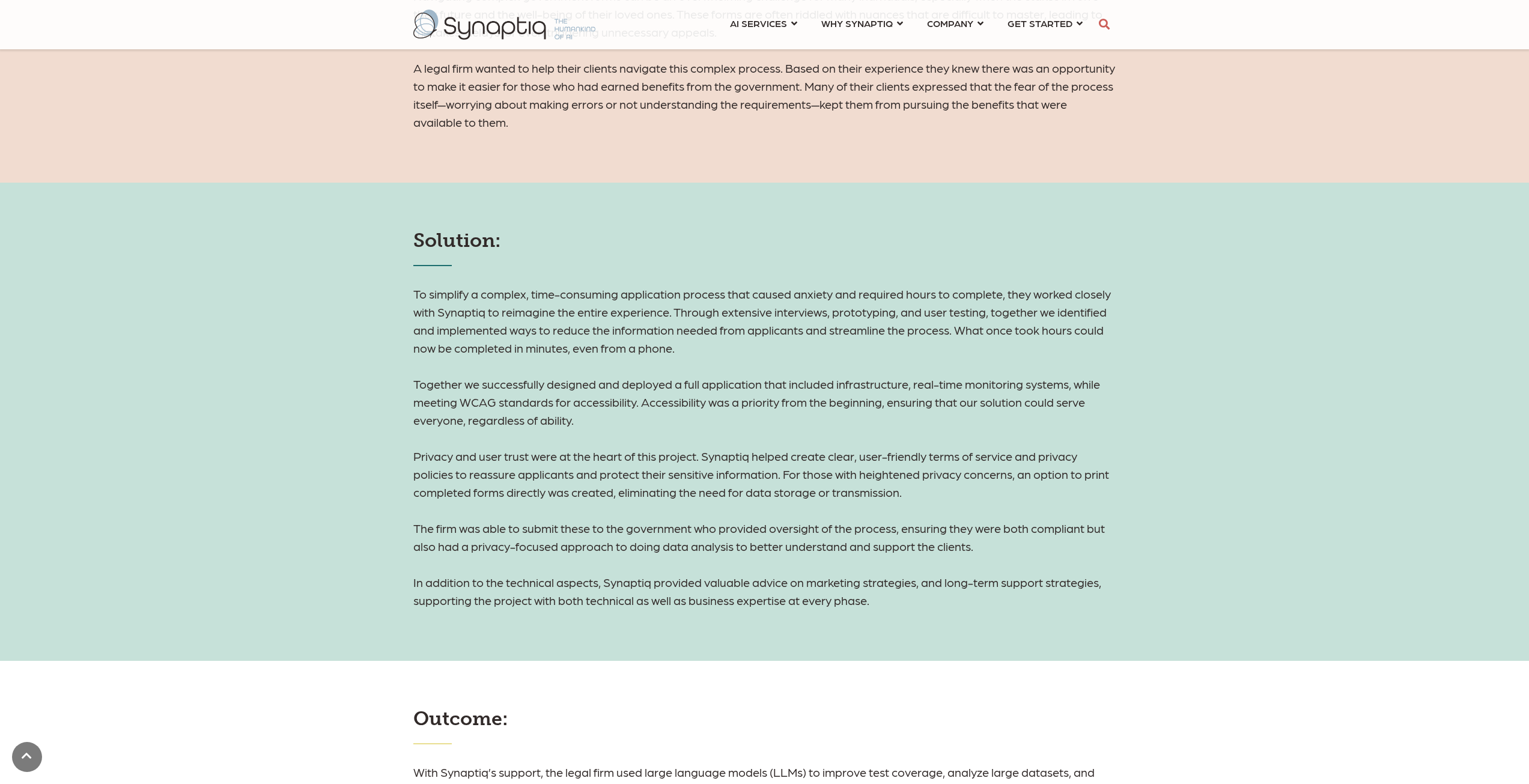
click at [837, 597] on h6 "To simplify a complex, time-consuming application process that caused anxiety a…" at bounding box center [764, 447] width 703 height 325
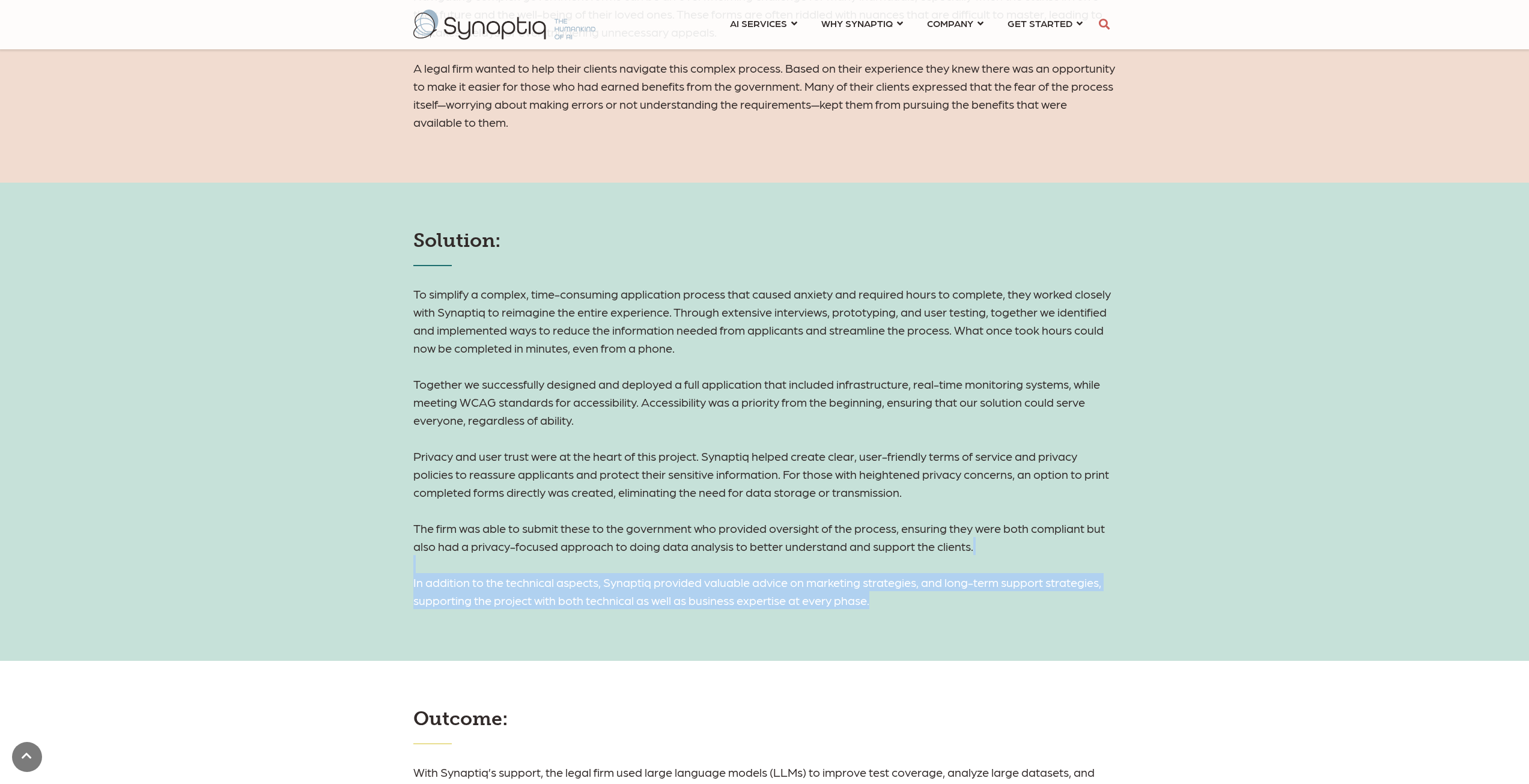
drag, startPoint x: 890, startPoint y: 601, endPoint x: 441, endPoint y: 561, distance: 450.8
click at [441, 561] on h6 "To simplify a complex, time-consuming application process that caused anxiety a…" at bounding box center [764, 447] width 703 height 325
